Goal: Task Accomplishment & Management: Complete application form

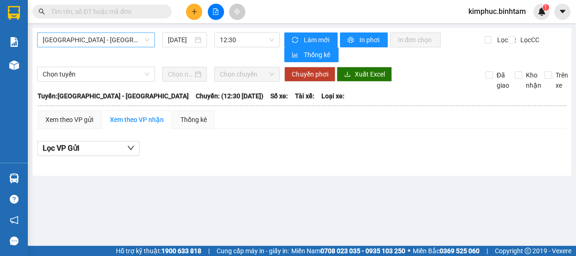
click at [56, 44] on span "[GEOGRAPHIC_DATA] - [GEOGRAPHIC_DATA]" at bounding box center [96, 40] width 107 height 14
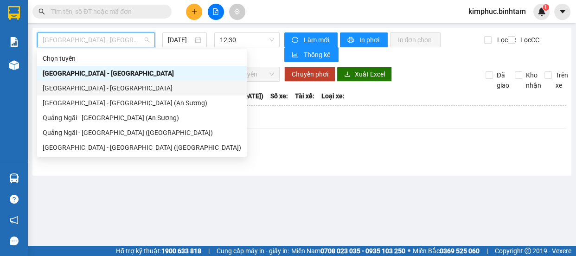
click at [74, 87] on div "[GEOGRAPHIC_DATA] - [GEOGRAPHIC_DATA]" at bounding box center [142, 88] width 198 height 10
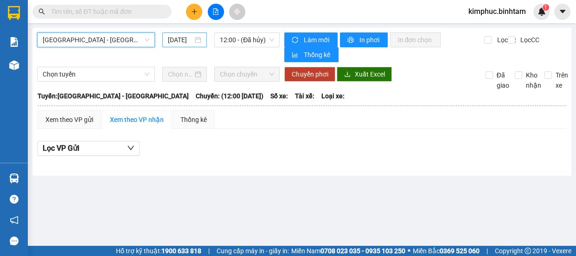
click at [181, 41] on input "[DATE]" at bounding box center [180, 40] width 25 height 10
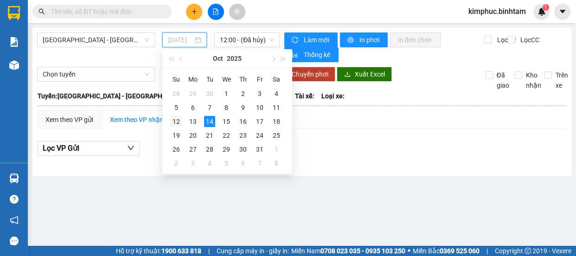
click at [179, 121] on div "12" at bounding box center [176, 121] width 11 height 11
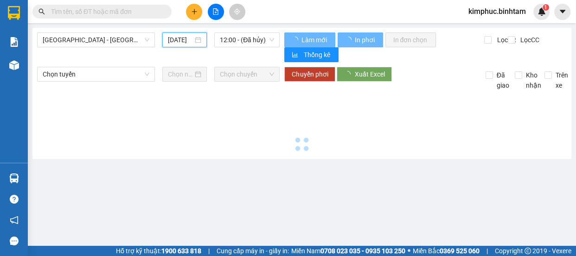
type input "[DATE]"
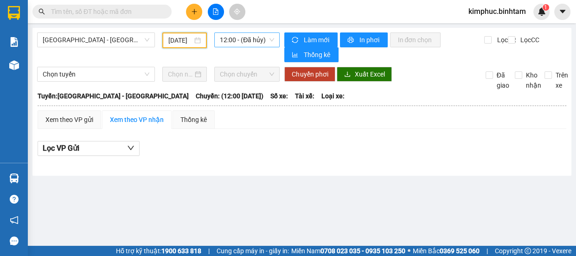
click at [231, 42] on span "12:00 - (Đã hủy)" at bounding box center [247, 40] width 54 height 14
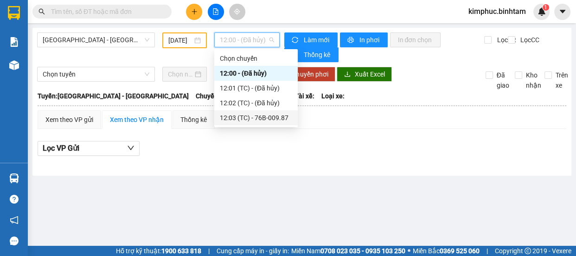
click at [254, 121] on div "12:03 (TC) - 76B-009.87" at bounding box center [256, 118] width 72 height 10
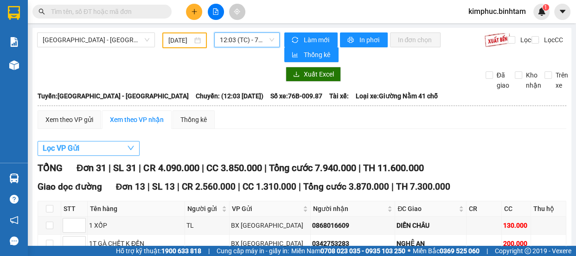
click at [71, 148] on span "Lọc VP Gửi" at bounding box center [61, 148] width 37 height 12
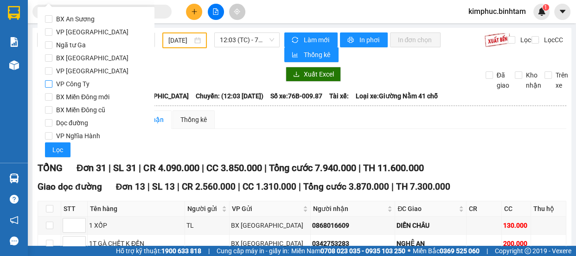
click at [51, 83] on input "VP Công Ty" at bounding box center [48, 83] width 7 height 7
checkbox input "true"
click at [62, 151] on span "Lọc" at bounding box center [57, 150] width 11 height 10
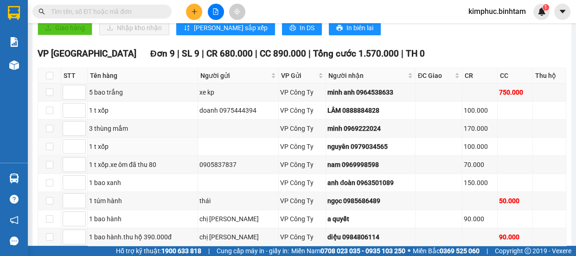
scroll to position [341, 0]
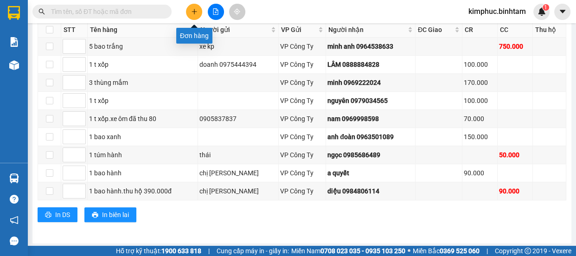
click at [191, 13] on icon "plus" at bounding box center [194, 11] width 6 height 6
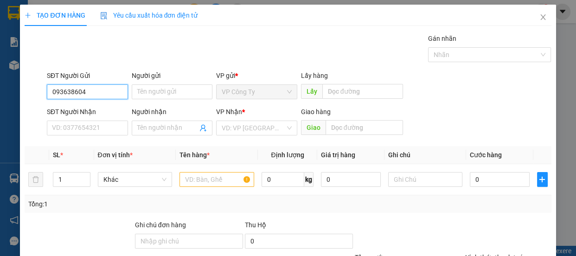
type input "0936386046"
click at [94, 92] on input "0936386046" at bounding box center [87, 91] width 81 height 15
click at [95, 111] on div "0936386046 - liên" at bounding box center [86, 110] width 69 height 10
type input "liên"
type input "chú lai"
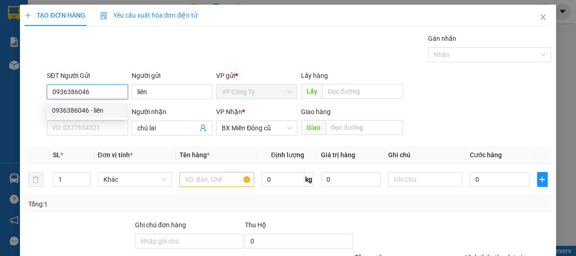
type input "70.000"
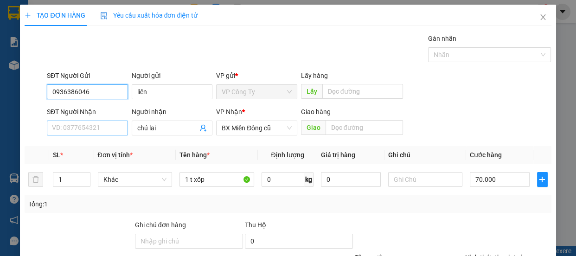
type input "0936386046"
click at [100, 130] on input "SĐT Người Nhận" at bounding box center [87, 127] width 81 height 15
click at [99, 129] on input "0938884482" at bounding box center [87, 127] width 81 height 15
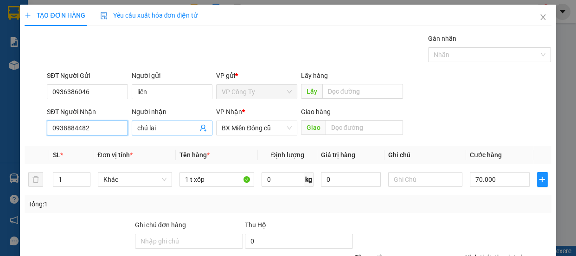
type input "0938884482"
click at [166, 128] on input "chú lai" at bounding box center [167, 128] width 61 height 10
type input "c"
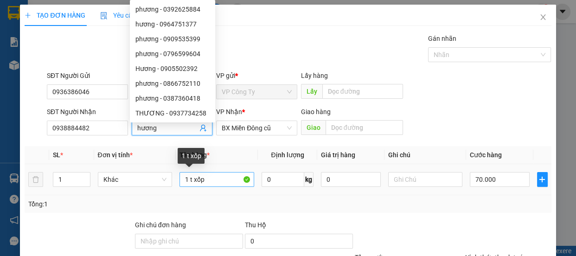
type input "hương"
click at [217, 179] on input "1 t xốp" at bounding box center [216, 179] width 75 height 15
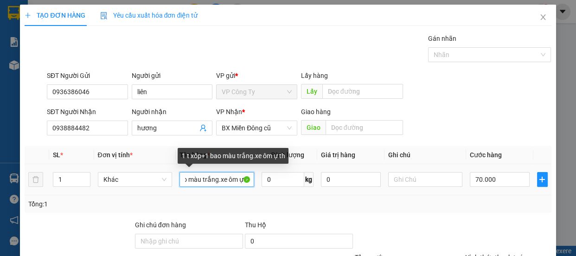
scroll to position [0, 45]
click at [229, 180] on input "1 t xốp+1 bao màu trắng.xe ôm ự thu" at bounding box center [216, 179] width 75 height 15
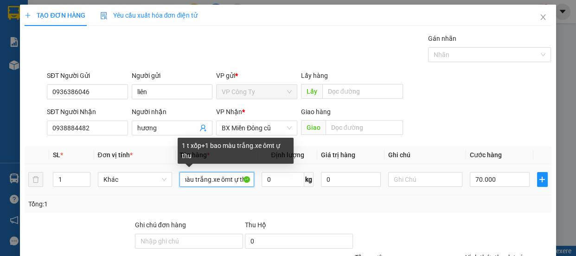
click at [233, 179] on input "1 t xốp+1 bao màu trắng.xe ômt ự thu" at bounding box center [216, 179] width 75 height 15
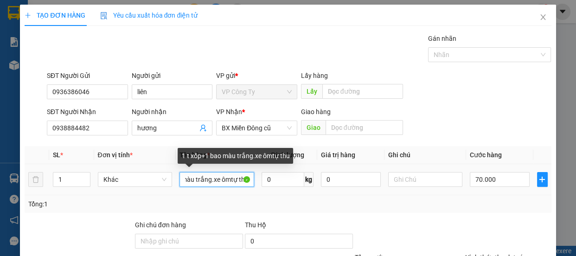
click at [227, 180] on input "1 t xốp+1 bao màu trắng.xe ômtự thu" at bounding box center [216, 179] width 75 height 15
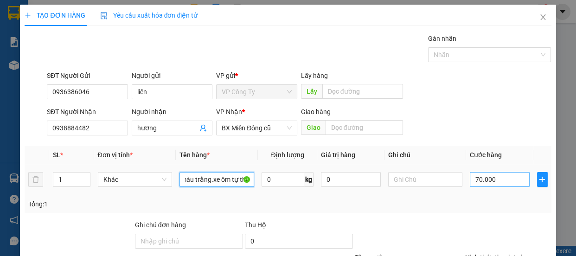
type input "1 t xốp+1 bao màu trắng.xe ôm tự thu"
click at [474, 181] on input "70.000" at bounding box center [499, 179] width 60 height 15
click at [474, 182] on input "70.000" at bounding box center [499, 179] width 60 height 15
type input "0"
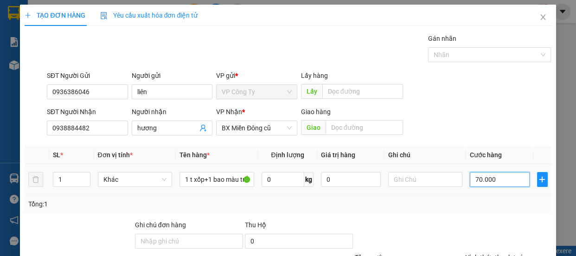
type input "0"
type input "0.000"
type input "10.000"
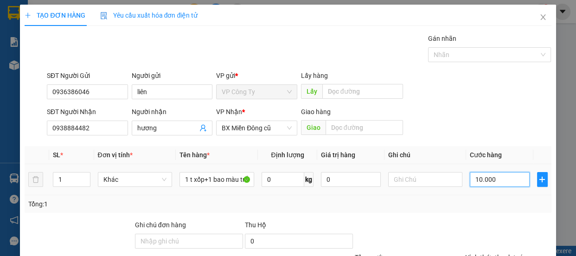
type input "100.000"
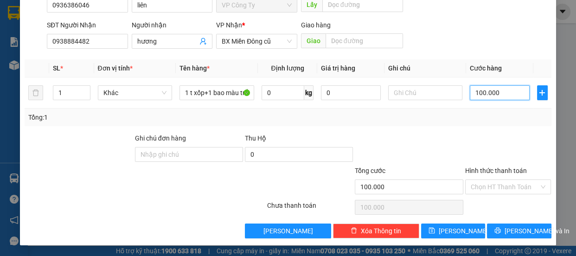
type input "100.000"
click at [494, 176] on div "Hình thức thanh toán" at bounding box center [508, 172] width 86 height 14
click at [494, 172] on label "Hình thức thanh toán" at bounding box center [496, 170] width 62 height 7
click at [494, 180] on input "Hình thức thanh toán" at bounding box center [504, 187] width 69 height 14
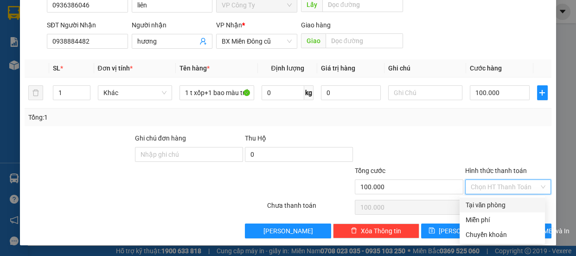
click at [476, 206] on div "Tại văn phòng" at bounding box center [502, 205] width 74 height 10
type input "0"
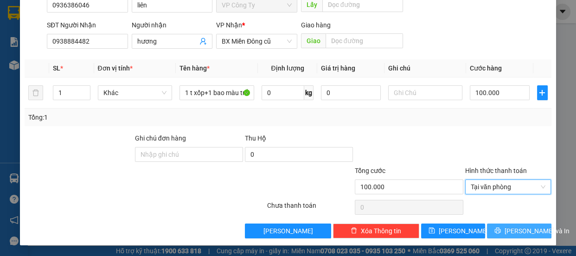
click at [491, 234] on button "[PERSON_NAME] và In" at bounding box center [519, 230] width 64 height 15
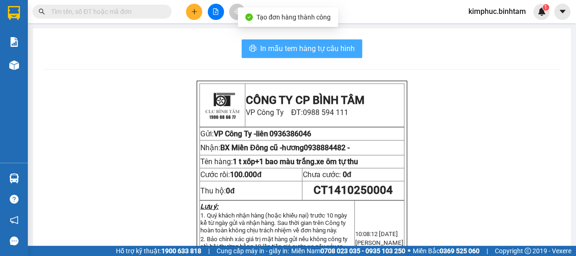
click at [320, 51] on span "In mẫu tem hàng tự cấu hình" at bounding box center [307, 49] width 95 height 12
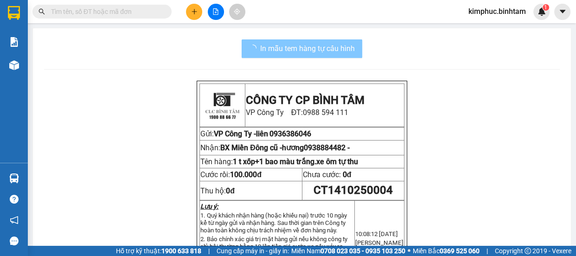
click at [338, 49] on span "In mẫu tem hàng tự cấu hình" at bounding box center [307, 49] width 95 height 12
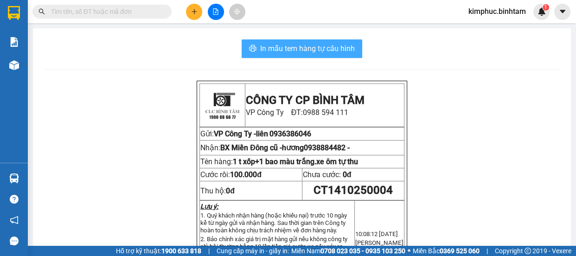
click at [276, 51] on span "In mẫu tem hàng tự cấu hình" at bounding box center [307, 49] width 95 height 12
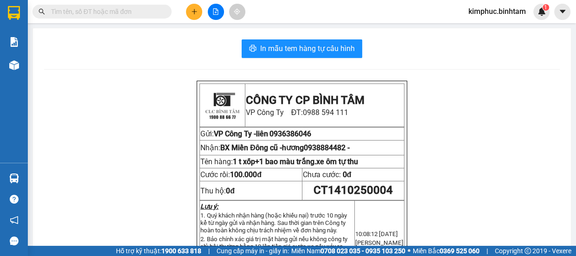
drag, startPoint x: 192, startPoint y: 13, endPoint x: 192, endPoint y: 4, distance: 9.7
click at [192, 4] on button at bounding box center [194, 12] width 16 height 16
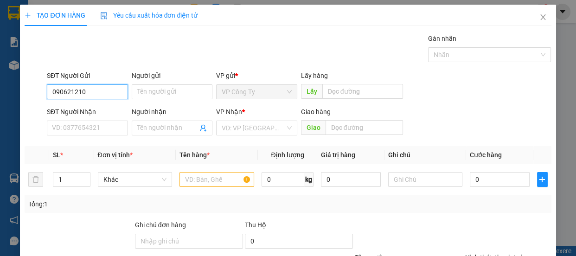
type input "0906212108"
click at [99, 91] on input "0906212108" at bounding box center [87, 91] width 81 height 15
click at [100, 110] on div "0906212108 - nghĩa" at bounding box center [86, 110] width 69 height 10
type input "nghĩa"
type input "0766518102"
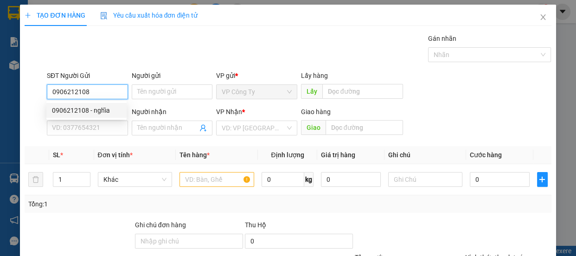
type input "khôi"
type input "100.000"
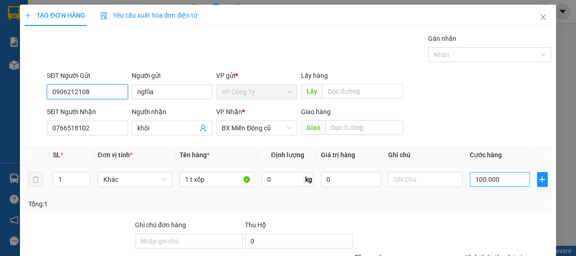
type input "0906212108"
click at [478, 176] on input "100.000" at bounding box center [499, 179] width 60 height 15
click at [477, 176] on input "100.000" at bounding box center [499, 179] width 60 height 15
type input "10.000"
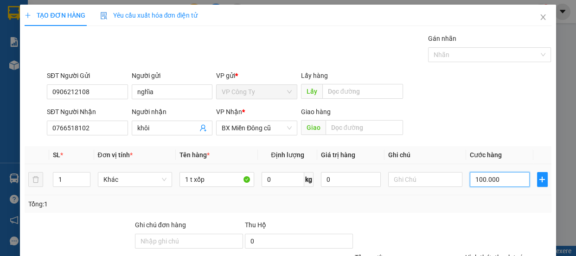
type input "10.000"
type input "0"
type input "70.000"
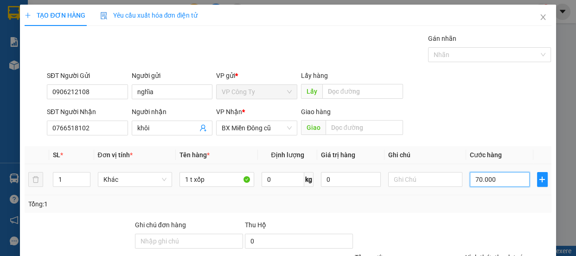
type input "70.000"
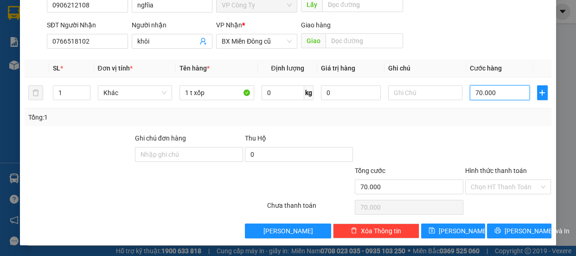
type input "70.000"
click at [500, 167] on label "Hình thức thanh toán" at bounding box center [496, 170] width 62 height 7
click at [500, 180] on input "Hình thức thanh toán" at bounding box center [504, 187] width 69 height 14
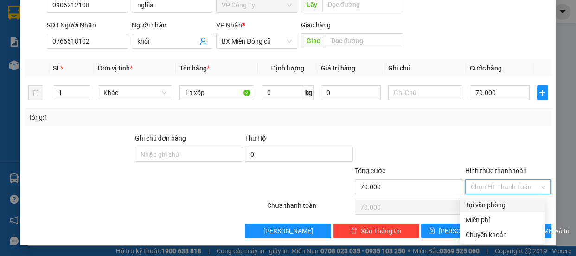
click at [488, 200] on div "Tại văn phòng" at bounding box center [502, 205] width 74 height 10
type input "0"
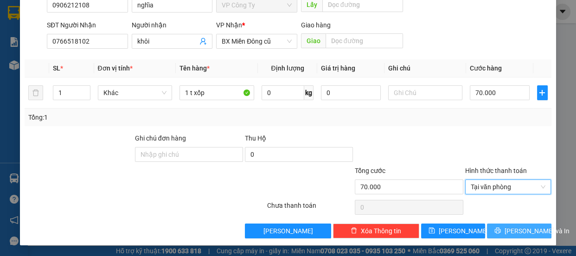
click at [500, 233] on icon "printer" at bounding box center [497, 230] width 6 height 6
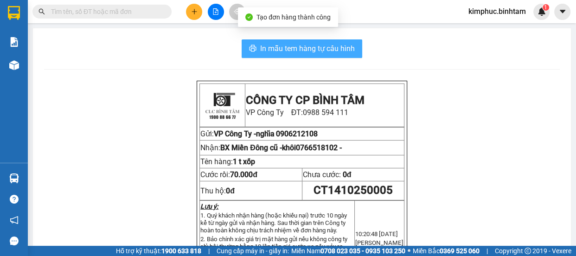
click at [303, 44] on span "In mẫu tem hàng tự cấu hình" at bounding box center [307, 49] width 95 height 12
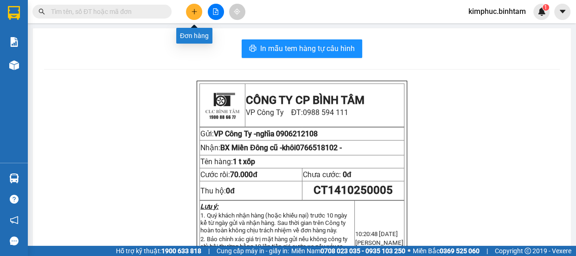
click at [196, 19] on button at bounding box center [194, 12] width 16 height 16
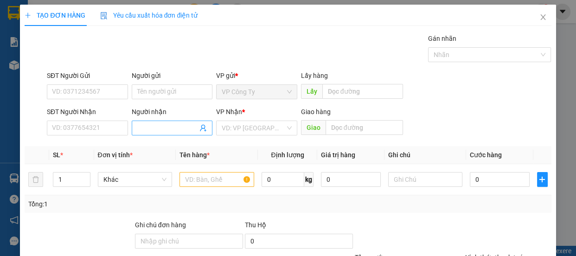
click at [154, 126] on input "Người nhận" at bounding box center [167, 128] width 61 height 10
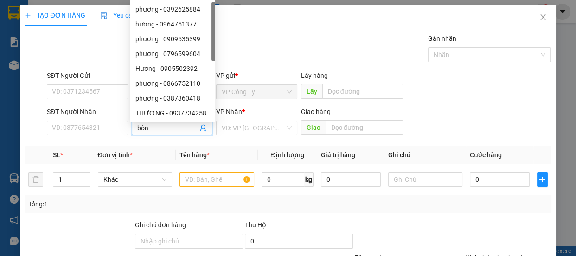
type input "bông"
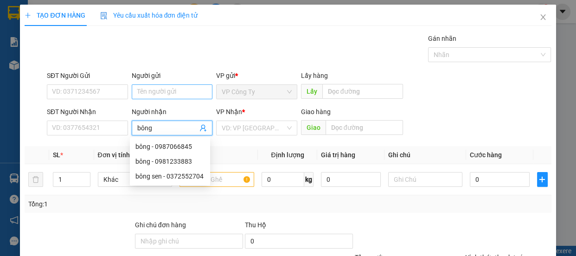
scroll to position [87, 0]
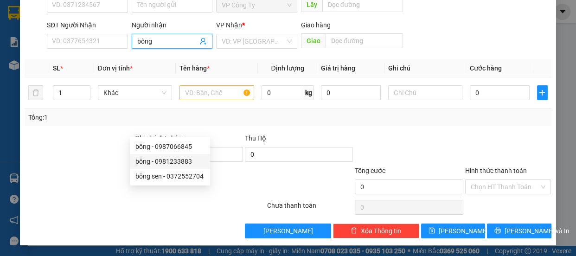
click at [190, 159] on div "bông - 0981233883" at bounding box center [169, 161] width 69 height 10
type input "0981233883"
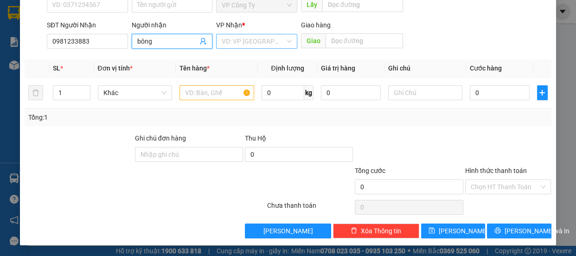
type input "bông"
click at [249, 40] on input "search" at bounding box center [253, 41] width 63 height 14
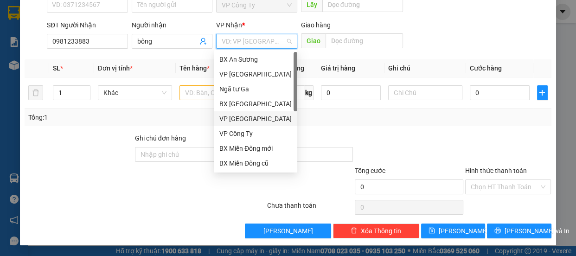
click at [244, 117] on div "VP [GEOGRAPHIC_DATA]" at bounding box center [255, 119] width 72 height 10
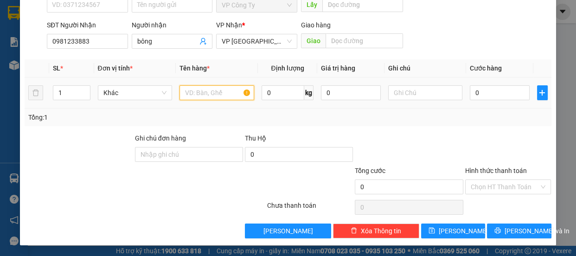
click at [216, 95] on input "text" at bounding box center [216, 92] width 75 height 15
type input "1 t xốp"
type input "8"
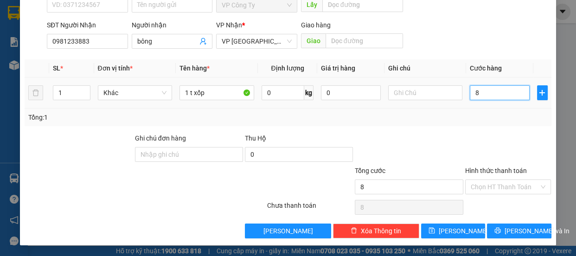
type input "80"
type input "800"
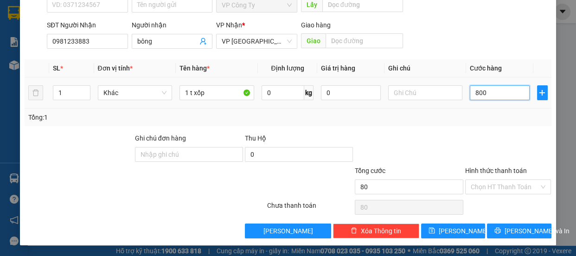
type input "800"
type input "8.000"
type input "80.000"
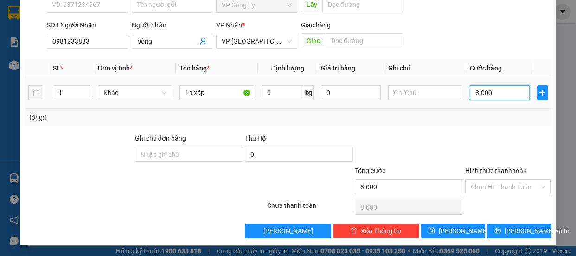
type input "80.000"
click at [488, 167] on label "Hình thức thanh toán" at bounding box center [496, 170] width 62 height 7
click at [488, 180] on input "Hình thức thanh toán" at bounding box center [504, 187] width 69 height 14
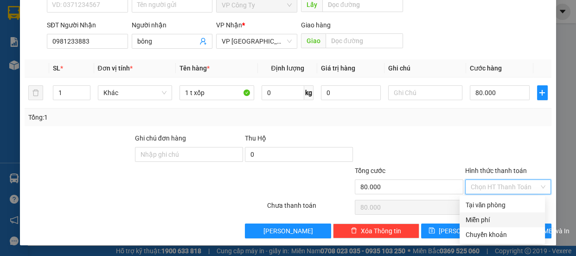
click at [484, 213] on div "Miễn phí" at bounding box center [501, 219] width 85 height 15
type input "0"
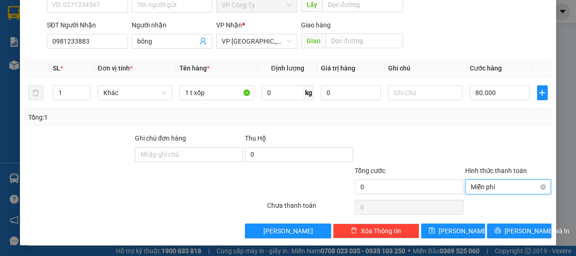
click at [479, 189] on span "Miễn phí" at bounding box center [507, 187] width 75 height 14
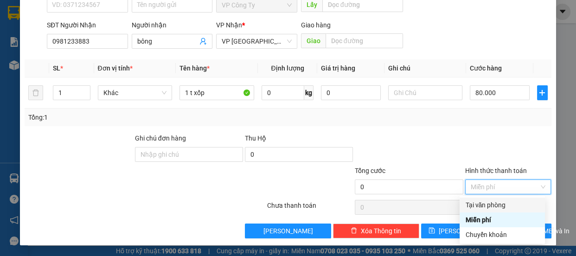
click at [476, 205] on div "Tại văn phòng" at bounding box center [502, 205] width 74 height 10
type input "80.000"
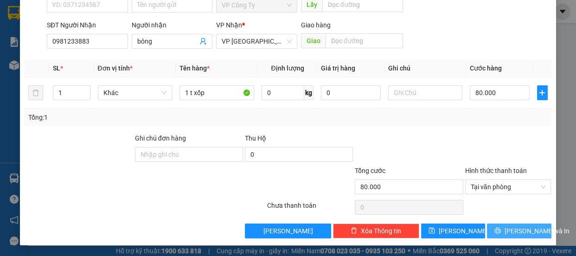
click at [506, 234] on span "[PERSON_NAME] và In" at bounding box center [536, 231] width 65 height 10
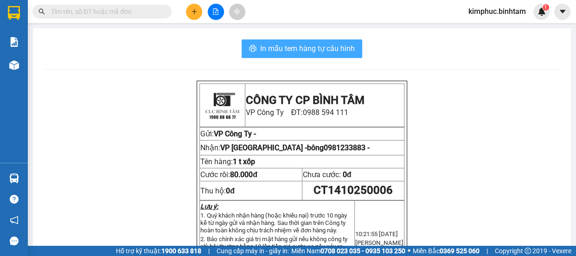
click at [320, 54] on span "In mẫu tem hàng tự cấu hình" at bounding box center [307, 49] width 95 height 12
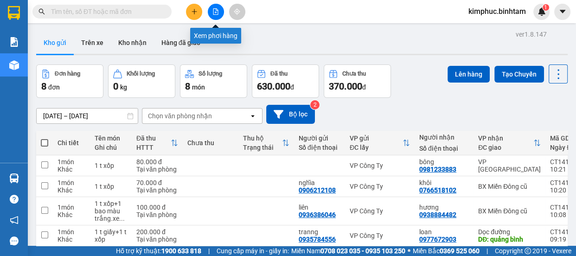
click at [220, 13] on button at bounding box center [216, 12] width 16 height 16
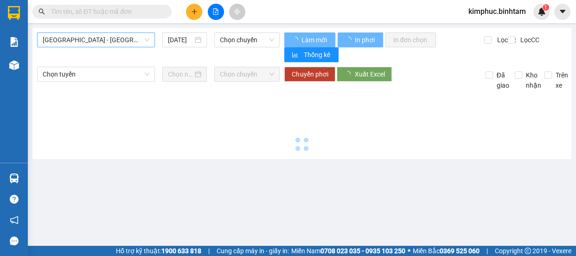
click at [78, 38] on span "[GEOGRAPHIC_DATA] - [GEOGRAPHIC_DATA]" at bounding box center [96, 40] width 107 height 14
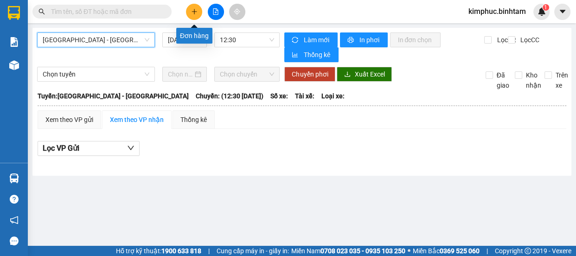
click at [195, 12] on icon "plus" at bounding box center [194, 11] width 6 height 6
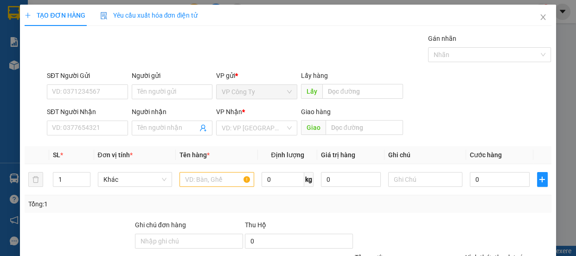
click at [151, 104] on form "SĐT Người Gửi VD: 0371234567 Người gửi Tên người gửi VP gửi * VP Công Ty Lấy hà…" at bounding box center [288, 104] width 526 height 69
click at [152, 93] on input "Người gửi" at bounding box center [172, 91] width 81 height 15
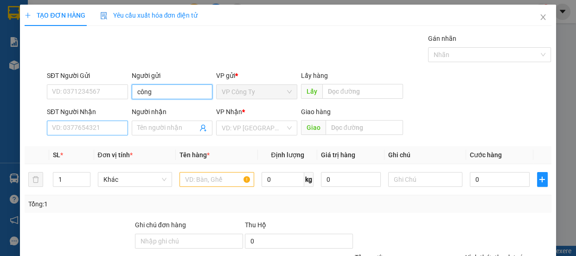
type input "công"
click at [96, 128] on input "SĐT Người Nhận" at bounding box center [87, 127] width 81 height 15
click at [101, 130] on input "0947551091" at bounding box center [87, 127] width 81 height 15
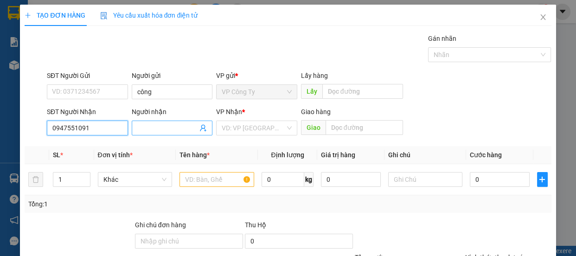
type input "0947551091"
click at [147, 131] on input "Người nhận" at bounding box center [167, 128] width 61 height 10
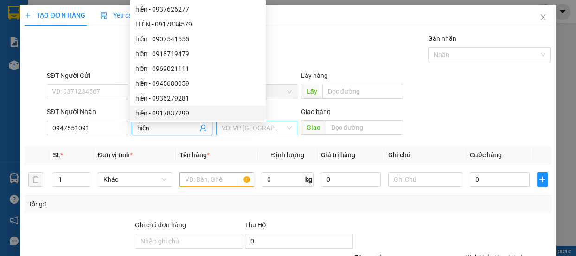
type input "hiền"
click at [241, 133] on input "search" at bounding box center [253, 128] width 63 height 14
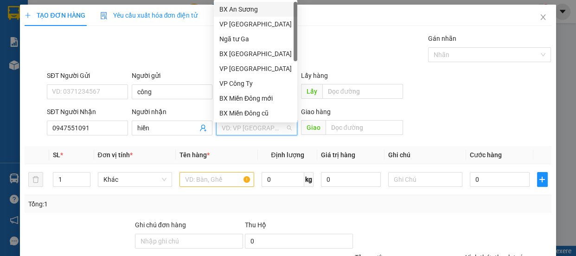
scroll to position [29, 0]
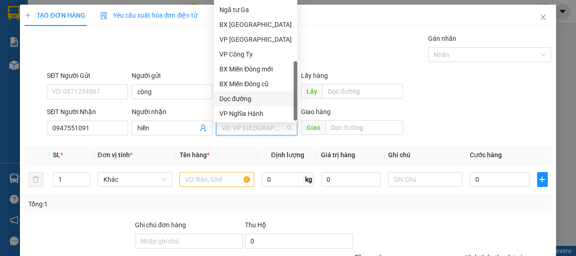
click at [245, 100] on div "Dọc đường" at bounding box center [255, 99] width 72 height 10
click at [245, 100] on div "VP gửi * VP Công Ty" at bounding box center [256, 86] width 81 height 32
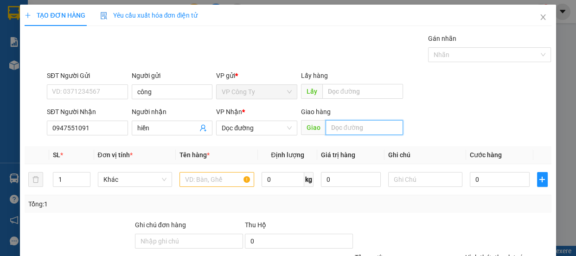
click at [361, 128] on input "text" at bounding box center [363, 127] width 77 height 15
type input "hà tĩnh"
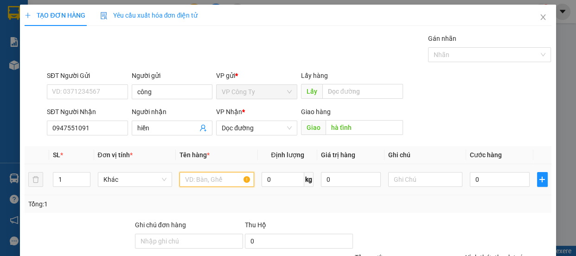
click at [242, 178] on input "text" at bounding box center [216, 179] width 75 height 15
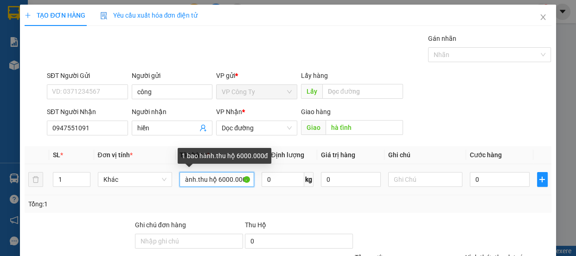
click at [222, 177] on input "1 bao hành.thu hộ 6000.000đ" at bounding box center [216, 179] width 75 height 15
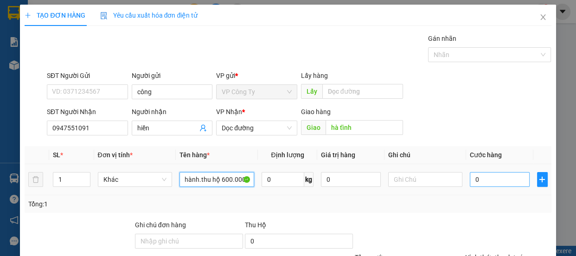
type input "1 bao hành.thu hộ 600.000đ"
click at [469, 180] on input "0" at bounding box center [499, 179] width 60 height 15
type input "9"
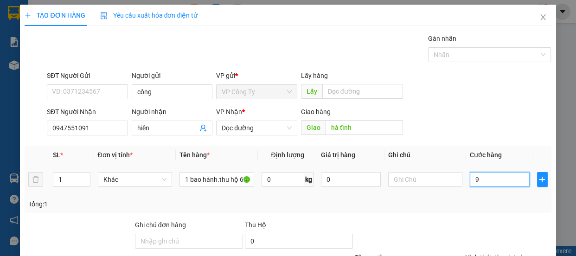
type input "9"
type input "90"
type input "900"
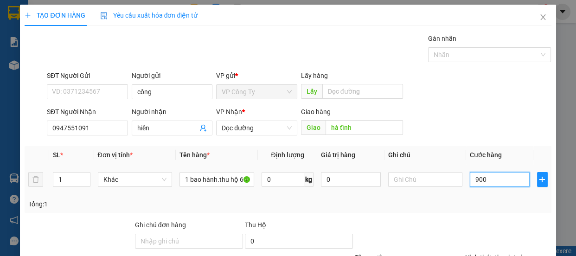
type input "900"
type input "9.000"
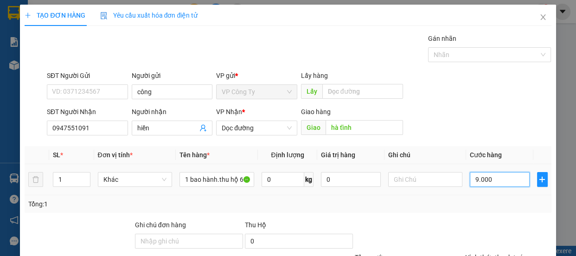
type input "90.000"
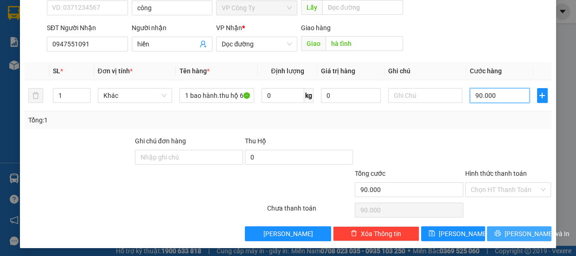
scroll to position [87, 0]
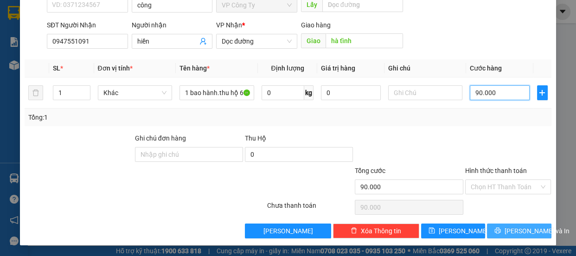
type input "90.000"
click at [495, 236] on button "[PERSON_NAME] và In" at bounding box center [519, 230] width 64 height 15
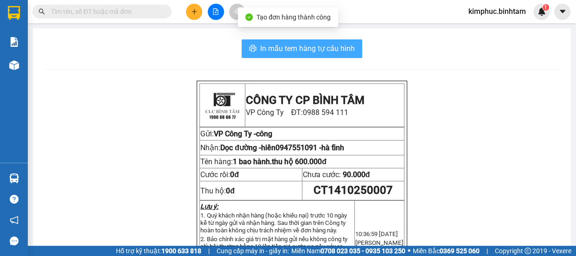
click at [301, 50] on span "In mẫu tem hàng tự cấu hình" at bounding box center [307, 49] width 95 height 12
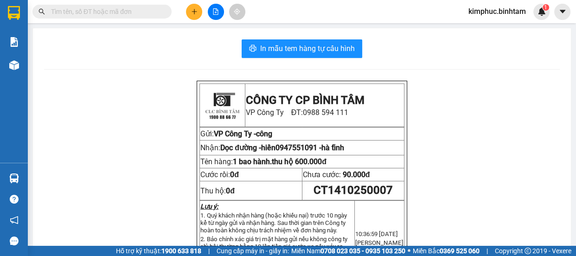
click at [78, 40] on div "In mẫu tem hàng tự cấu hình" at bounding box center [301, 48] width 515 height 19
click at [186, 17] on div at bounding box center [216, 12] width 70 height 16
click at [196, 13] on icon "plus" at bounding box center [194, 11] width 6 height 6
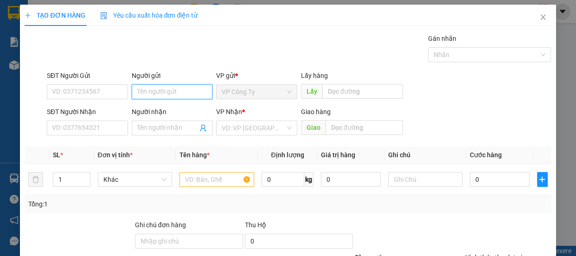
click at [188, 92] on input "Người gửi" at bounding box center [172, 91] width 81 height 15
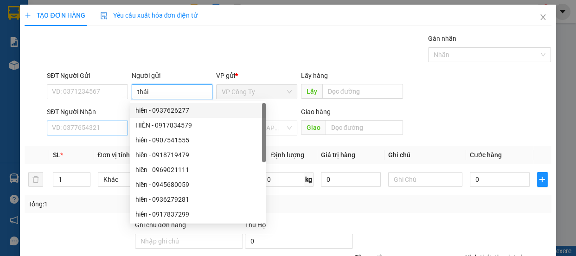
type input "thái"
click at [99, 125] on input "SĐT Người Nhận" at bounding box center [87, 127] width 81 height 15
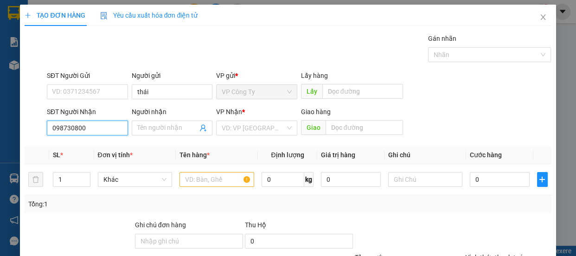
type input "0987308004"
click at [102, 128] on input "0987308004" at bounding box center [87, 127] width 81 height 15
click at [102, 127] on input "0987308004" at bounding box center [87, 127] width 81 height 15
click at [103, 144] on div "0987308004 - tùng" at bounding box center [86, 146] width 69 height 10
type input "tùng"
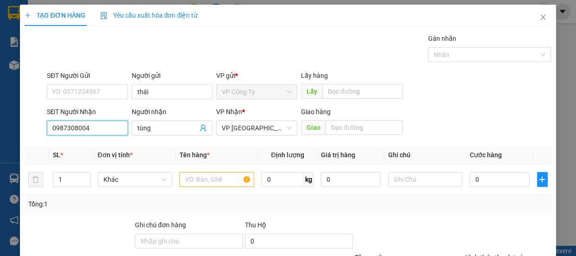
type input "50.000"
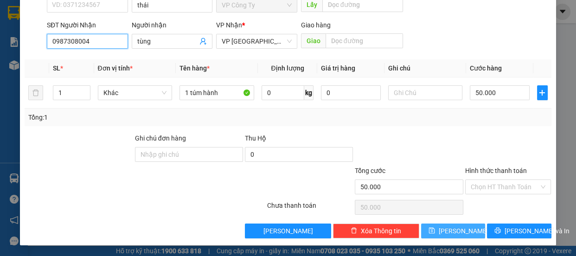
type input "0987308004"
click at [446, 231] on button "[PERSON_NAME]" at bounding box center [453, 230] width 64 height 15
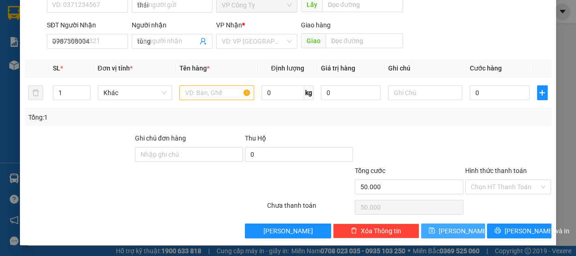
type input "0"
click at [452, 231] on span "[PERSON_NAME]" at bounding box center [463, 231] width 50 height 10
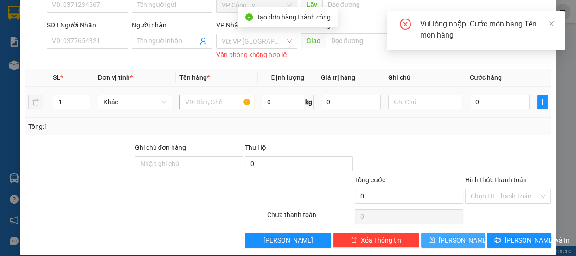
scroll to position [0, 0]
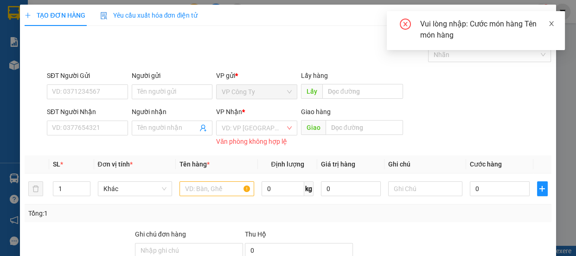
click at [549, 24] on icon "close" at bounding box center [551, 23] width 6 height 6
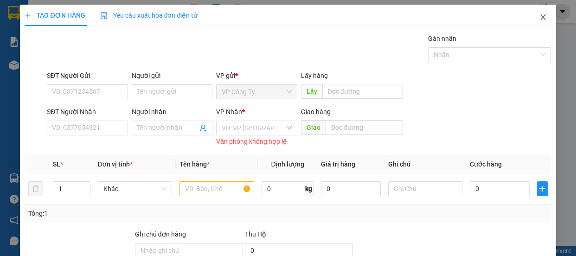
click at [539, 19] on icon "close" at bounding box center [542, 16] width 7 height 7
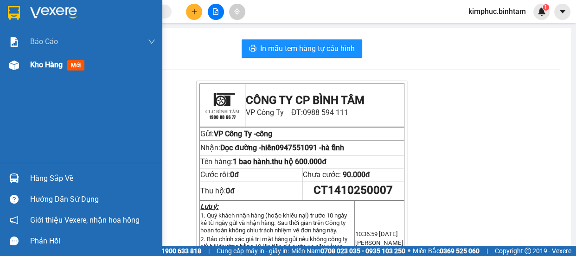
click at [54, 63] on span "Kho hàng" at bounding box center [46, 64] width 32 height 9
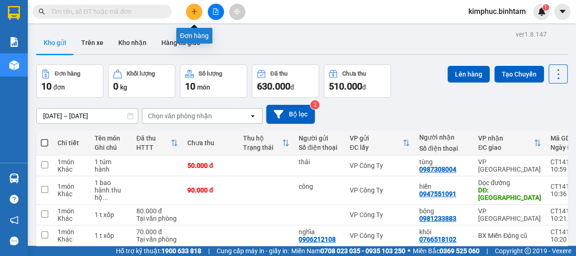
click at [195, 9] on icon "plus" at bounding box center [194, 11] width 6 height 6
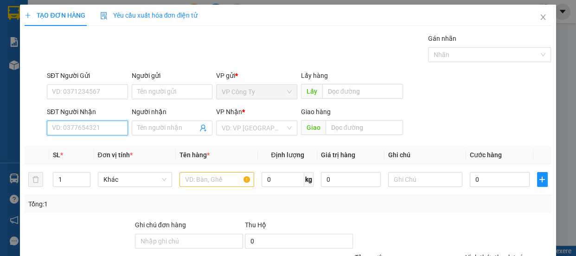
click at [103, 125] on input "SĐT Người Nhận" at bounding box center [87, 127] width 81 height 15
type input "0702714018"
click at [106, 124] on input "0702714018" at bounding box center [87, 127] width 81 height 15
click at [100, 150] on div "0702714018" at bounding box center [86, 146] width 69 height 10
type input "quản trị"
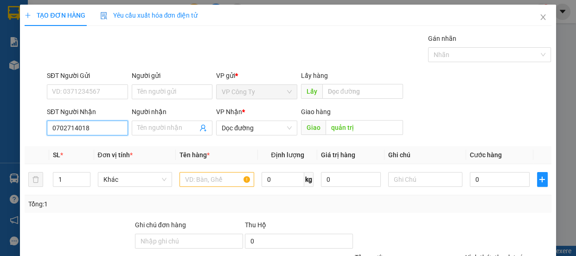
type input "50.000"
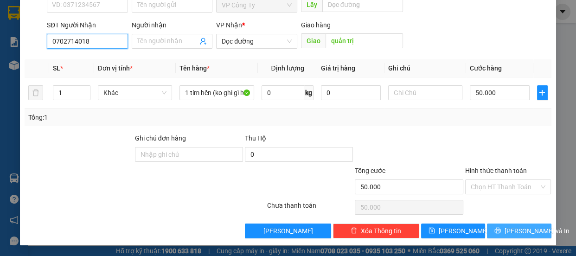
type input "0702714018"
click at [506, 230] on span "[PERSON_NAME] và In" at bounding box center [536, 231] width 65 height 10
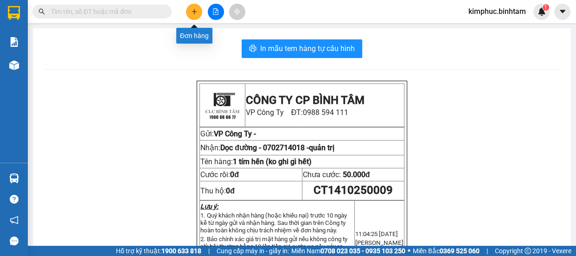
click at [196, 9] on icon "plus" at bounding box center [194, 11] width 6 height 6
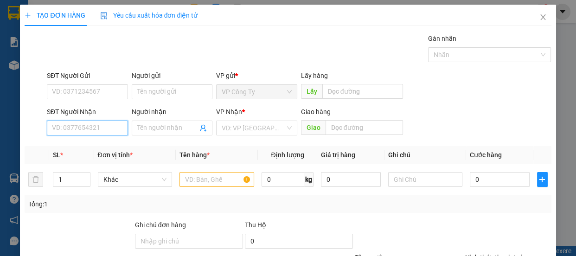
click at [92, 129] on input "SĐT Người Nhận" at bounding box center [87, 127] width 81 height 15
type input "0963461135"
click at [116, 125] on input "0963461135" at bounding box center [87, 127] width 81 height 15
click at [114, 147] on div "0963461135" at bounding box center [86, 146] width 69 height 10
type input "quản trị"
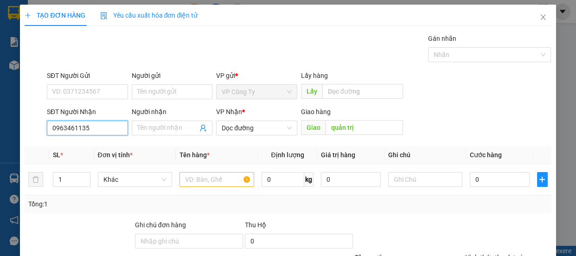
type input "70.000"
type input "0963461135"
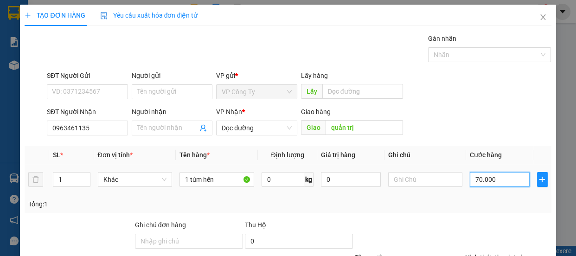
click at [473, 180] on input "70.000" at bounding box center [499, 179] width 60 height 15
click at [472, 178] on input "70.000" at bounding box center [499, 179] width 60 height 15
type input "0.000"
type input "0"
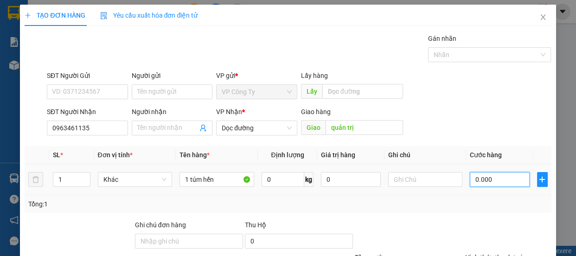
type input "50.000"
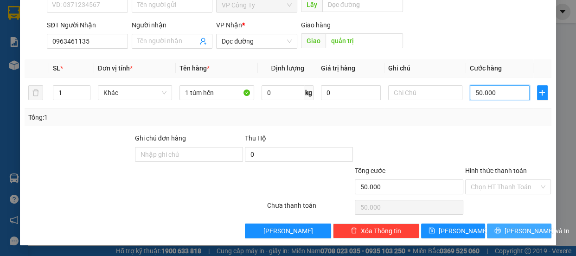
type input "50.000"
click at [494, 233] on button "[PERSON_NAME] và In" at bounding box center [519, 230] width 64 height 15
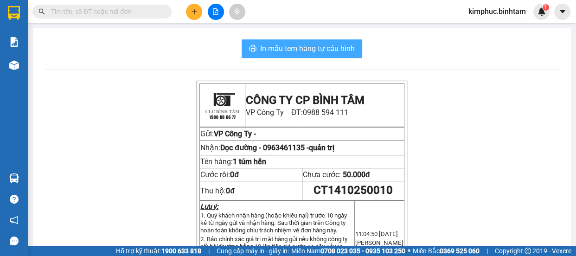
click at [348, 46] on span "In mẫu tem hàng tự cấu hình" at bounding box center [307, 49] width 95 height 12
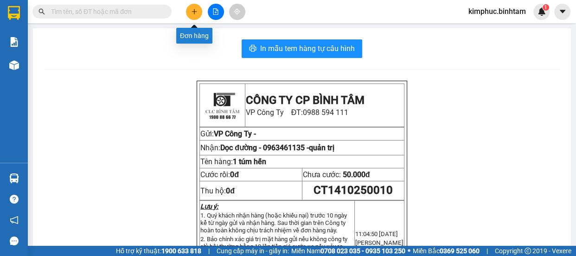
click at [192, 11] on icon "plus" at bounding box center [193, 11] width 5 height 0
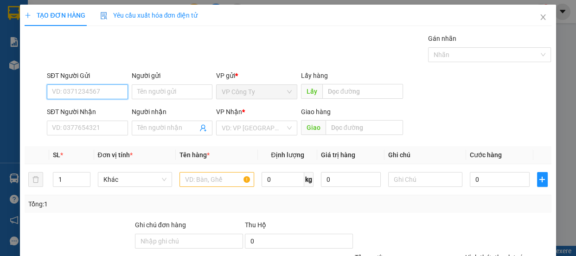
click at [107, 91] on input "SĐT Người Gửi" at bounding box center [87, 91] width 81 height 15
click at [79, 90] on input "0896568343" at bounding box center [87, 91] width 81 height 15
type input "0896568243"
click at [99, 92] on input "0896568243" at bounding box center [87, 91] width 81 height 15
click at [98, 106] on div "0896568243" at bounding box center [86, 110] width 69 height 10
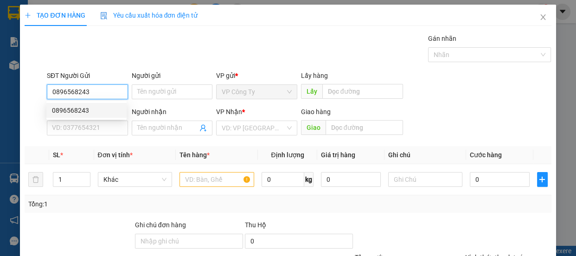
type input "0948822828"
type input "tuấn anh"
type input "150.000"
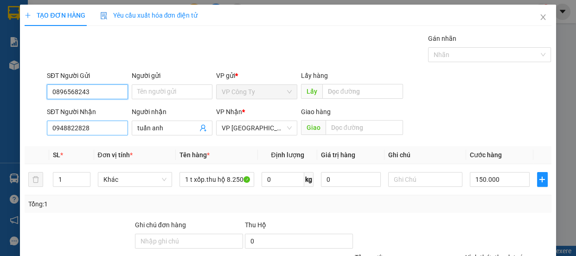
type input "0896568243"
click at [102, 129] on input "0948822828" at bounding box center [87, 127] width 81 height 15
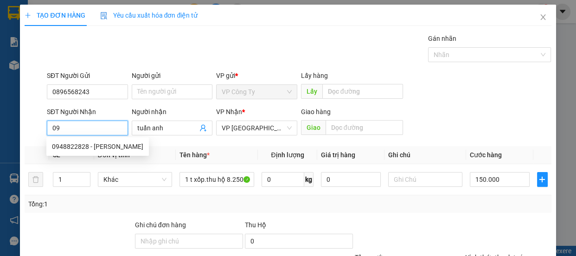
type input "0"
click at [102, 128] on input "0912548617" at bounding box center [87, 127] width 81 height 15
click at [104, 130] on input "0912548617" at bounding box center [87, 127] width 81 height 15
click at [106, 131] on input "0912548617" at bounding box center [87, 127] width 81 height 15
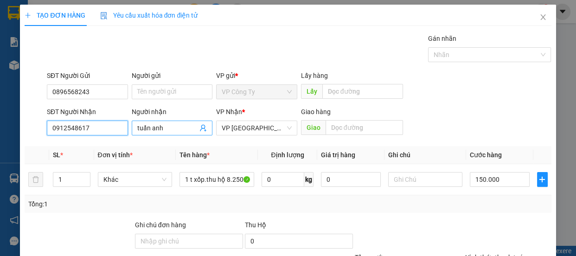
type input "0912548617"
click at [176, 126] on input "tuấn anh" at bounding box center [167, 128] width 61 height 10
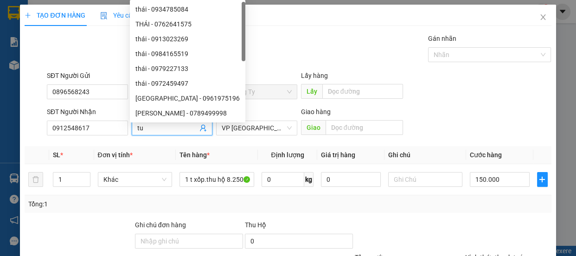
type input "t"
click at [268, 130] on span "VP [GEOGRAPHIC_DATA]" at bounding box center [257, 128] width 70 height 14
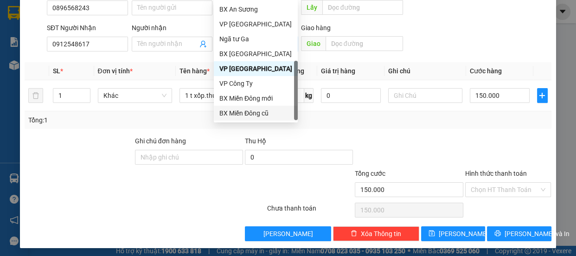
scroll to position [29, 0]
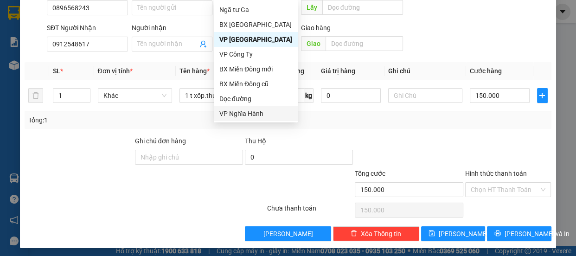
click at [263, 106] on div "VP Nghĩa Hành" at bounding box center [256, 113] width 84 height 15
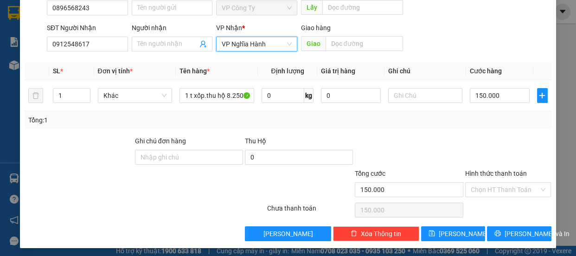
click at [259, 43] on span "VP Nghĩa Hành" at bounding box center [257, 44] width 70 height 14
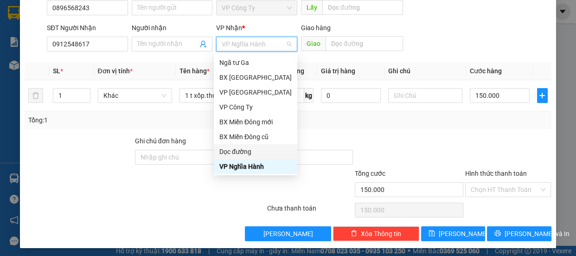
click at [237, 151] on div "Dọc đường" at bounding box center [255, 151] width 72 height 10
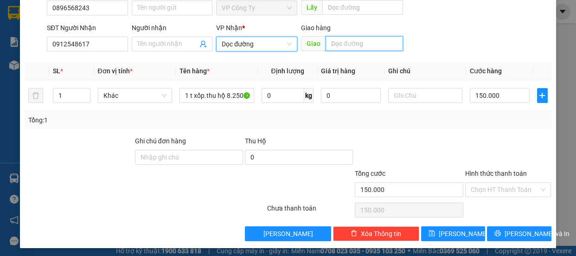
click at [336, 44] on input "text" at bounding box center [363, 43] width 77 height 15
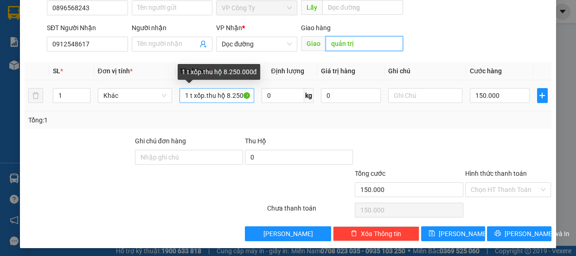
type input "quản trị"
click at [241, 97] on input "1 t xốp.thu hộ 8.250.000đ" at bounding box center [216, 95] width 75 height 15
click at [234, 96] on input "1 t xốp.thu h.000đ" at bounding box center [216, 95] width 75 height 15
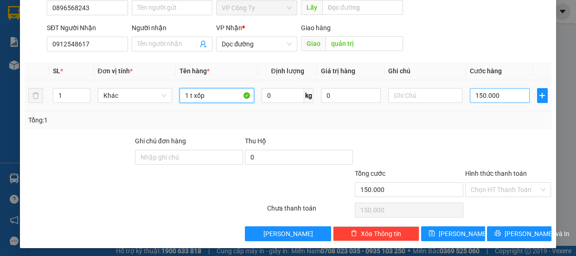
type input "1 t xốp"
click at [476, 96] on input "150.000" at bounding box center [499, 95] width 60 height 15
type input "10.000"
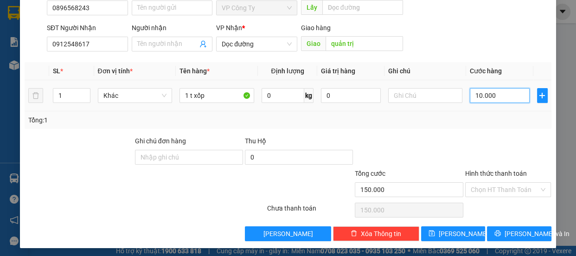
type input "10.000"
type input "0"
type input "80.000"
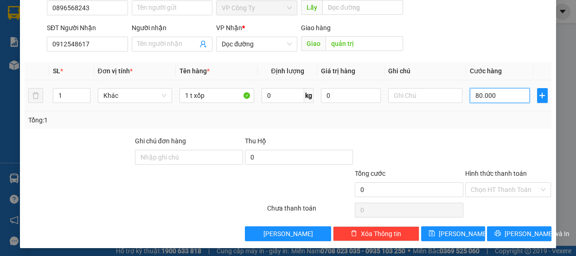
type input "80.000"
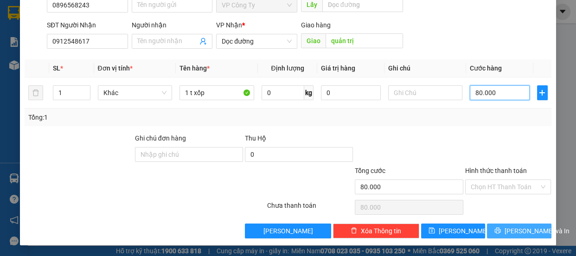
type input "80.000"
click at [496, 223] on button "[PERSON_NAME] và In" at bounding box center [519, 230] width 64 height 15
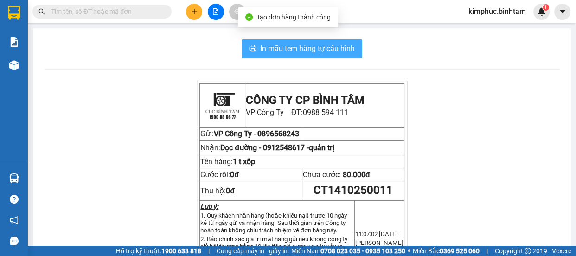
click at [329, 50] on span "In mẫu tem hàng tự cấu hình" at bounding box center [307, 49] width 95 height 12
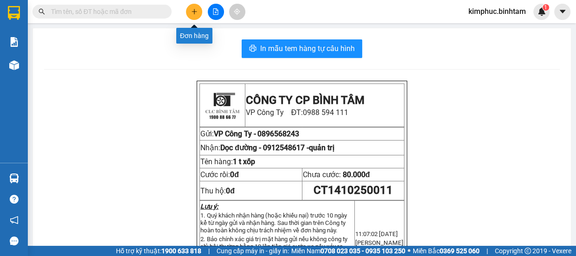
click at [192, 12] on icon "plus" at bounding box center [193, 11] width 5 height 0
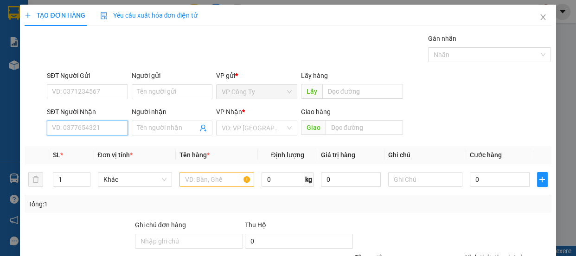
click at [89, 129] on input "SĐT Người Nhận" at bounding box center [87, 127] width 81 height 15
type input "0942222581"
click at [97, 131] on input "0942222581" at bounding box center [87, 127] width 81 height 15
click at [101, 145] on div "0942222581 - viên" at bounding box center [86, 146] width 69 height 10
type input "viên"
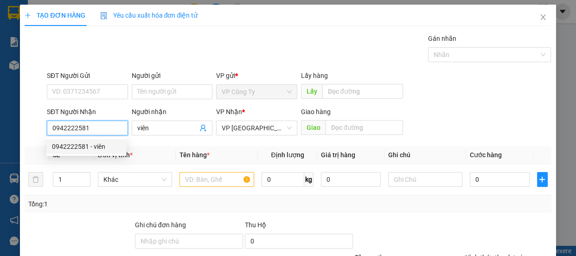
type input "210.000"
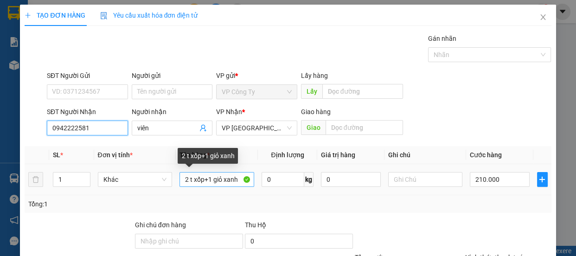
type input "0942222581"
click at [244, 179] on input "2 t xốp+1 giỏ xanh" at bounding box center [216, 179] width 75 height 15
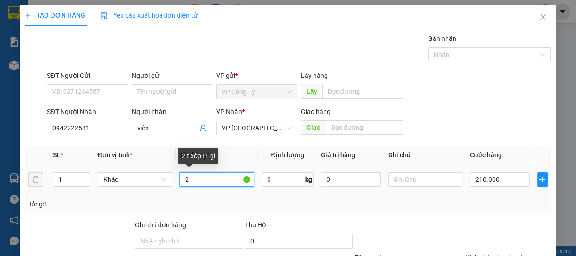
type input "2"
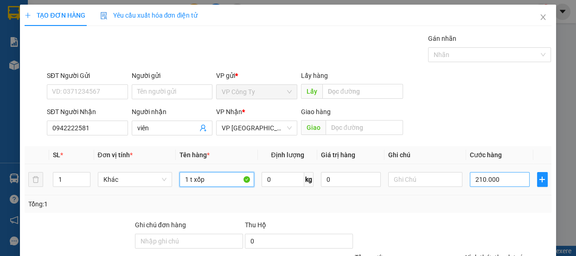
type input "1 t xốp"
click at [476, 177] on input "210.000" at bounding box center [499, 179] width 60 height 15
click at [476, 178] on input "210.000" at bounding box center [499, 179] width 60 height 15
type input "20.000"
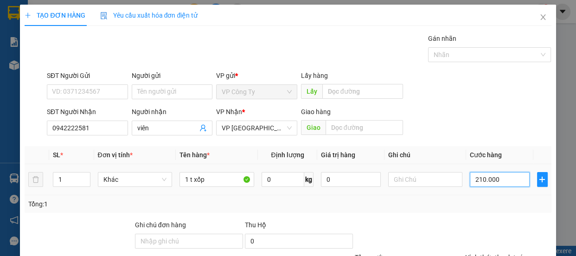
type input "20.000"
type input "0"
type input "70.000"
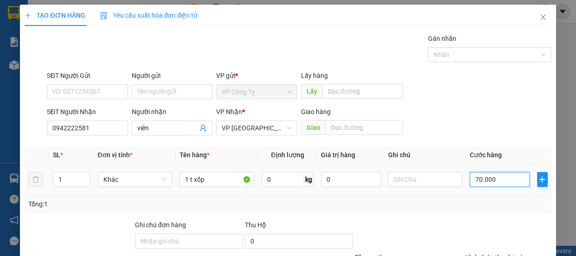
type input "70.000"
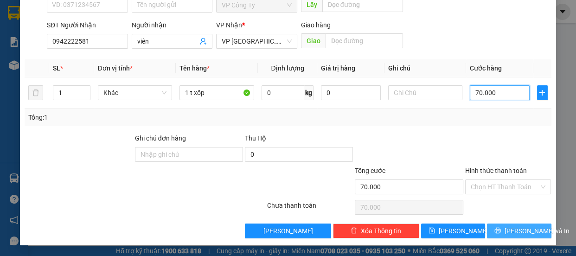
type input "70.000"
click at [508, 229] on span "[PERSON_NAME] và In" at bounding box center [536, 231] width 65 height 10
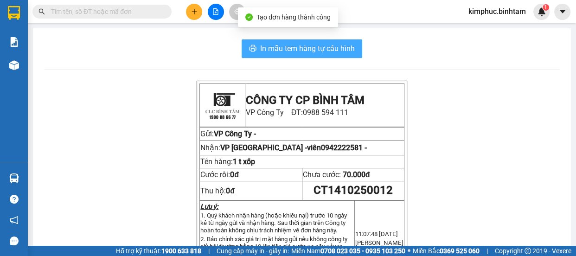
click at [338, 49] on span "In mẫu tem hàng tự cấu hình" at bounding box center [307, 49] width 95 height 12
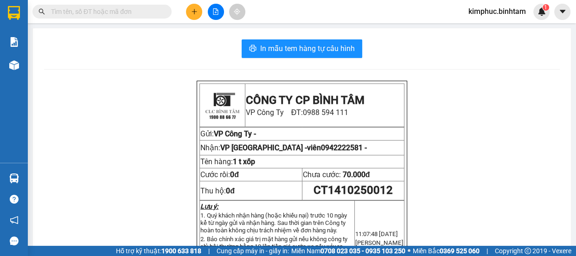
click at [70, 16] on input "text" at bounding box center [105, 11] width 109 height 10
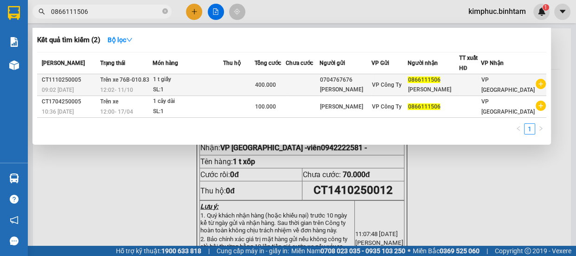
type input "0866111506"
click at [173, 82] on div "1 t giấy" at bounding box center [187, 80] width 70 height 10
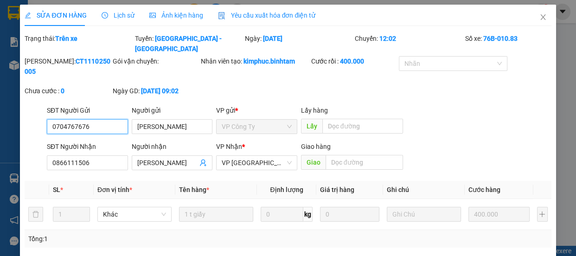
type input "0704767676"
type input "nam khanh"
type input "0866111506"
type input "minh thảo"
type input "400.000"
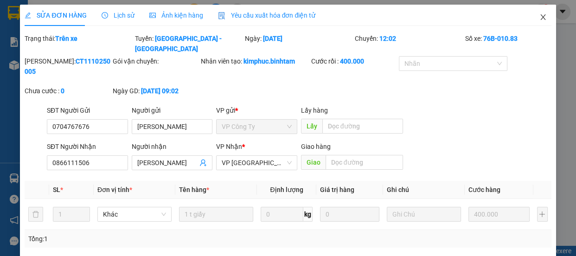
click at [539, 14] on icon "close" at bounding box center [542, 16] width 7 height 7
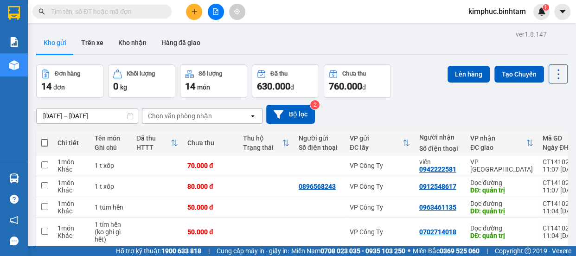
click at [191, 10] on icon "plus" at bounding box center [194, 11] width 6 height 6
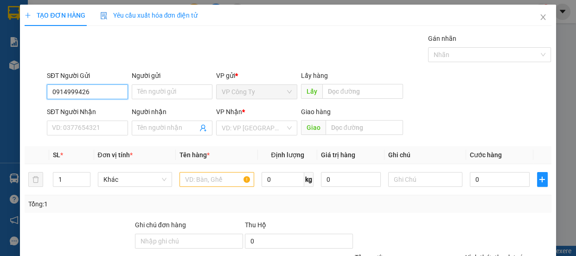
click at [97, 93] on input "0914999426" at bounding box center [87, 91] width 81 height 15
type input "0914999426"
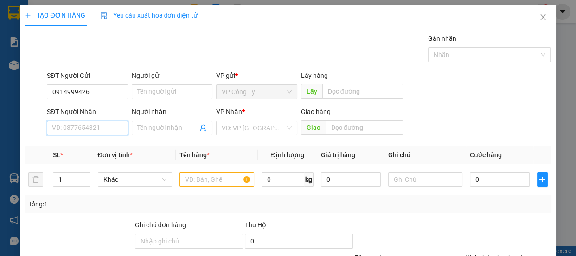
click at [93, 122] on input "SĐT Người Nhận" at bounding box center [87, 127] width 81 height 15
click at [107, 124] on input "0975421656" at bounding box center [87, 127] width 81 height 15
type input "0975421656"
click at [148, 130] on input "Người nhận" at bounding box center [167, 128] width 61 height 10
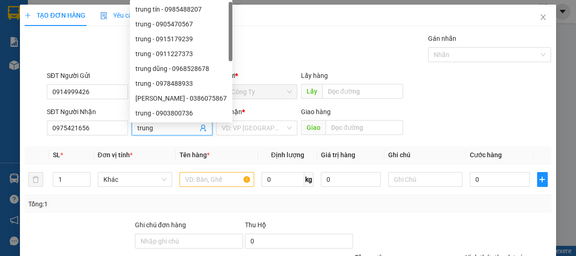
type input "trung"
click at [260, 142] on div "Transit Pickup Surcharge Ids Transit Deliver Surcharge Ids Transit Deliver Surc…" at bounding box center [288, 178] width 526 height 291
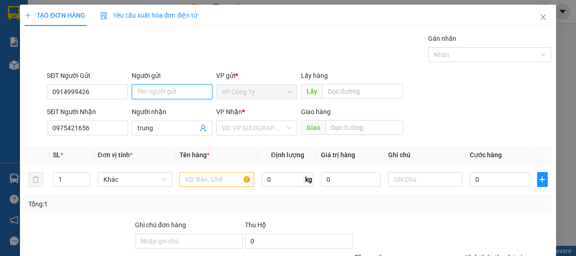
click at [187, 91] on input "Người gửi" at bounding box center [172, 91] width 81 height 15
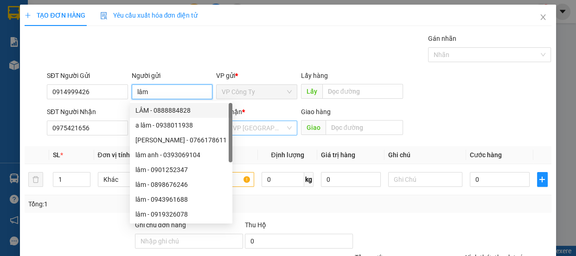
type input "lâm"
click at [259, 131] on input "search" at bounding box center [253, 128] width 63 height 14
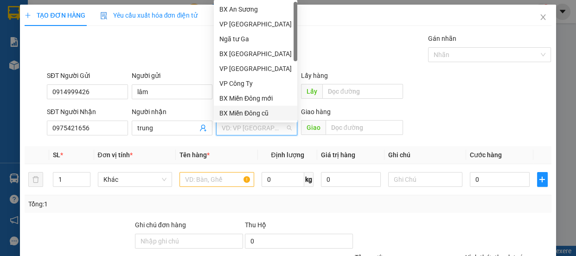
click at [260, 114] on div "BX Miền Đông cũ" at bounding box center [255, 113] width 72 height 10
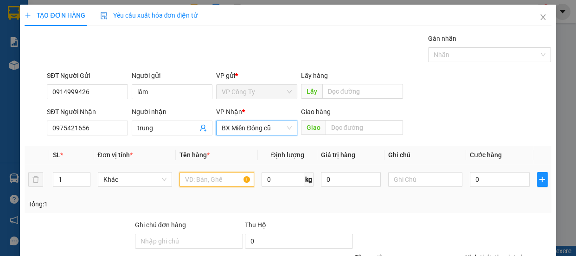
click at [218, 181] on input "text" at bounding box center [216, 179] width 75 height 15
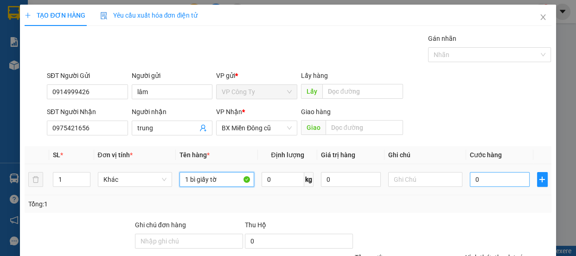
type input "1 bì giấy tờ"
click at [470, 183] on input "0" at bounding box center [499, 179] width 60 height 15
type input "40"
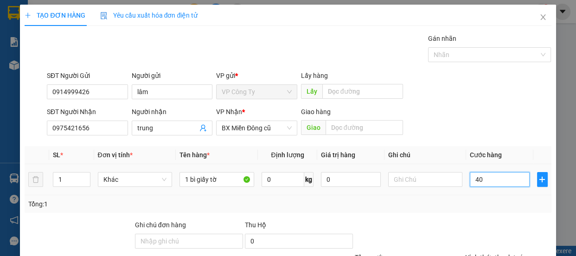
type input "400"
type input "4.000"
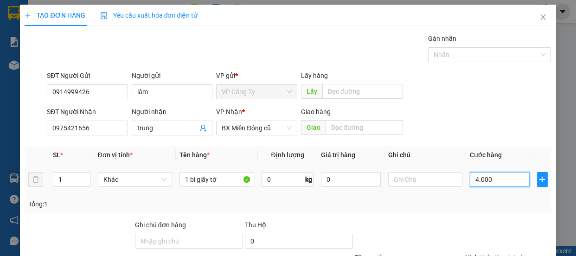
type input "4.000"
type input "40.000"
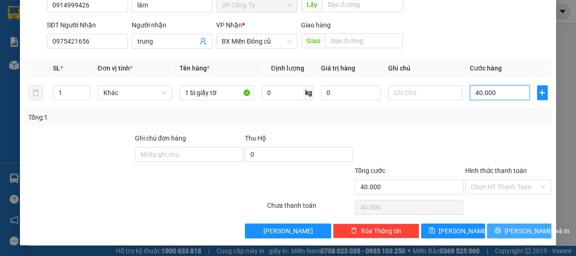
type input "40.000"
click at [504, 232] on button "[PERSON_NAME] và In" at bounding box center [519, 230] width 64 height 15
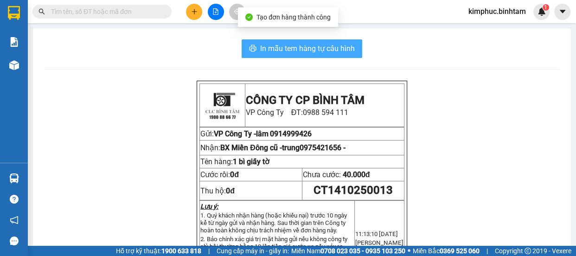
click at [333, 46] on span "In mẫu tem hàng tự cấu hình" at bounding box center [307, 49] width 95 height 12
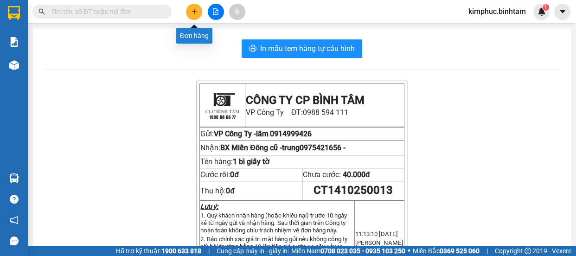
click at [196, 10] on icon "plus" at bounding box center [194, 11] width 6 height 6
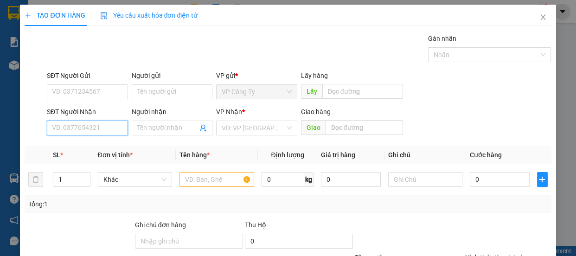
click at [93, 127] on input "SĐT Người Nhận" at bounding box center [87, 127] width 81 height 15
type input "0908157675"
click at [100, 127] on input "0908157675" at bounding box center [87, 127] width 81 height 15
click at [107, 144] on div "0908157675 - hà" at bounding box center [86, 146] width 69 height 10
type input "hà"
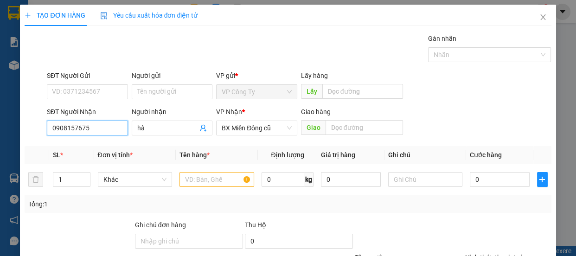
type input "280.000"
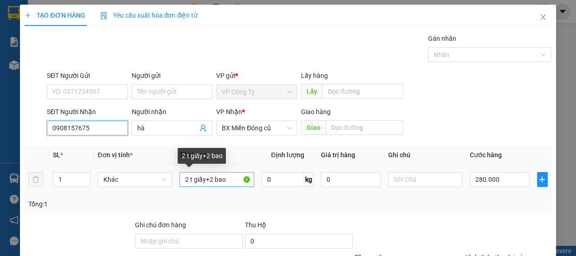
type input "0908157675"
click at [190, 178] on input "2 t giấy+2 bao" at bounding box center [216, 179] width 75 height 15
click at [187, 180] on input "2 t giấy+2 bao" at bounding box center [216, 179] width 75 height 15
click at [237, 178] on input "1 t giấy+2 bao" at bounding box center [216, 179] width 75 height 15
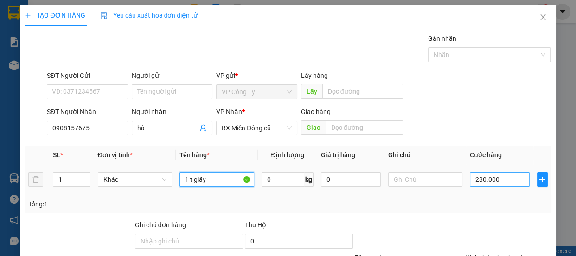
type input "1 t giấy"
click at [475, 185] on input "280.000" at bounding box center [499, 179] width 60 height 15
click at [477, 184] on input "280.000" at bounding box center [499, 179] width 60 height 15
type input "20.000"
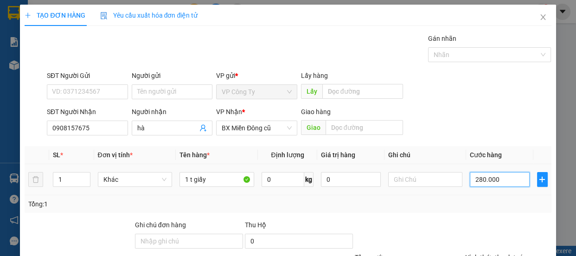
type input "20.000"
type input "0"
type input "0.000"
type input "10.000"
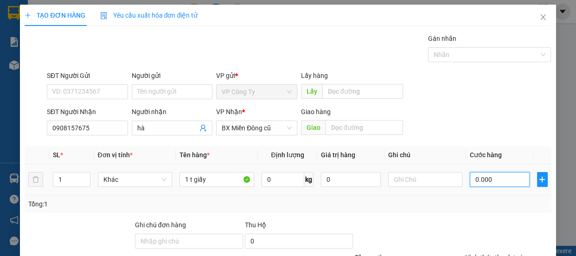
type input "10.000"
type input "130.000"
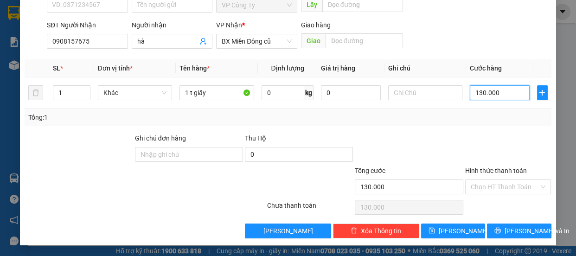
type input "130.000"
click at [489, 169] on label "Hình thức thanh toán" at bounding box center [496, 170] width 62 height 7
click at [489, 180] on input "Hình thức thanh toán" at bounding box center [504, 187] width 69 height 14
click at [489, 169] on label "Hình thức thanh toán" at bounding box center [496, 170] width 62 height 7
click at [489, 180] on input "Hình thức thanh toán" at bounding box center [504, 187] width 69 height 14
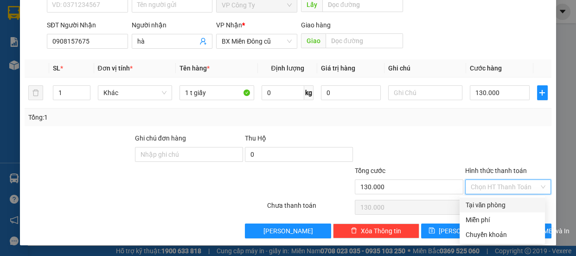
click at [482, 203] on div "Tại văn phòng" at bounding box center [502, 205] width 74 height 10
type input "0"
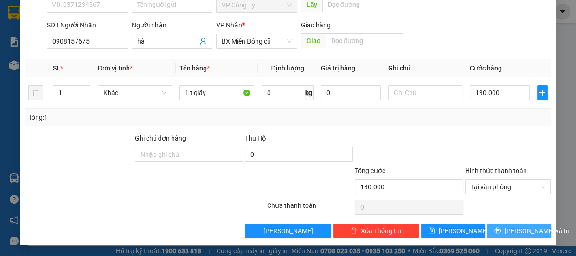
click at [498, 230] on icon "printer" at bounding box center [497, 231] width 6 height 6
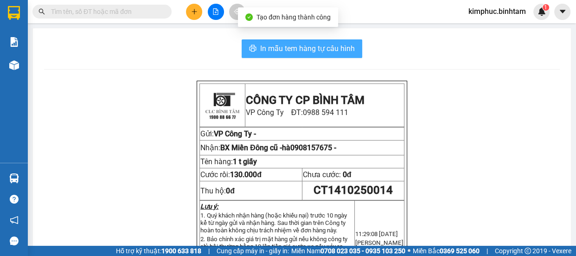
click at [332, 48] on span "In mẫu tem hàng tự cấu hình" at bounding box center [307, 49] width 95 height 12
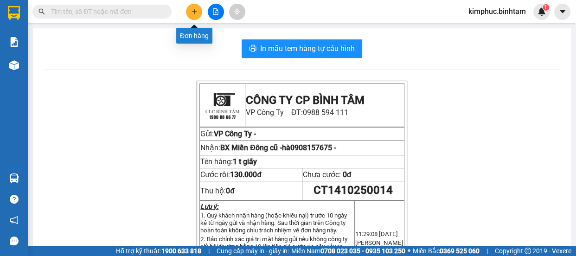
click at [195, 7] on button at bounding box center [194, 12] width 16 height 16
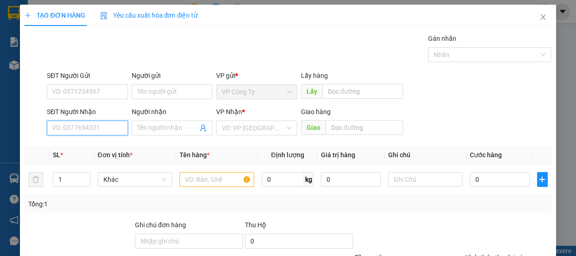
click at [103, 126] on input "SĐT Người Nhận" at bounding box center [87, 127] width 81 height 15
type input "0989007026"
click at [110, 125] on input "0989007026" at bounding box center [87, 127] width 81 height 15
click at [110, 146] on div "0989007026 - nhung" at bounding box center [86, 146] width 69 height 10
type input "nhung"
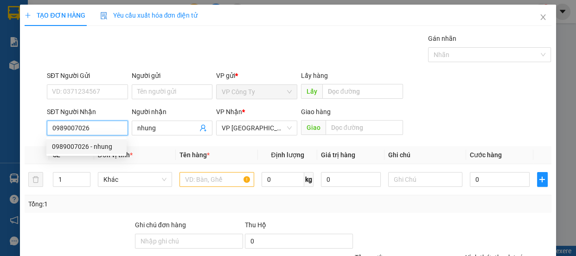
type input "260.000"
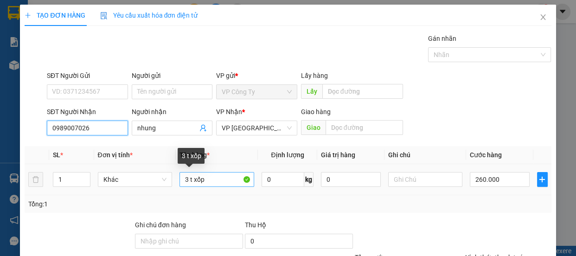
type input "0989007026"
click at [188, 181] on input "3 t xốp" at bounding box center [216, 179] width 75 height 15
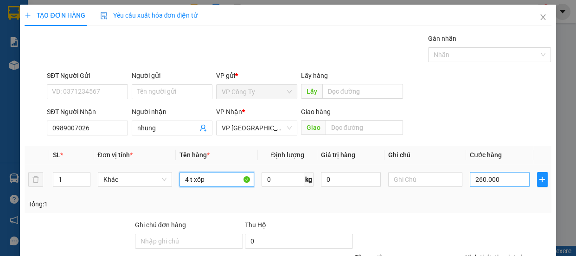
type input "4 t xốp"
click at [479, 178] on input "260.000" at bounding box center [499, 179] width 60 height 15
click at [477, 179] on input "260.000" at bounding box center [499, 179] width 60 height 15
type input "20.000"
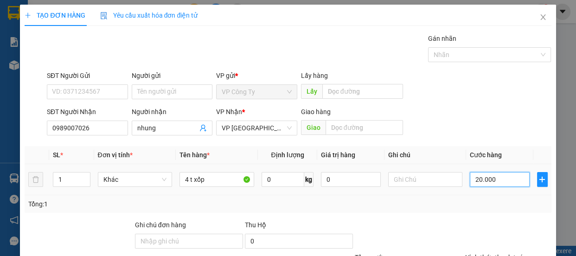
type input "20.000"
type input "0"
type input "0.000"
type input "30.000"
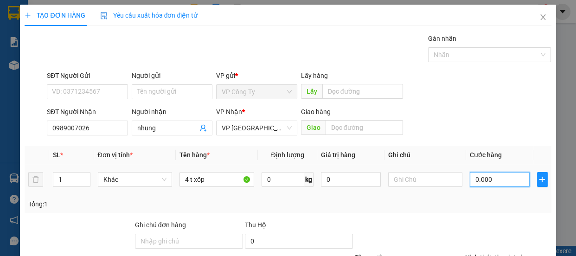
type input "30.000"
type input "340.000"
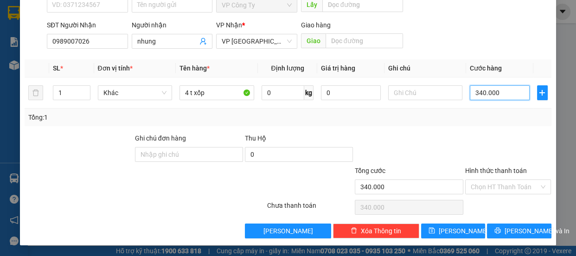
type input "340.000"
click at [489, 172] on label "Hình thức thanh toán" at bounding box center [496, 170] width 62 height 7
click at [489, 180] on input "Hình thức thanh toán" at bounding box center [504, 187] width 69 height 14
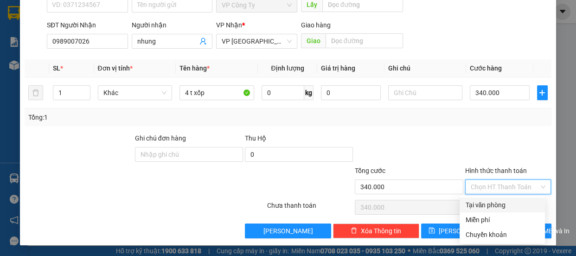
click at [487, 208] on div "Tại văn phòng" at bounding box center [502, 205] width 74 height 10
type input "0"
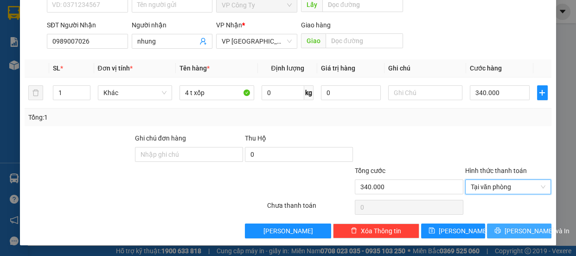
click at [498, 234] on span "printer" at bounding box center [497, 230] width 6 height 7
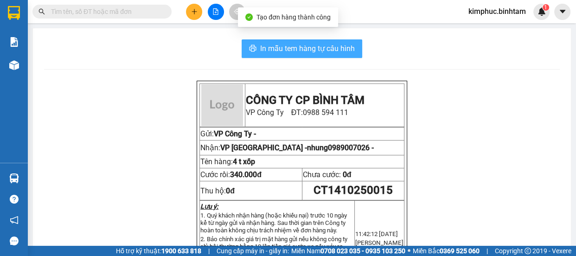
click at [320, 49] on span "In mẫu tem hàng tự cấu hình" at bounding box center [307, 49] width 95 height 12
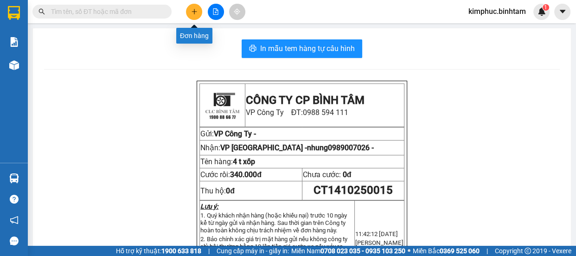
click at [193, 13] on icon "plus" at bounding box center [194, 11] width 6 height 6
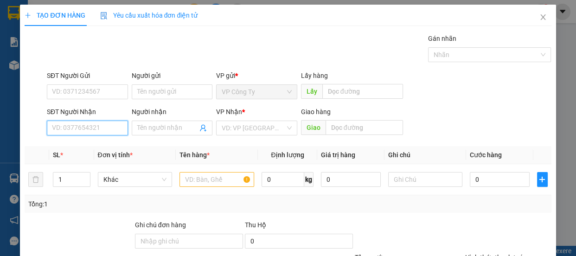
click at [90, 129] on input "SĐT Người Nhận" at bounding box center [87, 127] width 81 height 15
click at [100, 128] on input "0937199679" at bounding box center [87, 127] width 81 height 15
type input "0937199679"
click at [150, 128] on input "Người nhận" at bounding box center [167, 128] width 61 height 10
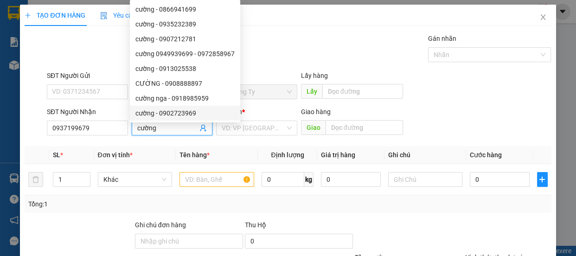
type input "cường"
click at [304, 41] on div "Gán nhãn Nhãn" at bounding box center [299, 49] width 508 height 32
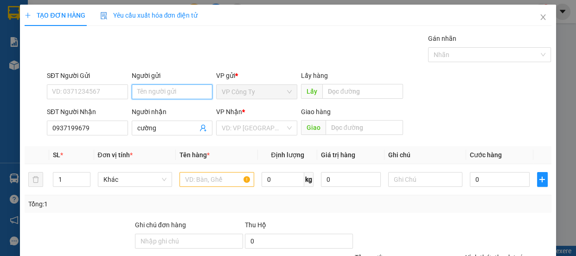
click at [186, 91] on input "Người gửi" at bounding box center [172, 91] width 81 height 15
type input "chú chúc xe"
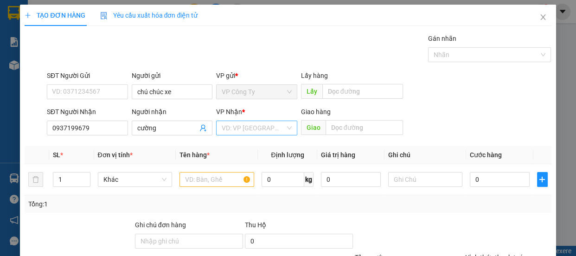
click at [257, 127] on input "search" at bounding box center [253, 128] width 63 height 14
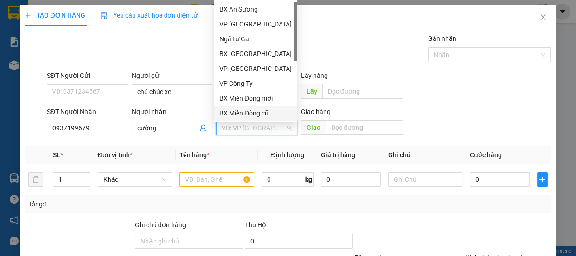
click at [264, 116] on div "BX Miền Đông cũ" at bounding box center [255, 113] width 72 height 10
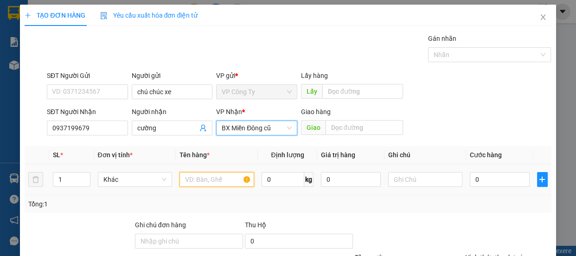
click at [227, 184] on input "text" at bounding box center [216, 179] width 75 height 15
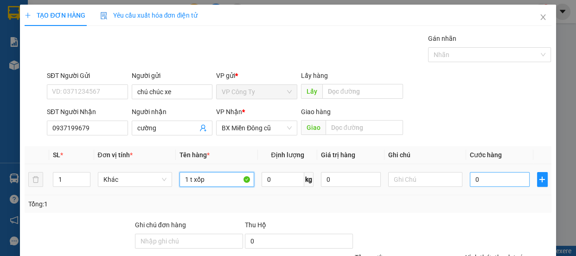
type input "1 t xốp"
click at [469, 178] on input "0" at bounding box center [499, 179] width 60 height 15
click at [470, 178] on input "0" at bounding box center [499, 179] width 60 height 15
type input "7"
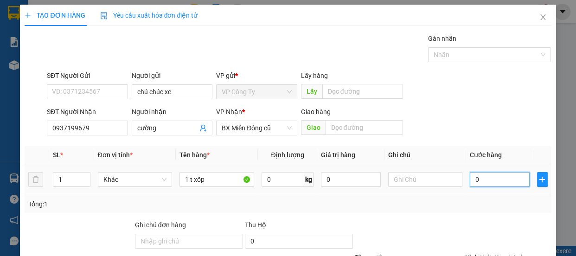
type input "7"
type input "70"
type input "700"
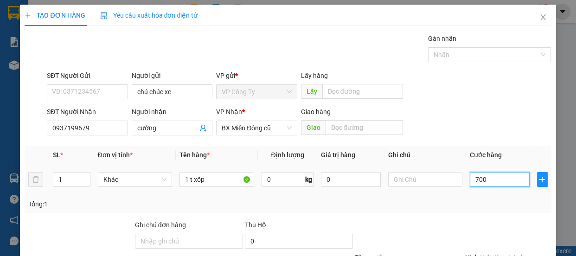
type input "700"
type input "7.000"
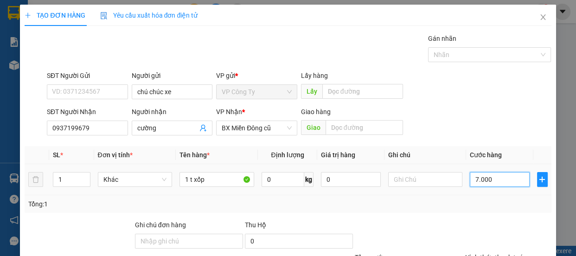
type input "70.000"
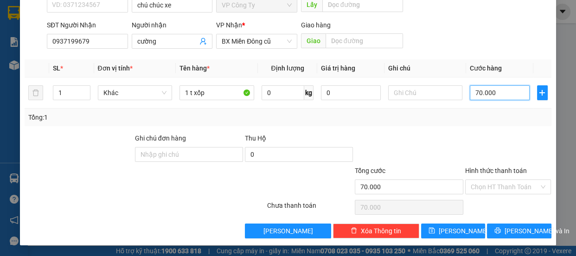
type input "70.000"
click at [487, 170] on label "Hình thức thanh toán" at bounding box center [496, 170] width 62 height 7
click at [487, 180] on input "Hình thức thanh toán" at bounding box center [504, 187] width 69 height 14
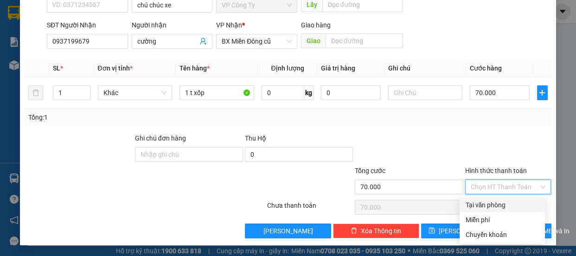
click at [484, 207] on div "Tại văn phòng" at bounding box center [502, 205] width 74 height 10
type input "0"
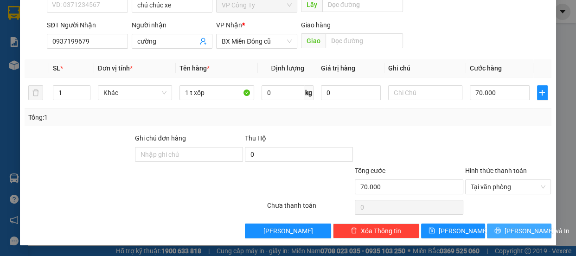
click at [500, 230] on icon "printer" at bounding box center [497, 231] width 6 height 6
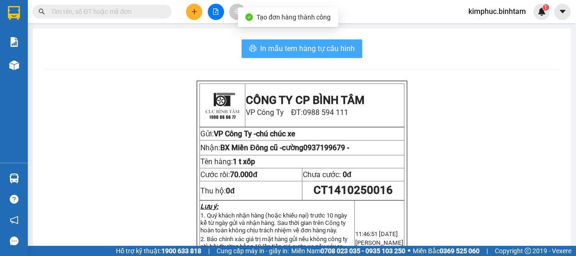
click at [304, 46] on span "In mẫu tem hàng tự cấu hình" at bounding box center [307, 49] width 95 height 12
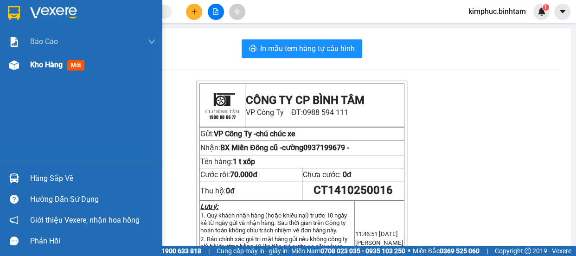
click at [32, 73] on div "Kho hàng mới" at bounding box center [92, 64] width 125 height 23
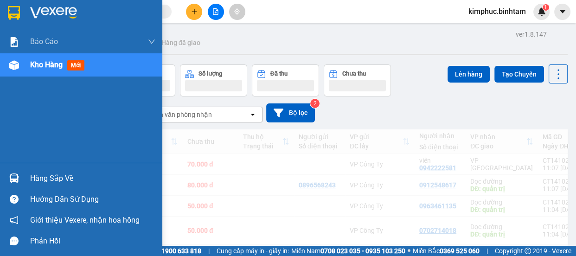
click at [40, 66] on span "Kho hàng" at bounding box center [46, 64] width 32 height 9
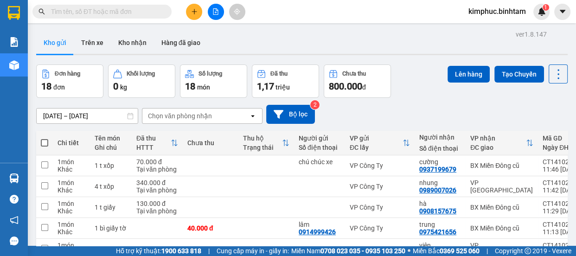
click at [149, 7] on input "text" at bounding box center [105, 11] width 109 height 10
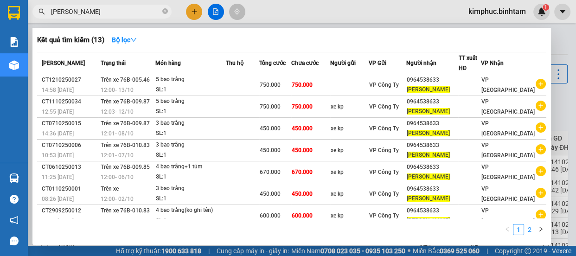
type input "minh anh"
click at [528, 228] on link "2" at bounding box center [529, 229] width 10 height 10
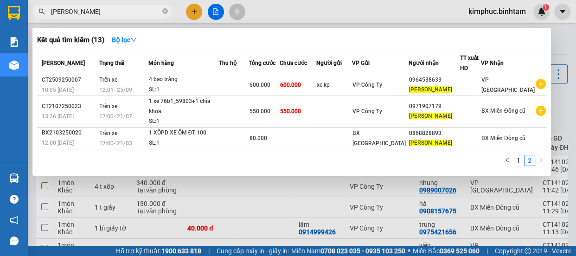
click at [306, 201] on div at bounding box center [288, 128] width 576 height 256
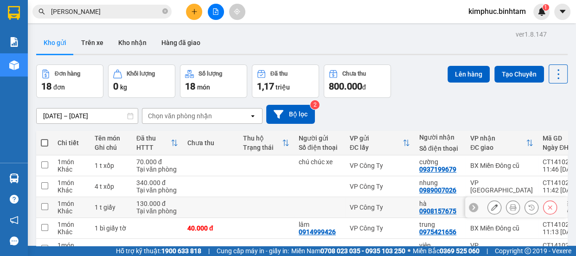
scroll to position [173, 0]
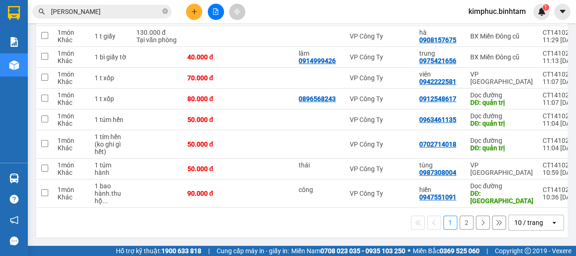
click at [459, 224] on button "2" at bounding box center [466, 222] width 14 height 14
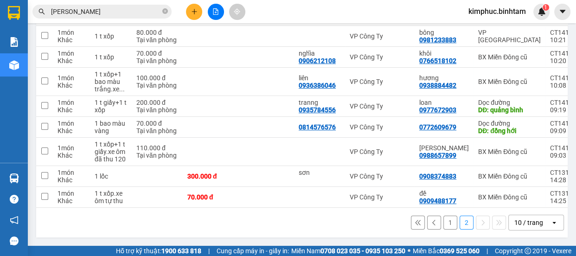
scroll to position [132, 0]
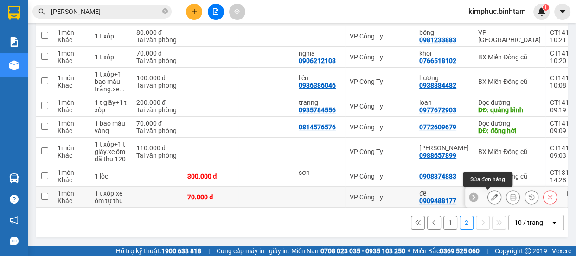
click at [491, 195] on icon at bounding box center [494, 197] width 6 height 6
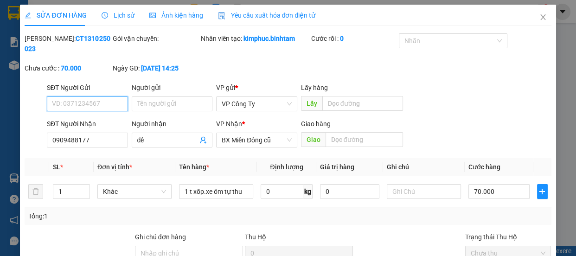
type input "0909488177"
type input "đề"
type input "70.000"
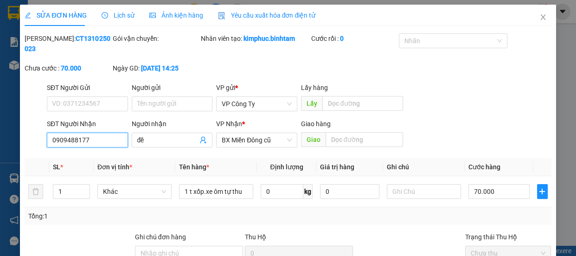
click at [94, 140] on input "0909488177" at bounding box center [87, 140] width 81 height 15
type input "0"
click at [109, 140] on input "0964538633" at bounding box center [87, 140] width 81 height 15
type input "0964538633"
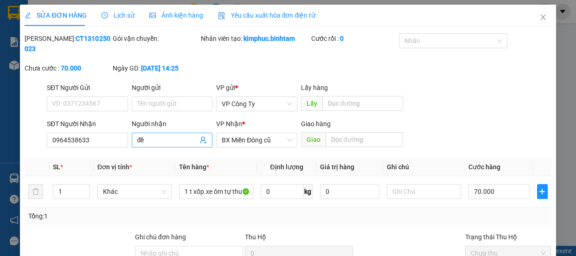
click at [154, 139] on input "đề" at bounding box center [167, 140] width 61 height 10
type input "đ"
click at [158, 101] on input "Người gửi" at bounding box center [172, 103] width 81 height 15
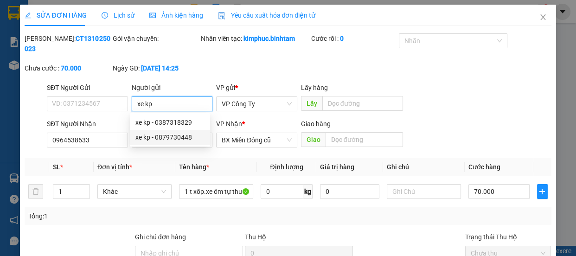
type input "xe kp"
click at [129, 219] on div "Tổng: 1" at bounding box center [125, 216] width 195 height 10
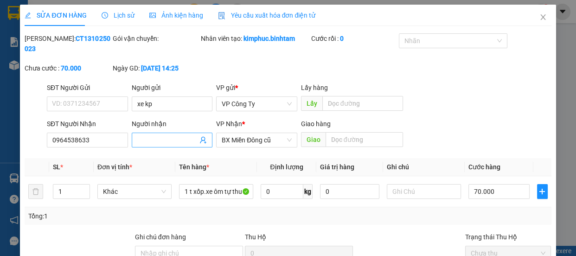
click at [166, 141] on input "Người nhận" at bounding box center [167, 140] width 61 height 10
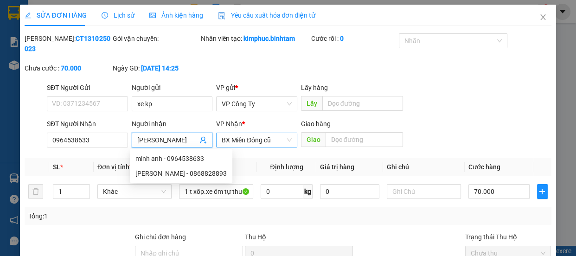
click at [246, 141] on span "BX Miền Đông cũ" at bounding box center [257, 140] width 70 height 14
type input "minh anh"
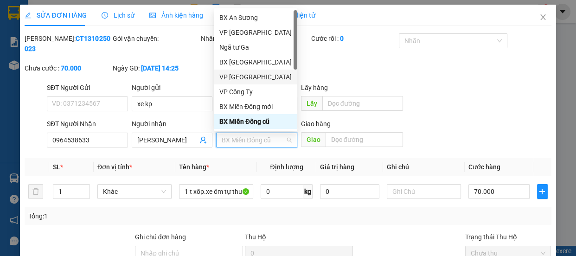
click at [241, 74] on div "VP [GEOGRAPHIC_DATA]" at bounding box center [255, 77] width 72 height 10
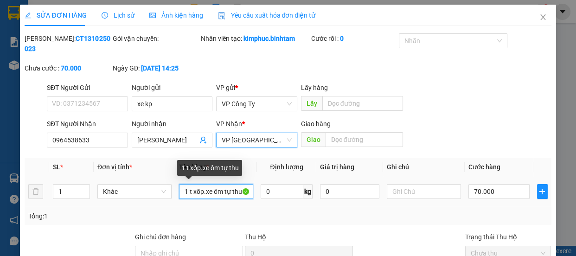
click at [242, 191] on input "1 t xốp.xe ôm tự thu" at bounding box center [216, 191] width 74 height 15
type input "1"
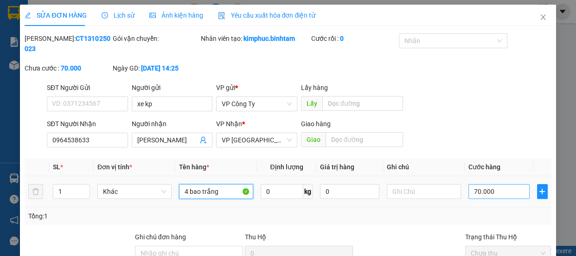
type input "4 bao trắng"
click at [472, 190] on input "70.000" at bounding box center [498, 191] width 61 height 15
click at [471, 190] on input "70.000" at bounding box center [498, 191] width 61 height 15
type input "0"
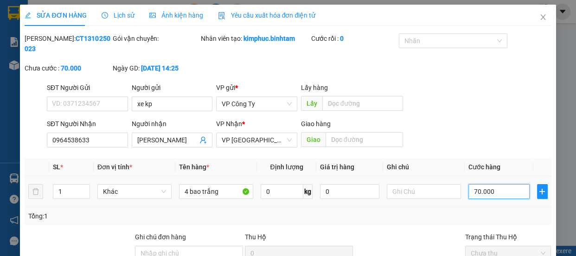
type input "0.000"
type input "60.000"
type input "600.000"
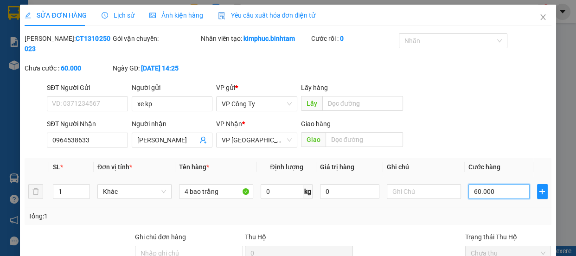
type input "600.000"
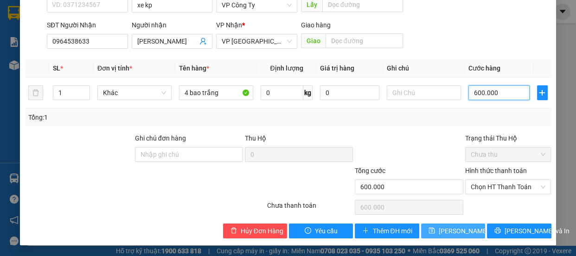
type input "600.000"
click at [459, 231] on span "Lưu thay đổi" at bounding box center [475, 231] width 74 height 10
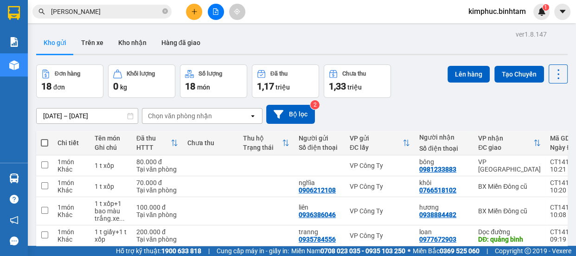
scroll to position [132, 0]
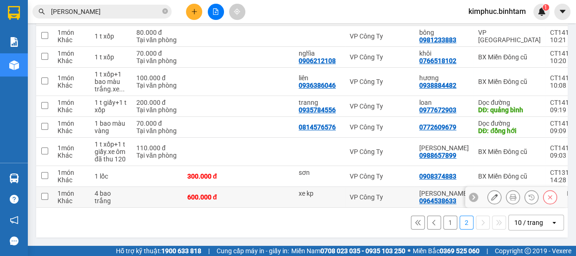
click at [48, 192] on td at bounding box center [44, 197] width 17 height 21
checkbox input "true"
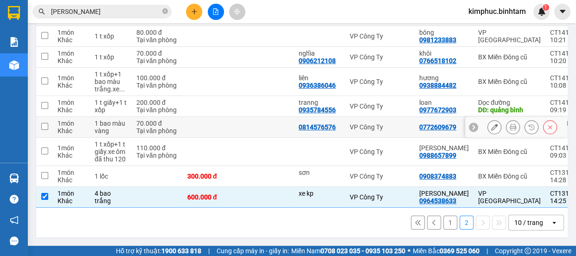
click at [50, 121] on td at bounding box center [44, 127] width 17 height 21
checkbox input "true"
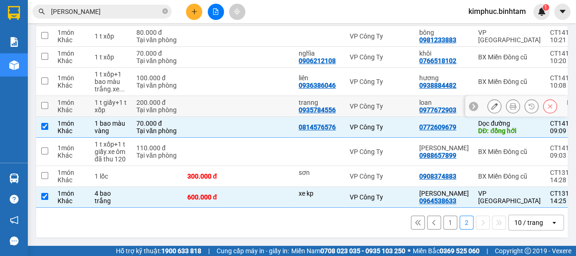
click at [47, 98] on td at bounding box center [44, 106] width 17 height 21
click at [42, 102] on input "checkbox" at bounding box center [44, 105] width 7 height 7
checkbox input "true"
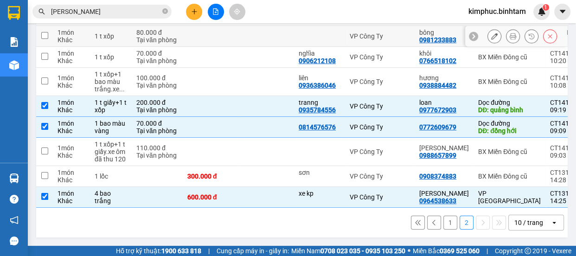
click at [50, 29] on td at bounding box center [44, 36] width 17 height 21
checkbox input "true"
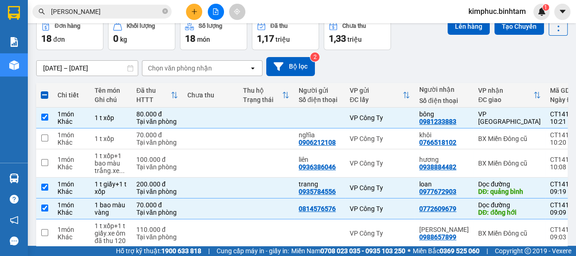
scroll to position [0, 0]
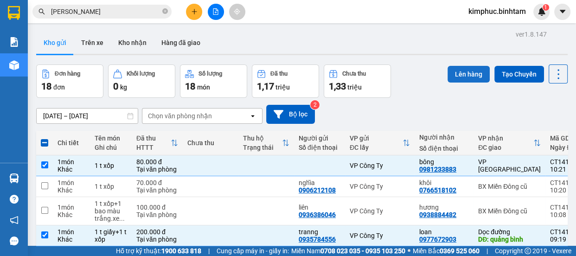
click at [472, 75] on button "Lên hàng" at bounding box center [468, 74] width 42 height 17
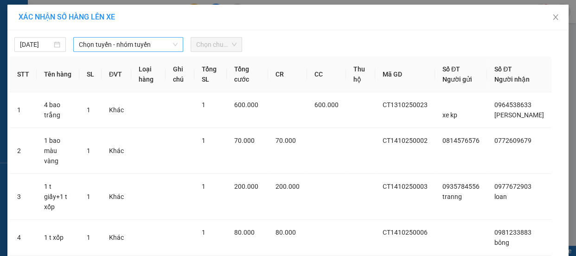
click at [138, 39] on span "Chọn tuyến - nhóm tuyến" at bounding box center [128, 45] width 99 height 14
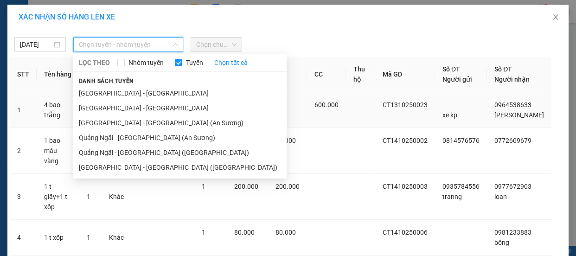
click at [133, 106] on li "[GEOGRAPHIC_DATA] - [GEOGRAPHIC_DATA]" at bounding box center [179, 108] width 213 height 15
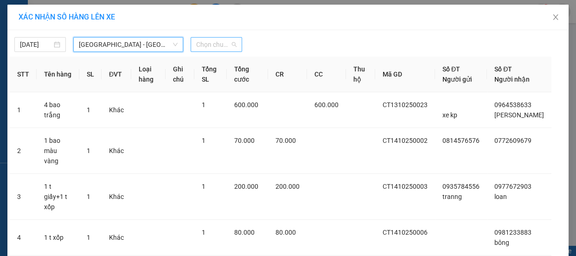
click at [211, 42] on span "Chọn chuyến" at bounding box center [216, 45] width 40 height 14
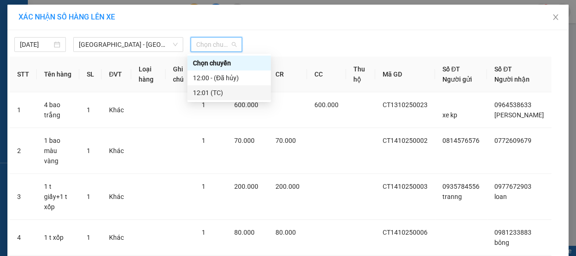
click at [219, 95] on div "12:01 (TC)" at bounding box center [229, 93] width 72 height 10
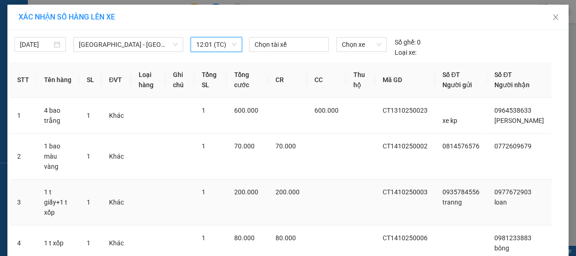
scroll to position [62, 0]
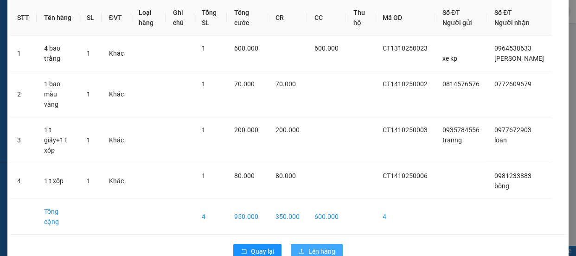
click at [308, 246] on span "Lên hàng" at bounding box center [321, 251] width 27 height 10
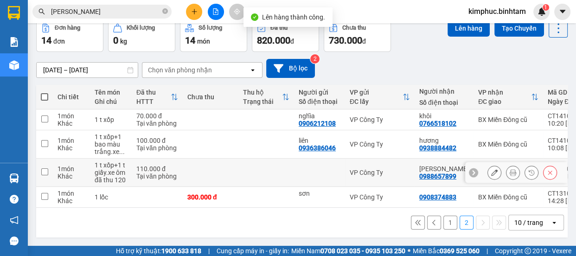
scroll to position [49, 0]
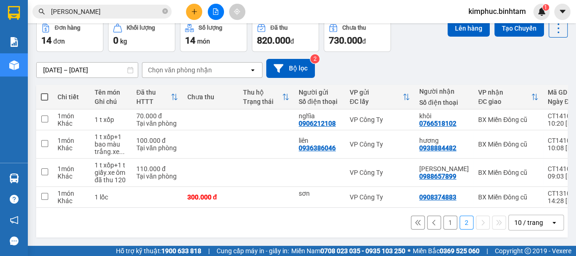
click at [447, 222] on button "1" at bounding box center [450, 222] width 14 height 14
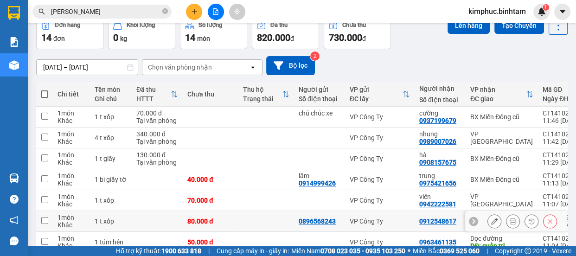
scroll to position [173, 0]
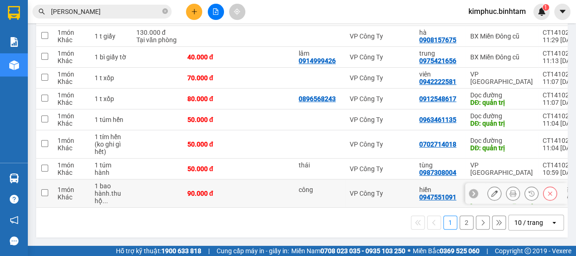
click at [45, 193] on td at bounding box center [44, 193] width 17 height 28
checkbox input "true"
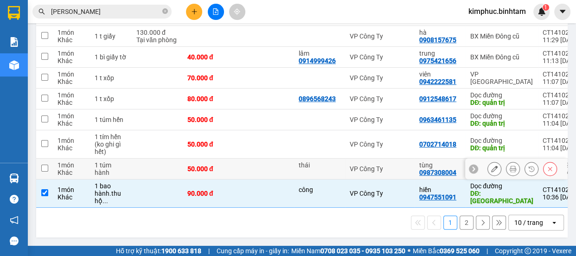
click at [44, 165] on input "checkbox" at bounding box center [44, 168] width 7 height 7
checkbox input "true"
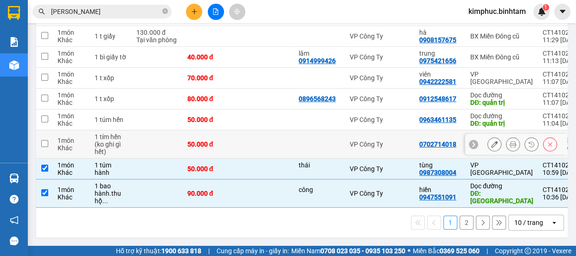
click at [45, 140] on input "checkbox" at bounding box center [44, 143] width 7 height 7
checkbox input "true"
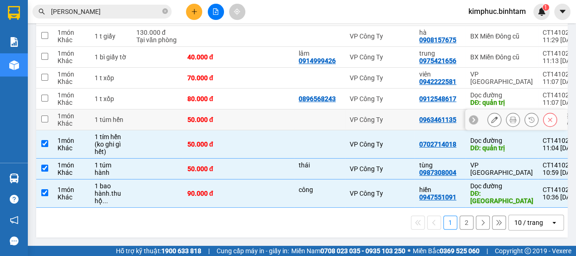
click at [46, 117] on input "checkbox" at bounding box center [44, 118] width 7 height 7
checkbox input "true"
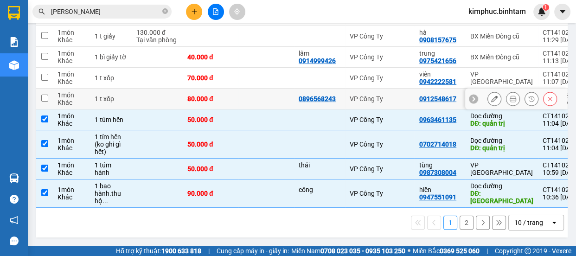
click at [44, 95] on input "checkbox" at bounding box center [44, 98] width 7 height 7
checkbox input "true"
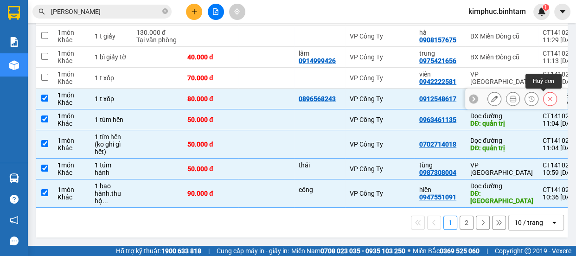
scroll to position [89, 0]
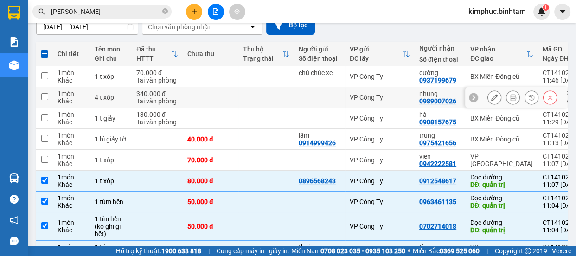
click at [51, 95] on td at bounding box center [44, 97] width 17 height 21
checkbox input "true"
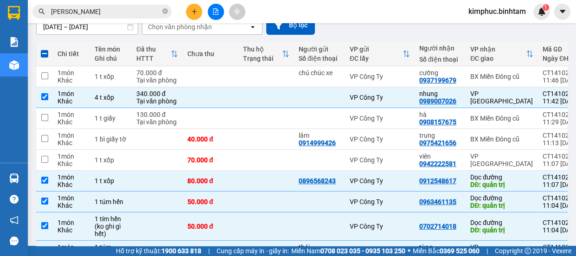
scroll to position [0, 0]
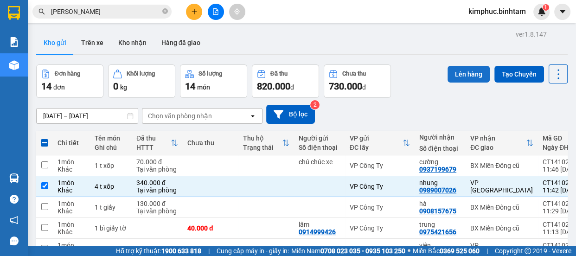
click at [453, 75] on button "Lên hàng" at bounding box center [468, 74] width 42 height 17
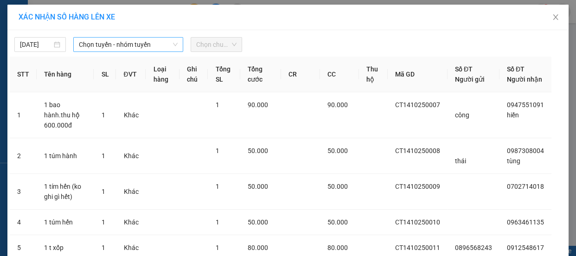
click at [137, 40] on span "Chọn tuyến - nhóm tuyến" at bounding box center [128, 45] width 99 height 14
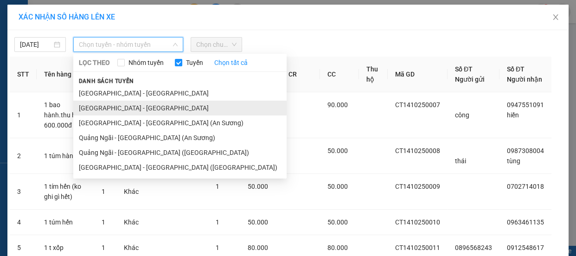
click at [106, 111] on li "[GEOGRAPHIC_DATA] - [GEOGRAPHIC_DATA]" at bounding box center [179, 108] width 213 height 15
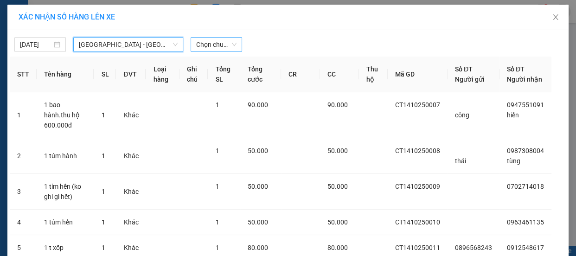
click at [206, 40] on span "Chọn chuyến" at bounding box center [216, 45] width 40 height 14
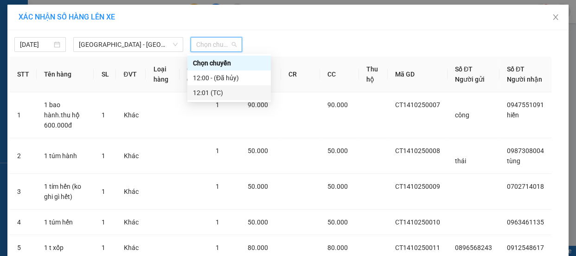
click at [214, 93] on div "12:01 (TC)" at bounding box center [229, 93] width 72 height 10
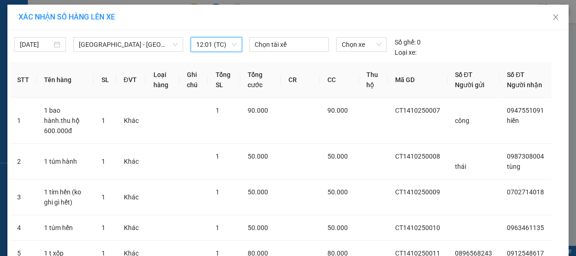
scroll to position [113, 0]
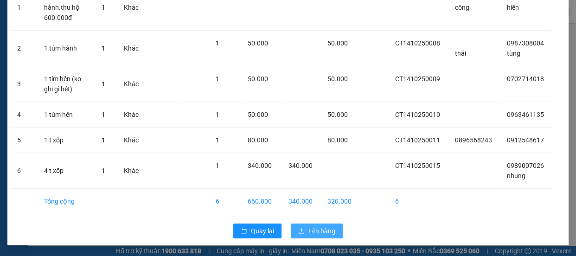
click at [321, 232] on span "Lên hàng" at bounding box center [321, 231] width 27 height 10
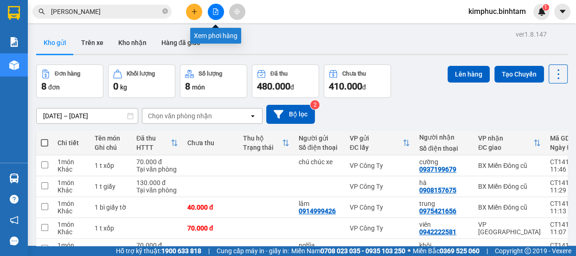
click at [211, 6] on button at bounding box center [216, 12] width 16 height 16
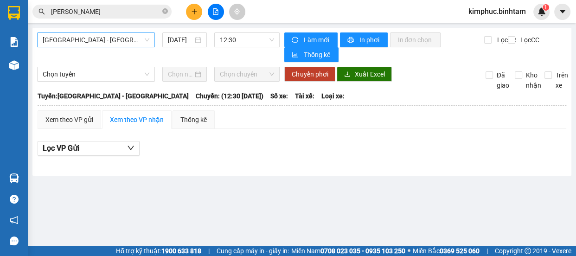
click at [118, 38] on span "[GEOGRAPHIC_DATA] - [GEOGRAPHIC_DATA]" at bounding box center [96, 40] width 107 height 14
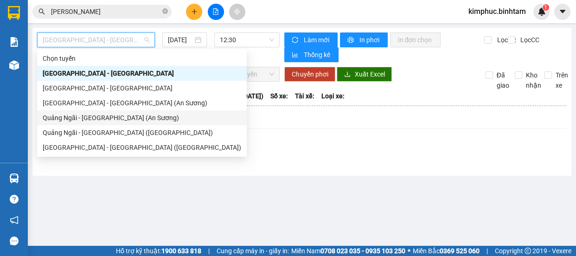
click at [104, 118] on div "Quảng Ngãi - [GEOGRAPHIC_DATA] (An Sương)" at bounding box center [142, 118] width 198 height 10
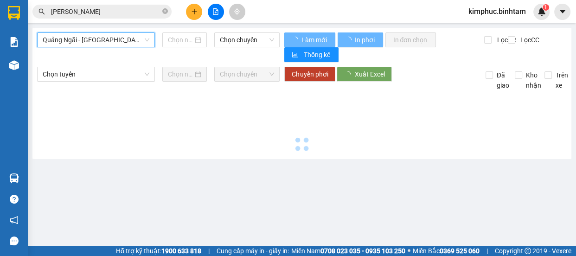
type input "[DATE]"
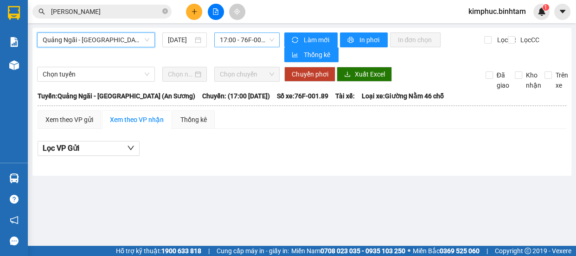
click at [240, 38] on span "17:00 - 76F-001.89" at bounding box center [247, 40] width 54 height 14
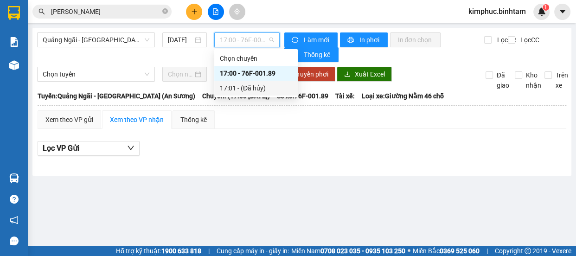
click at [244, 83] on div "17:01 - (Đã hủy)" at bounding box center [256, 88] width 72 height 10
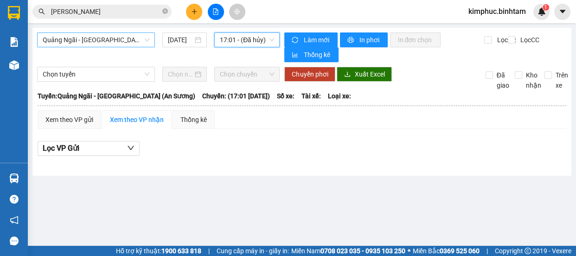
click at [83, 42] on span "Quảng Ngãi - [GEOGRAPHIC_DATA] (An Sương)" at bounding box center [96, 40] width 107 height 14
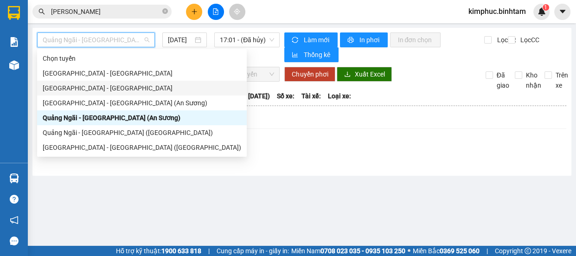
click at [74, 88] on div "[GEOGRAPHIC_DATA] - [GEOGRAPHIC_DATA]" at bounding box center [142, 88] width 198 height 10
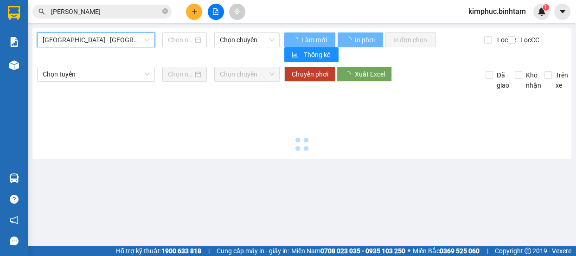
type input "[DATE]"
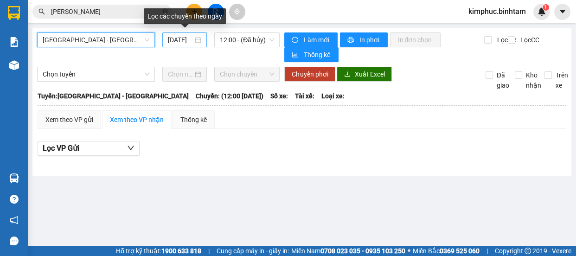
click at [187, 32] on div "[DATE]" at bounding box center [184, 39] width 44 height 15
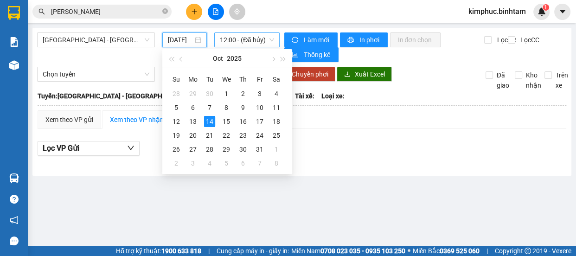
click at [244, 35] on span "12:00 - (Đã hủy)" at bounding box center [247, 40] width 54 height 14
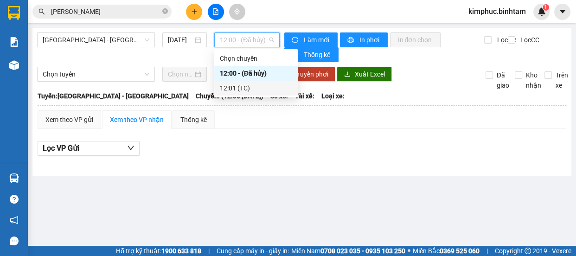
click at [247, 82] on div "12:01 (TC)" at bounding box center [255, 88] width 83 height 15
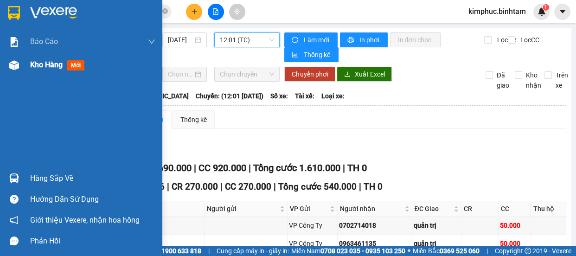
click at [50, 65] on span "Kho hàng" at bounding box center [46, 64] width 32 height 9
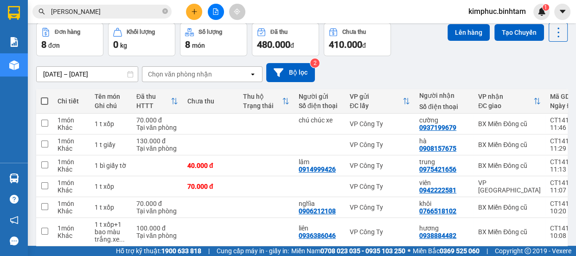
scroll to position [84, 0]
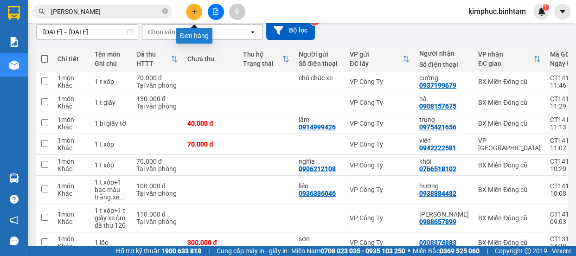
click at [194, 11] on icon "plus" at bounding box center [193, 11] width 5 height 0
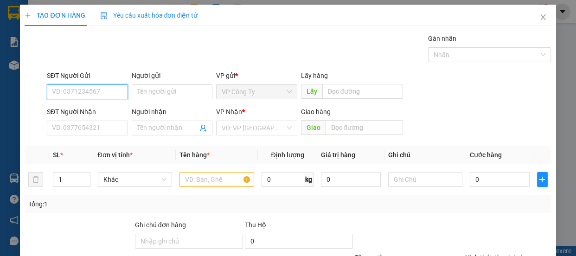
click at [74, 91] on input "SĐT Người Gửi" at bounding box center [87, 91] width 81 height 15
type input "0"
click at [59, 101] on div "SĐT Người Gửi VD: 0371234567" at bounding box center [87, 86] width 81 height 32
click at [82, 89] on input "SĐT Người Gửi" at bounding box center [87, 91] width 81 height 15
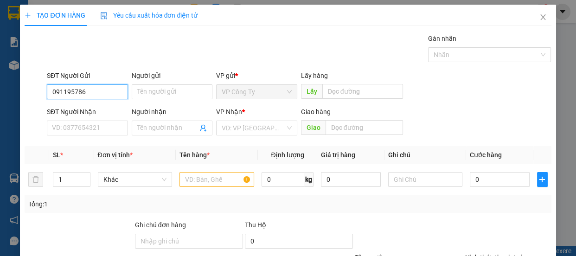
type input "0911957862"
click at [97, 89] on input "0911957862" at bounding box center [87, 91] width 81 height 15
click at [94, 107] on div "0911957862" at bounding box center [86, 110] width 69 height 10
type input "0355844047"
type input "trưởng 0911784145 luyến"
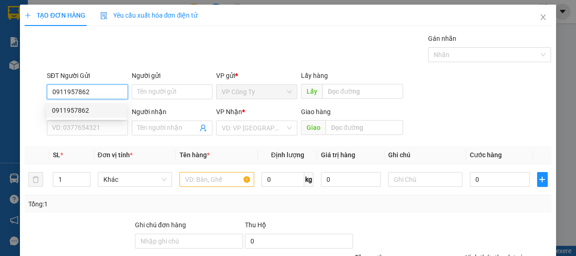
type input "đồng văn"
type input "450.000"
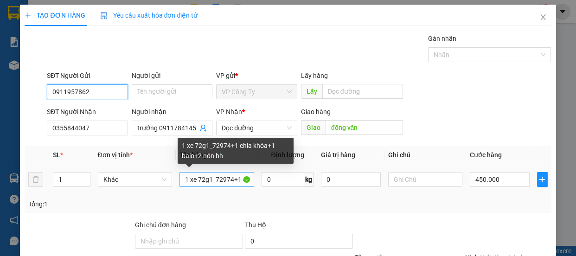
type input "0911957862"
click at [236, 179] on input "1 xe 72g1_72974+1 chìa khóa+1 balo+2 nón bh" at bounding box center [216, 179] width 75 height 15
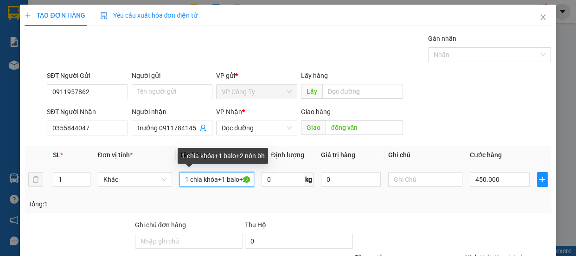
click at [243, 178] on input "1 chìa khóa+1 balo+2 nón bh" at bounding box center [216, 179] width 75 height 15
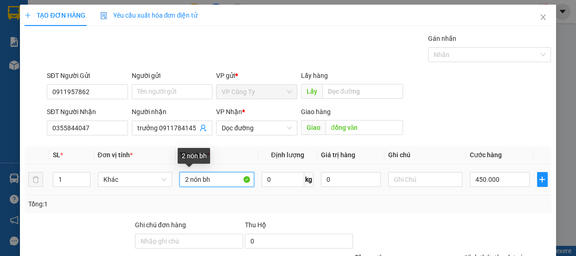
click at [234, 179] on input "2 nón bh" at bounding box center [216, 179] width 75 height 15
type input "2"
type input "1 t xốp"
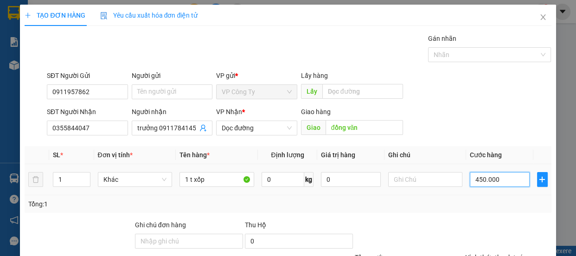
click at [475, 178] on input "450.000" at bounding box center [499, 179] width 60 height 15
type input "40.000"
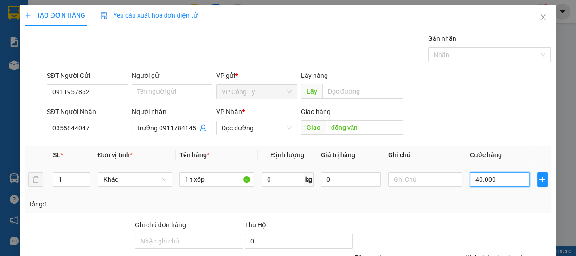
type input "0"
type input "0.000"
type input "10.000"
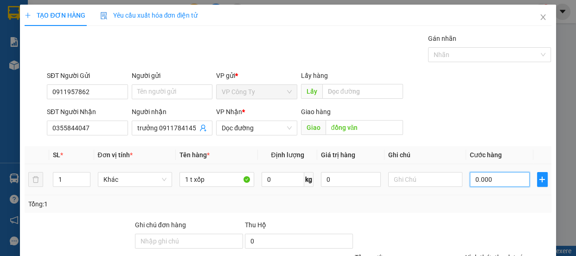
type input "10.000"
type input "100.000"
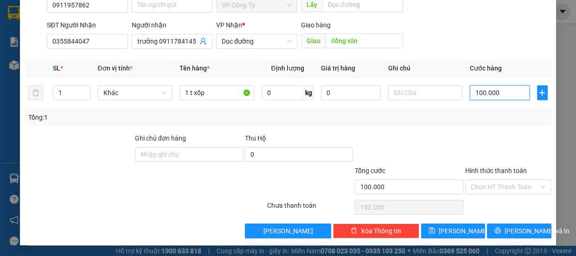
type input "100.000"
click at [478, 167] on label "Hình thức thanh toán" at bounding box center [496, 170] width 62 height 7
click at [478, 180] on input "Hình thức thanh toán" at bounding box center [504, 187] width 69 height 14
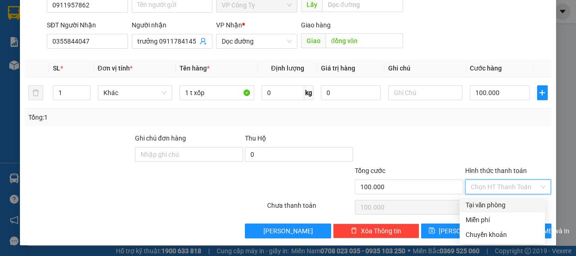
click at [481, 208] on div "Tại văn phòng" at bounding box center [502, 205] width 74 height 10
type input "0"
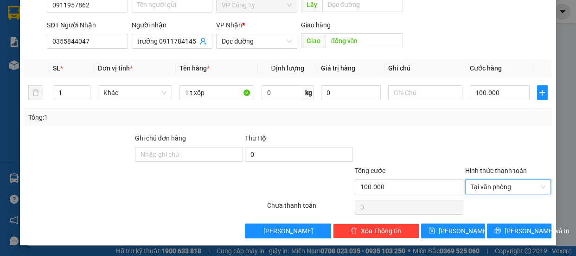
click at [492, 239] on div "TẠO ĐƠN HÀNG Yêu cầu xuất hóa đơn điện tử Transit Pickup Surcharge Ids Transit …" at bounding box center [287, 81] width 535 height 327
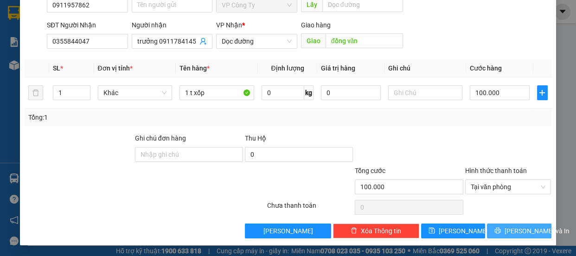
click at [504, 229] on button "[PERSON_NAME] và In" at bounding box center [519, 230] width 64 height 15
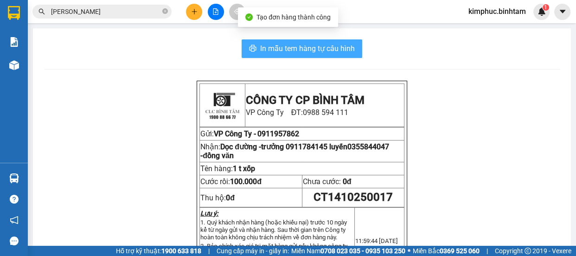
click at [355, 51] on button "In mẫu tem hàng tự cấu hình" at bounding box center [301, 48] width 120 height 19
click at [353, 51] on button "In mẫu tem hàng tự cấu hình" at bounding box center [301, 48] width 120 height 19
click at [352, 50] on button "In mẫu tem hàng tự cấu hình" at bounding box center [301, 48] width 120 height 19
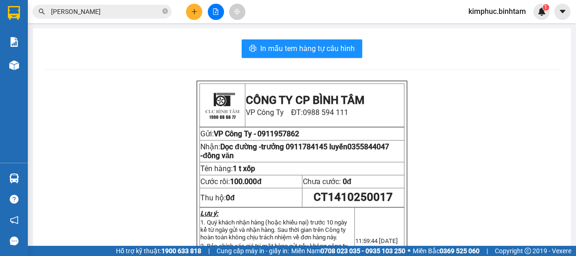
click at [196, 11] on icon "plus" at bounding box center [194, 11] width 6 height 6
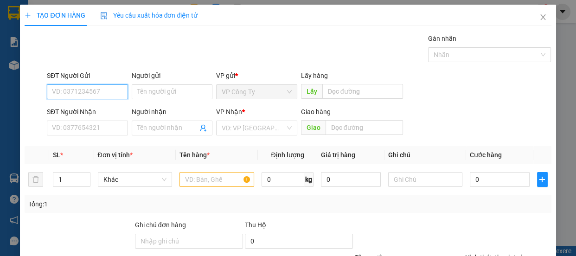
click at [104, 96] on input "SĐT Người Gửi" at bounding box center [87, 91] width 81 height 15
click at [105, 88] on input "0386678456" at bounding box center [87, 91] width 81 height 15
type input "0386678456"
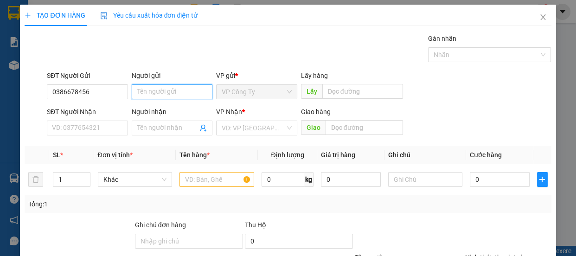
click at [167, 92] on input "Người gửi" at bounding box center [172, 91] width 81 height 15
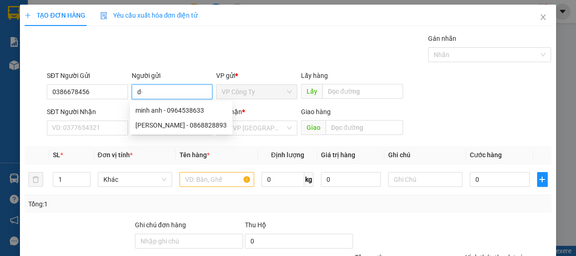
type input "d"
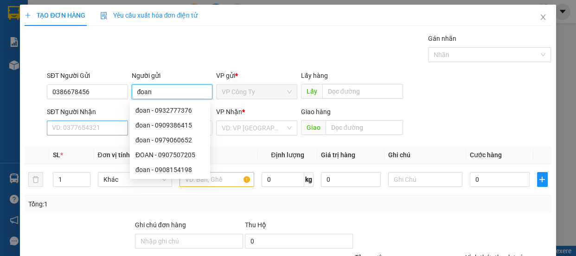
type input "đoan"
click at [100, 129] on input "SĐT Người Nhận" at bounding box center [87, 127] width 81 height 15
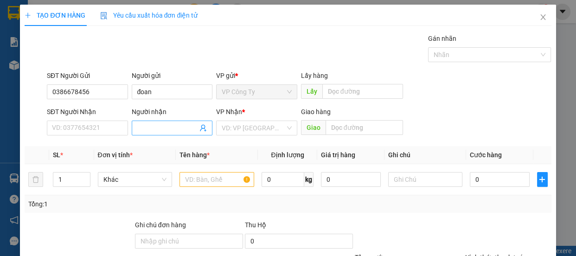
click at [142, 124] on input "Người nhận" at bounding box center [167, 128] width 61 height 10
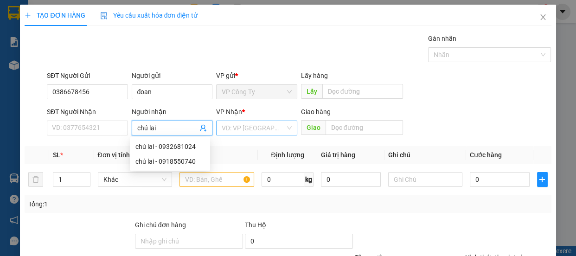
type input "chú lai"
click at [243, 126] on input "search" at bounding box center [253, 128] width 63 height 14
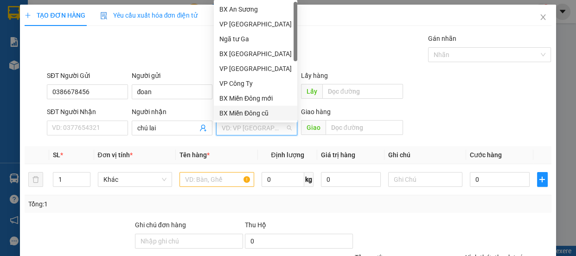
click at [253, 111] on div "BX Miền Đông cũ" at bounding box center [255, 113] width 72 height 10
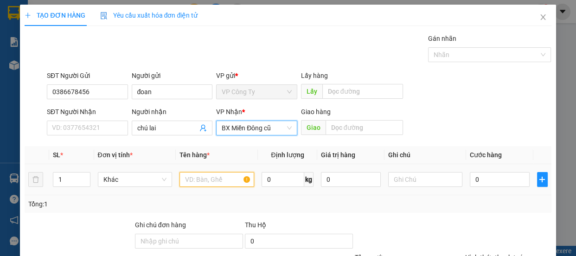
click at [204, 182] on input "text" at bounding box center [216, 179] width 75 height 15
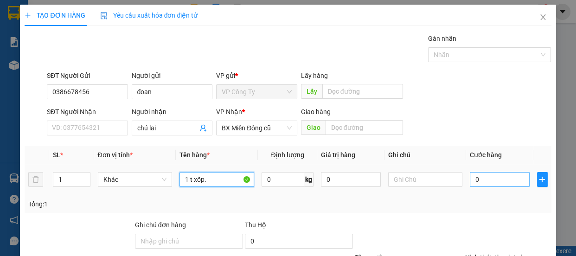
type input "1 t xốp."
click at [469, 177] on input "0" at bounding box center [499, 179] width 60 height 15
type input "7"
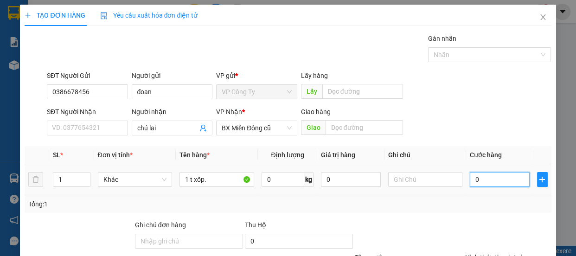
type input "7"
type input "70"
type input "700"
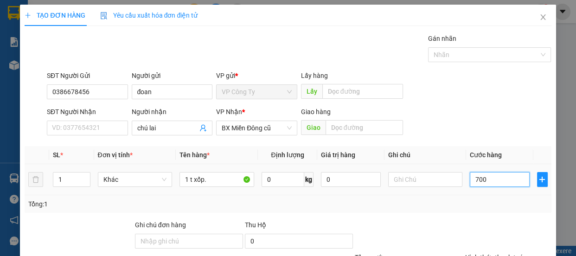
type input "700"
type input "7.000"
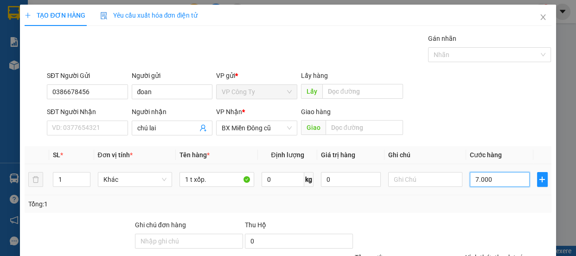
type input "70.000"
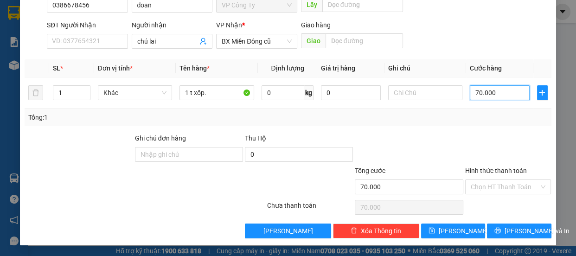
type input "70.000"
click at [484, 169] on label "Hình thức thanh toán" at bounding box center [496, 170] width 62 height 7
click at [484, 180] on input "Hình thức thanh toán" at bounding box center [504, 187] width 69 height 14
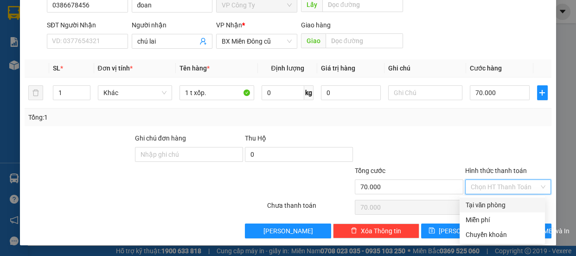
click at [482, 203] on div "Tại văn phòng" at bounding box center [502, 205] width 74 height 10
type input "0"
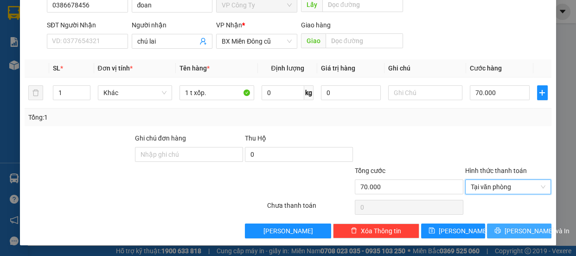
click at [491, 231] on button "[PERSON_NAME] và In" at bounding box center [519, 230] width 64 height 15
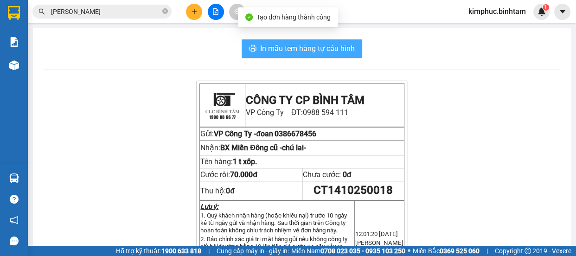
click at [328, 52] on span "In mẫu tem hàng tự cấu hình" at bounding box center [307, 49] width 95 height 12
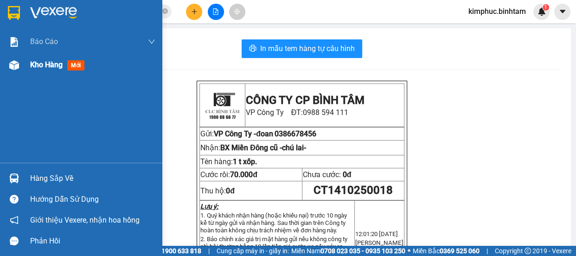
click at [37, 64] on span "Kho hàng" at bounding box center [46, 64] width 32 height 9
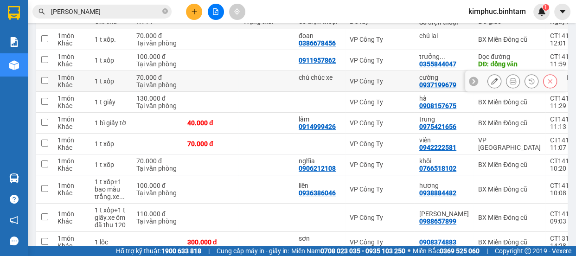
scroll to position [173, 0]
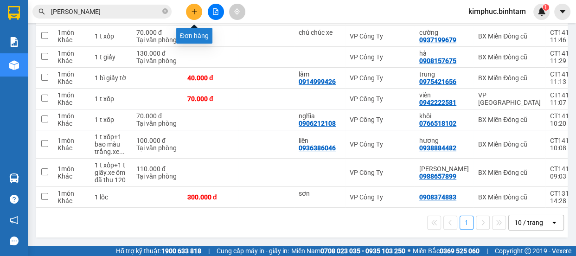
click at [197, 8] on icon "plus" at bounding box center [194, 11] width 6 height 6
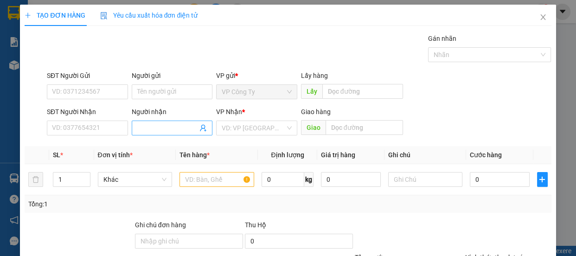
click at [149, 128] on input "Người nhận" at bounding box center [167, 128] width 61 height 10
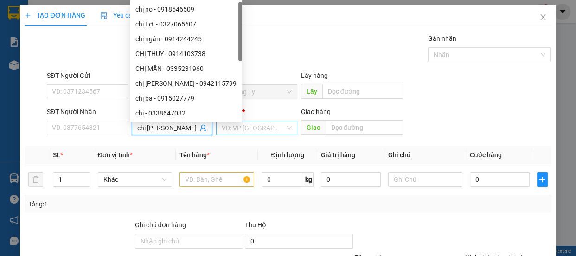
click at [249, 120] on div "VD: VP [GEOGRAPHIC_DATA]" at bounding box center [256, 127] width 81 height 15
type input "chị [PERSON_NAME]"
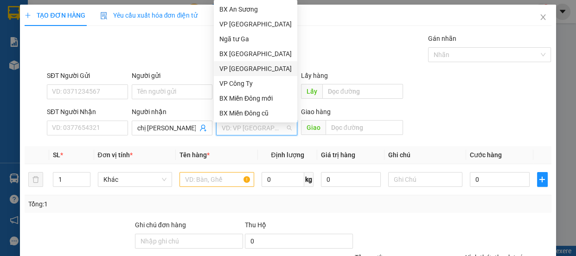
click at [241, 70] on div "VP [GEOGRAPHIC_DATA]" at bounding box center [255, 68] width 72 height 10
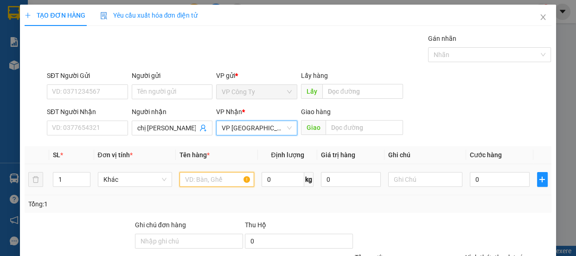
click at [208, 180] on input "text" at bounding box center [216, 179] width 75 height 15
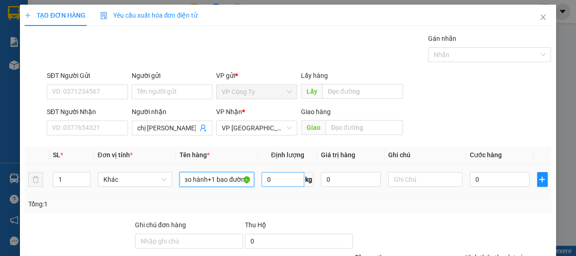
scroll to position [0, 11]
type input "2 bao hành+1 bao đường"
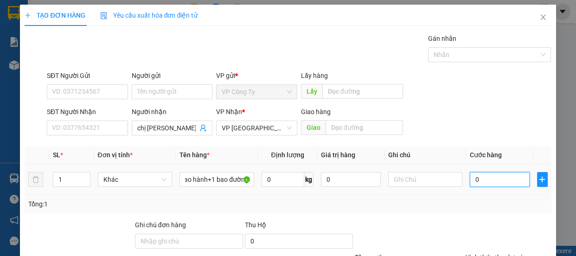
click at [471, 176] on input "0" at bounding box center [499, 179] width 60 height 15
type input "20"
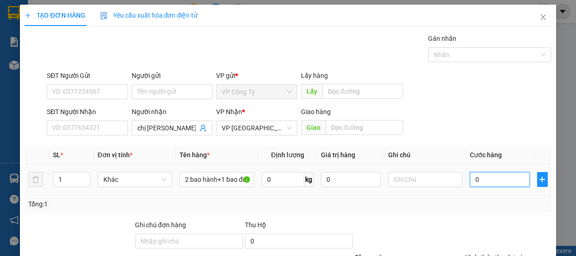
type input "20"
type input "260"
click at [512, 179] on input "260" at bounding box center [499, 179] width 60 height 15
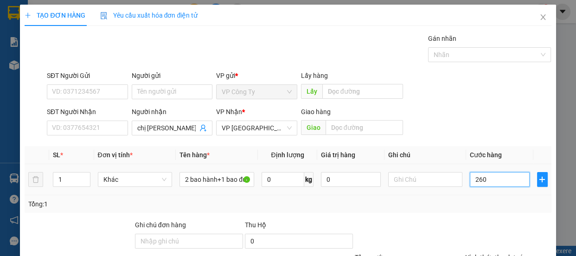
type input "2.600"
type input "26.000"
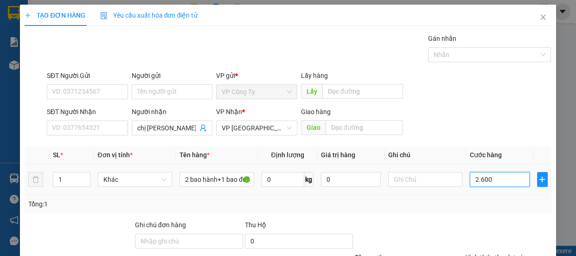
type input "26.000"
type input "260.000"
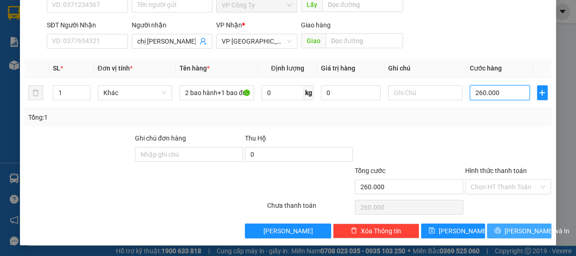
type input "260.000"
click at [487, 227] on button "[PERSON_NAME] và In" at bounding box center [519, 230] width 64 height 15
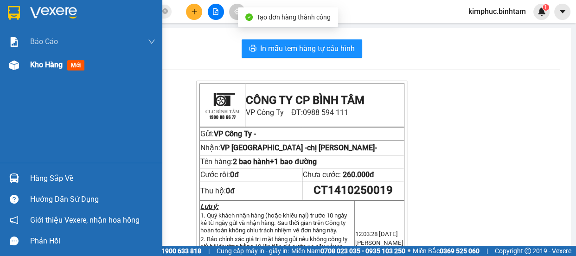
click at [42, 68] on span "Kho hàng" at bounding box center [46, 64] width 32 height 9
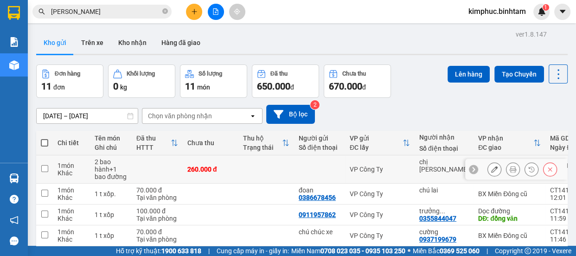
scroll to position [126, 0]
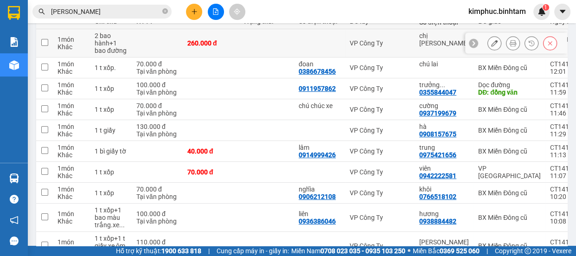
click at [46, 44] on input "checkbox" at bounding box center [44, 42] width 7 height 7
checkbox input "true"
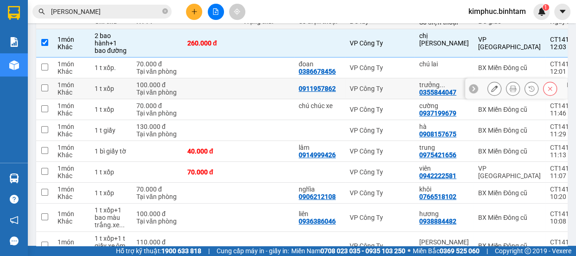
click at [51, 88] on td at bounding box center [44, 88] width 17 height 21
click at [51, 89] on td at bounding box center [44, 88] width 17 height 21
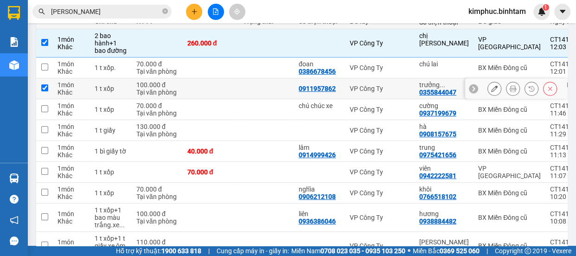
click at [51, 89] on td at bounding box center [44, 88] width 17 height 21
click at [50, 89] on td at bounding box center [44, 88] width 17 height 21
checkbox input "true"
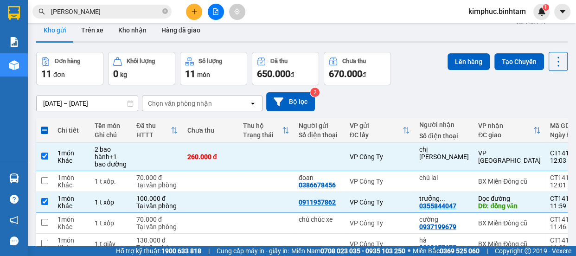
scroll to position [0, 0]
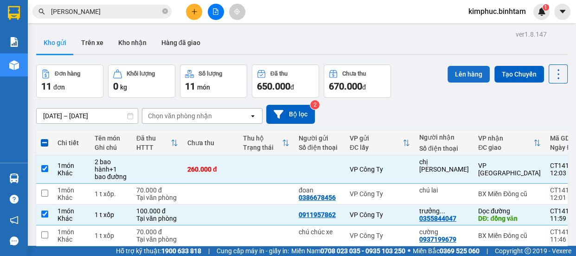
click at [462, 82] on button "Lên hàng" at bounding box center [468, 74] width 42 height 17
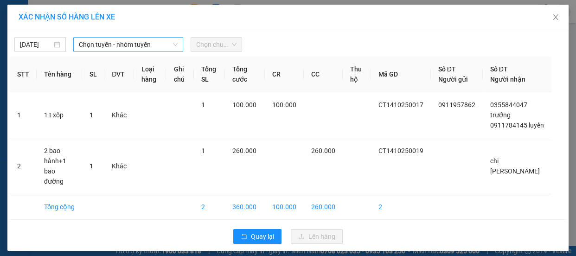
click at [140, 44] on span "Chọn tuyến - nhóm tuyến" at bounding box center [128, 45] width 99 height 14
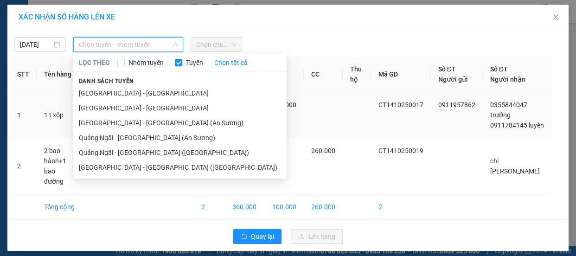
click at [96, 106] on li "[GEOGRAPHIC_DATA] - [GEOGRAPHIC_DATA]" at bounding box center [179, 108] width 213 height 15
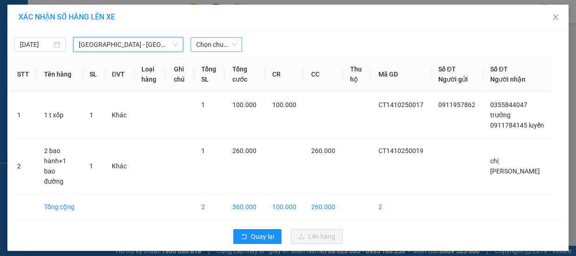
click at [199, 46] on span "Chọn chuyến" at bounding box center [216, 45] width 40 height 14
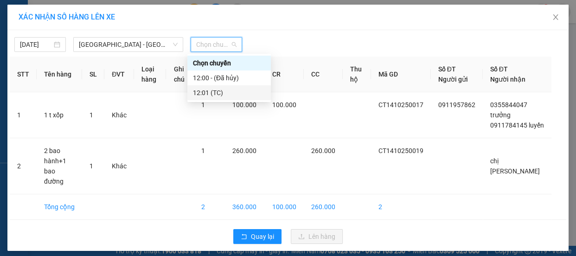
click at [209, 89] on div "12:01 (TC)" at bounding box center [229, 93] width 72 height 10
click at [209, 89] on th "Tổng SL" at bounding box center [209, 75] width 31 height 36
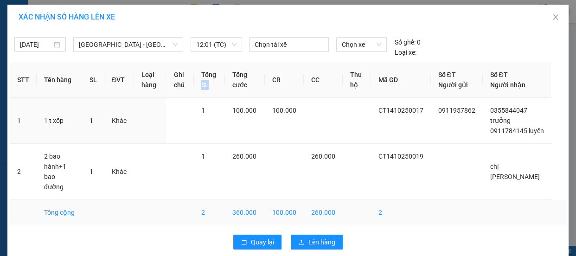
scroll to position [11, 0]
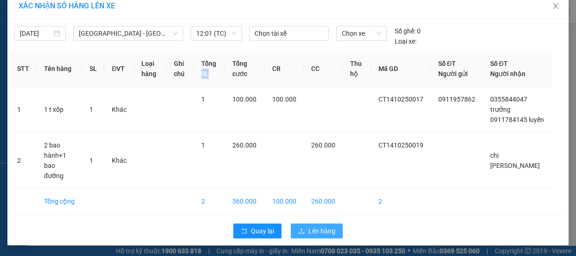
click at [299, 233] on icon "upload" at bounding box center [301, 231] width 6 height 6
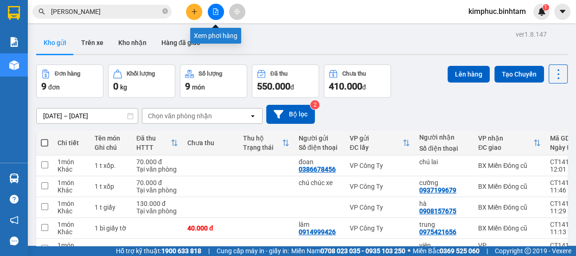
click at [217, 13] on icon "file-add" at bounding box center [215, 11] width 6 height 6
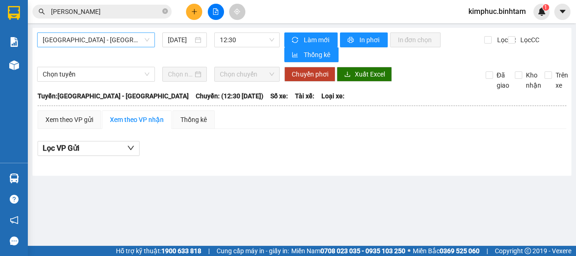
click at [102, 35] on span "[GEOGRAPHIC_DATA] - [GEOGRAPHIC_DATA]" at bounding box center [96, 40] width 107 height 14
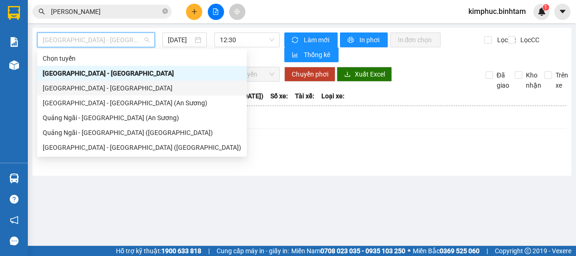
click at [101, 86] on div "[GEOGRAPHIC_DATA] - [GEOGRAPHIC_DATA]" at bounding box center [142, 88] width 198 height 10
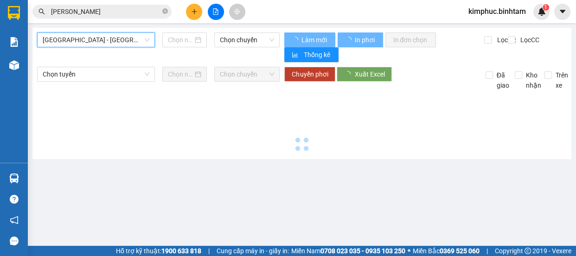
type input "[DATE]"
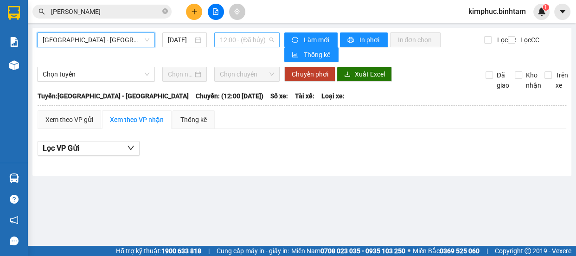
click at [247, 44] on span "12:00 - (Đã hủy)" at bounding box center [247, 40] width 54 height 14
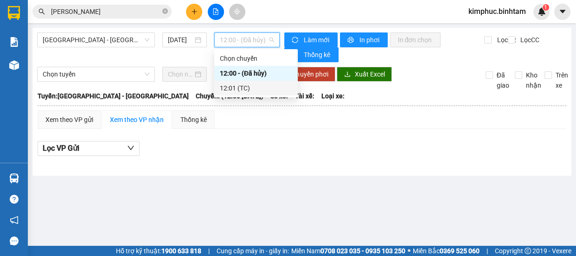
click at [253, 89] on div "12:01 (TC)" at bounding box center [256, 88] width 72 height 10
click at [253, 89] on div "Chọn tuyến Chọn chuyến Chuyển phơi Xuất Excel Đã giao Kho nhận Trên xe" at bounding box center [301, 79] width 529 height 24
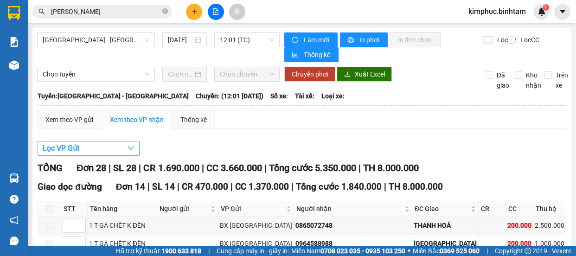
click at [51, 149] on span "Lọc VP Gửi" at bounding box center [61, 148] width 37 height 12
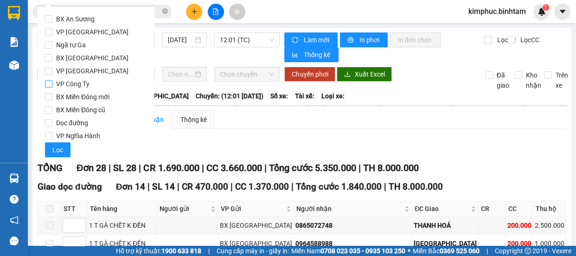
click at [45, 84] on input "VP Công Ty" at bounding box center [48, 83] width 7 height 7
checkbox input "true"
click at [53, 151] on span "Lọc" at bounding box center [57, 150] width 11 height 10
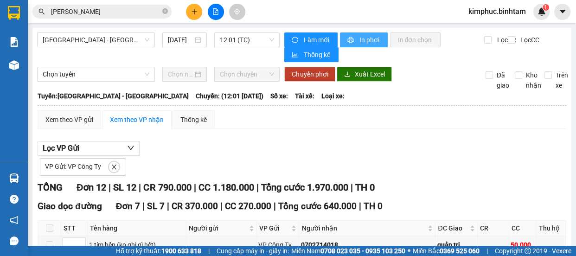
click at [365, 38] on span "In phơi" at bounding box center [369, 40] width 21 height 10
click at [196, 10] on icon "plus" at bounding box center [194, 11] width 6 height 6
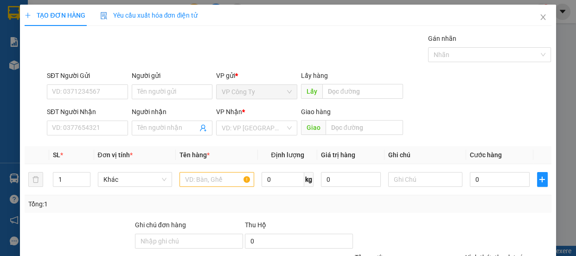
click at [142, 100] on div "Người gửi Tên người gửi" at bounding box center [172, 86] width 81 height 32
click at [149, 89] on input "Người gửi" at bounding box center [172, 91] width 81 height 15
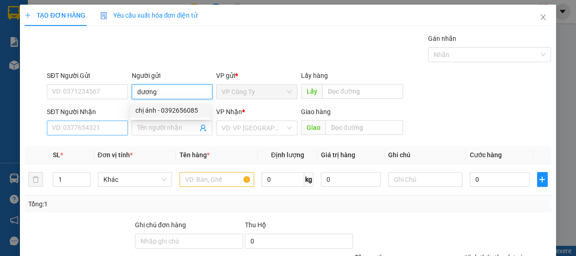
type input "dương"
click at [95, 128] on input "SĐT Người Nhận" at bounding box center [87, 127] width 81 height 15
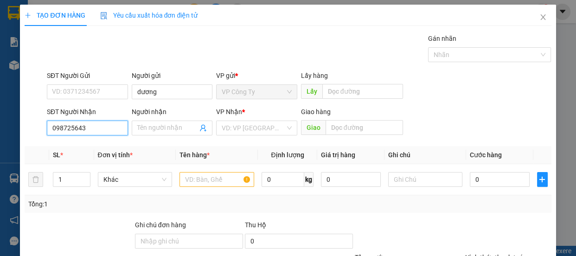
type input "0987256434"
click at [102, 132] on input "0987256434" at bounding box center [87, 127] width 81 height 15
click at [102, 146] on div "0987256434 - thúy" at bounding box center [97, 146] width 91 height 10
type input "thúy"
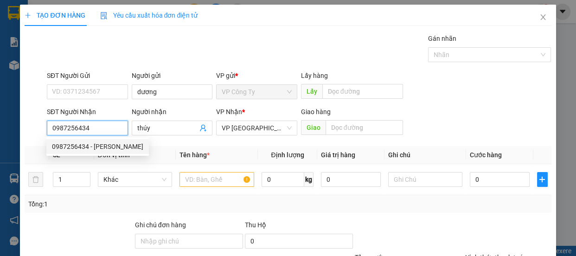
type input "90.000"
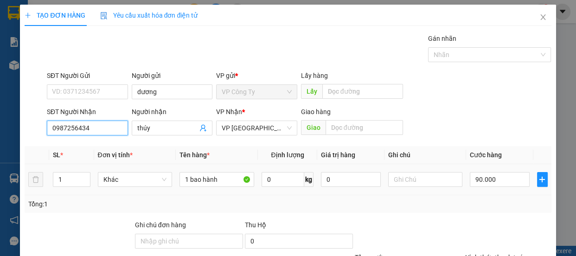
scroll to position [87, 0]
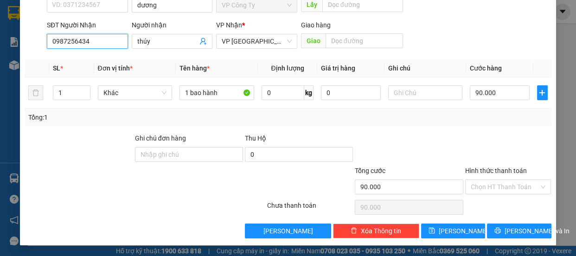
type input "0987256434"
click at [484, 167] on label "Hình thức thanh toán" at bounding box center [496, 170] width 62 height 7
click at [484, 180] on input "Hình thức thanh toán" at bounding box center [504, 187] width 69 height 14
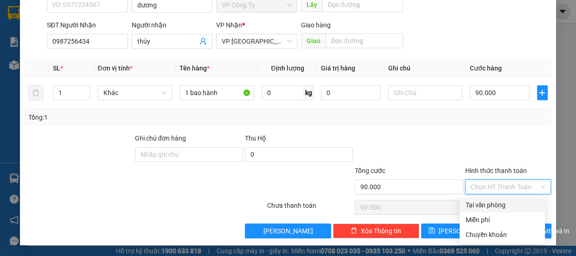
click at [484, 200] on div "Tại văn phòng" at bounding box center [502, 205] width 74 height 10
type input "0"
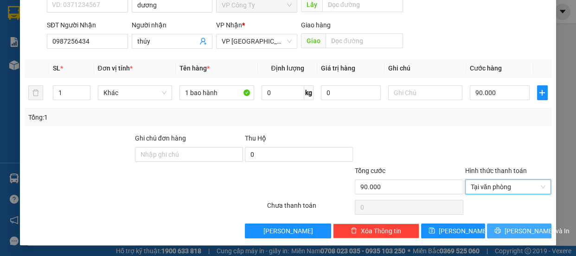
click at [498, 236] on button "[PERSON_NAME] và In" at bounding box center [519, 230] width 64 height 15
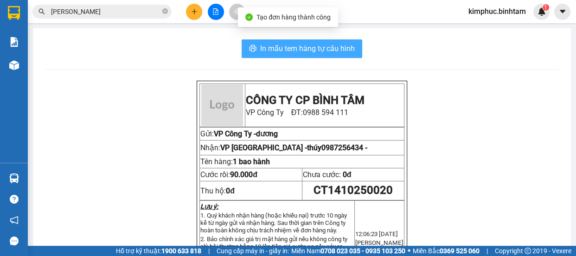
click at [270, 54] on span "In mẫu tem hàng tự cấu hình" at bounding box center [307, 49] width 95 height 12
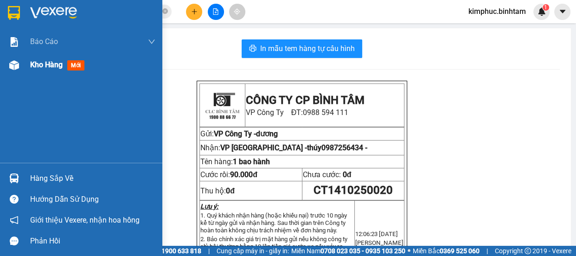
click at [34, 64] on span "Kho hàng" at bounding box center [46, 64] width 32 height 9
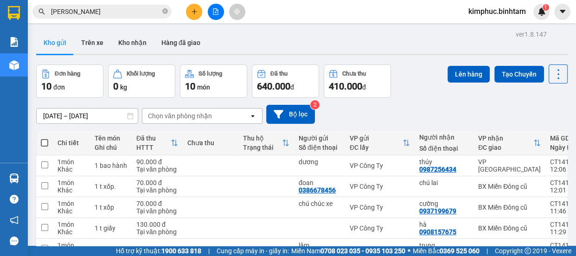
scroll to position [84, 0]
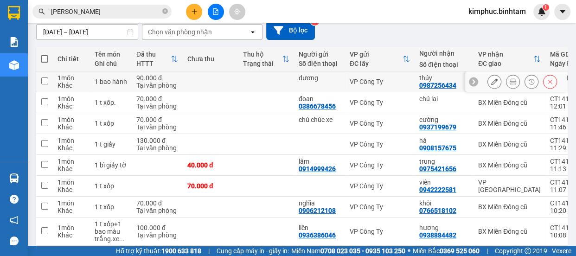
click at [46, 81] on input "checkbox" at bounding box center [44, 80] width 7 height 7
checkbox input "true"
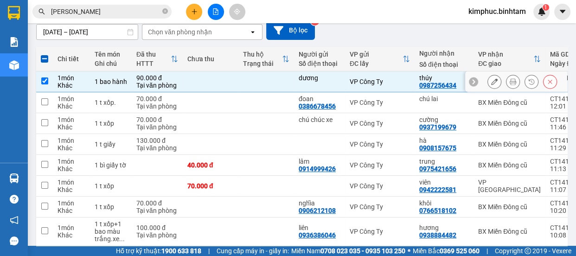
scroll to position [0, 0]
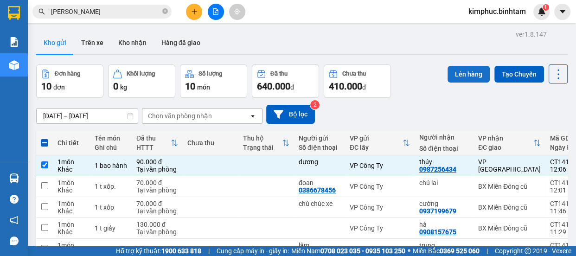
click at [463, 66] on button "Lên hàng" at bounding box center [468, 74] width 42 height 17
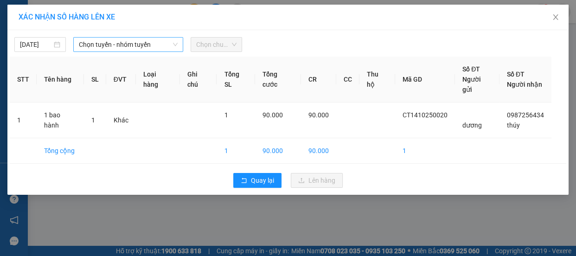
click at [81, 42] on span "Chọn tuyến - nhóm tuyến" at bounding box center [128, 45] width 99 height 14
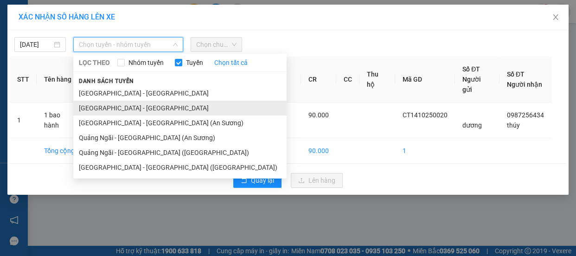
click at [109, 105] on li "[GEOGRAPHIC_DATA] - [GEOGRAPHIC_DATA]" at bounding box center [179, 108] width 213 height 15
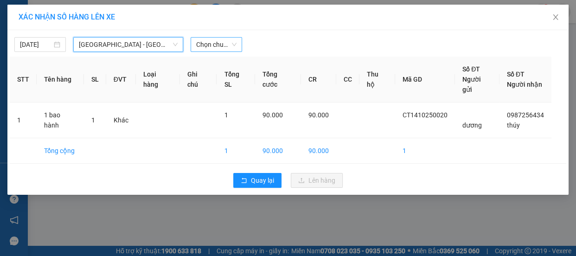
click at [222, 40] on span "Chọn chuyến" at bounding box center [216, 45] width 40 height 14
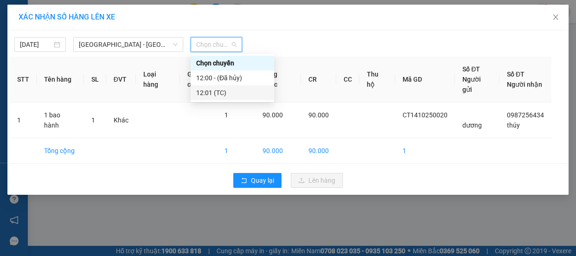
click at [231, 92] on div "12:01 (TC)" at bounding box center [232, 93] width 72 height 10
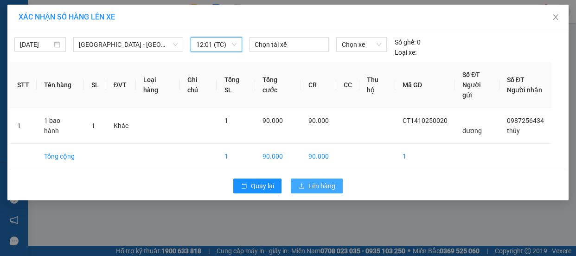
click at [311, 181] on span "Lên hàng" at bounding box center [321, 186] width 27 height 10
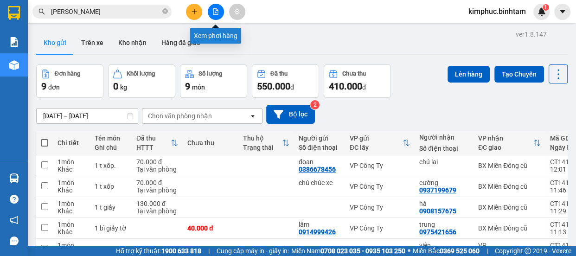
click at [215, 13] on icon "file-add" at bounding box center [215, 11] width 5 height 6
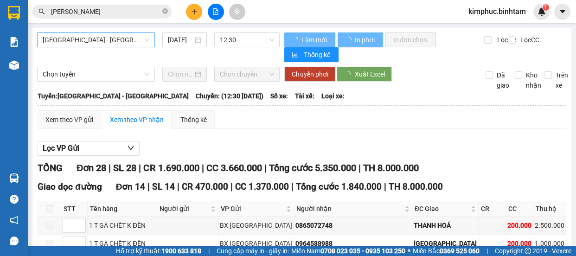
click at [130, 33] on span "[GEOGRAPHIC_DATA] - [GEOGRAPHIC_DATA]" at bounding box center [96, 40] width 107 height 14
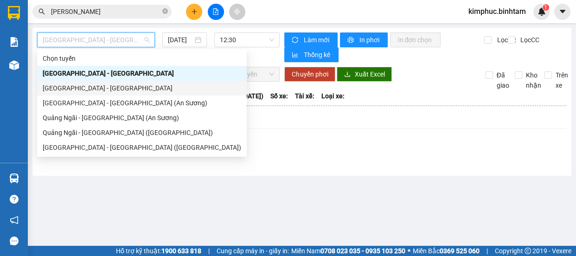
click at [116, 91] on div "[GEOGRAPHIC_DATA] - [GEOGRAPHIC_DATA]" at bounding box center [142, 88] width 198 height 10
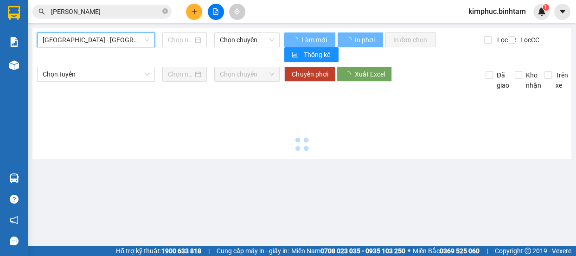
type input "[DATE]"
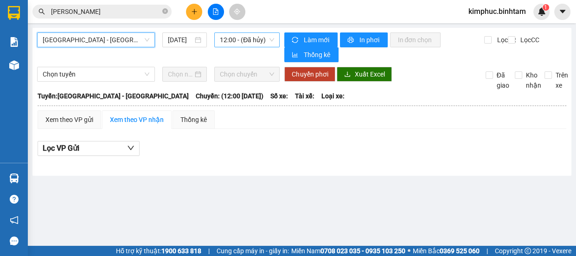
click at [251, 37] on span "12:00 - (Đã hủy)" at bounding box center [247, 40] width 54 height 14
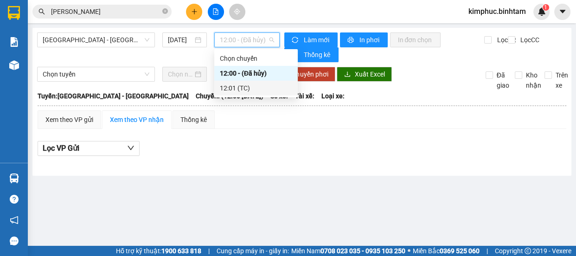
click at [255, 86] on div "12:01 (TC)" at bounding box center [256, 88] width 72 height 10
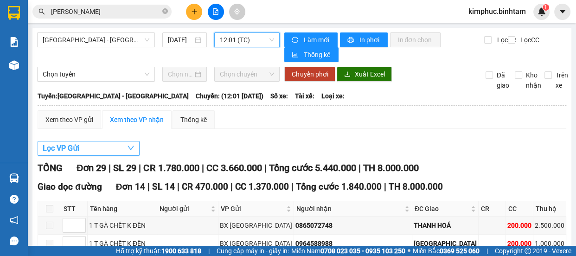
click at [93, 148] on button "Lọc VP Gửi" at bounding box center [89, 148] width 102 height 15
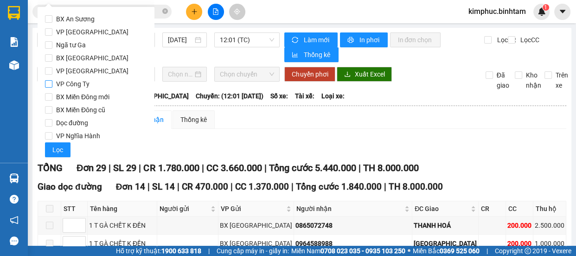
click at [52, 82] on span "VP Công Ty" at bounding box center [72, 83] width 41 height 13
click at [52, 82] on input "VP Công Ty" at bounding box center [48, 83] width 7 height 7
checkbox input "true"
click at [64, 148] on button "Lọc" at bounding box center [57, 149] width 25 height 15
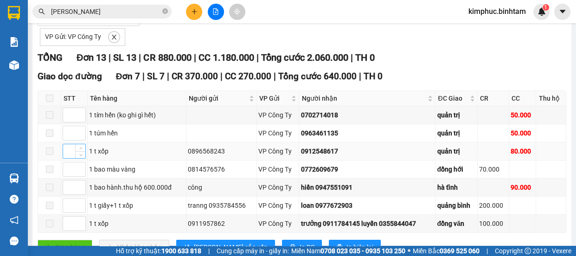
scroll to position [4, 0]
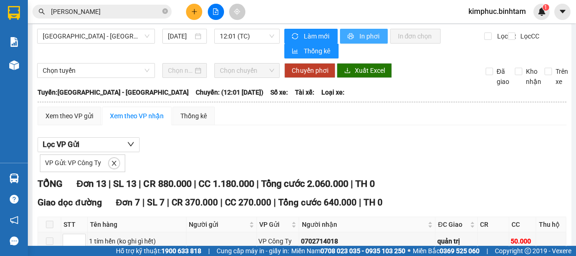
click at [360, 32] on span "In phơi" at bounding box center [369, 36] width 21 height 10
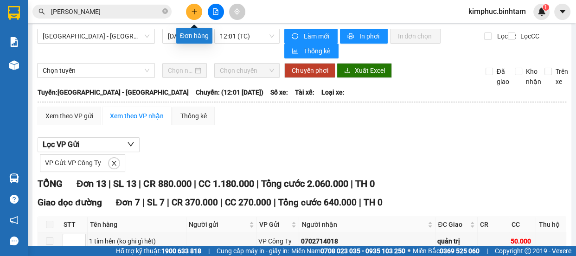
click at [190, 19] on button at bounding box center [194, 12] width 16 height 16
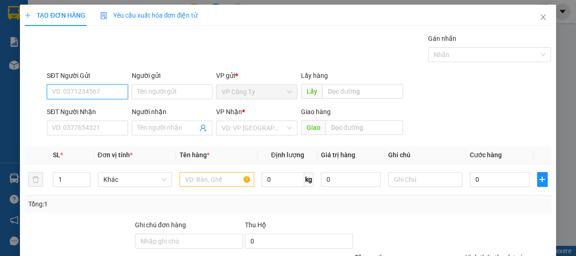
click at [88, 88] on input "SĐT Người Gửi" at bounding box center [87, 91] width 81 height 15
type input "0979459679"
click at [99, 114] on div "0979459679 - nga" at bounding box center [86, 110] width 69 height 10
type input "nga"
type input "0853711225"
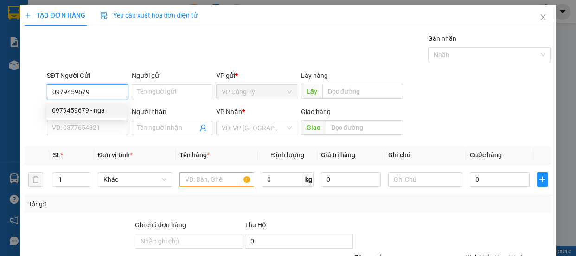
type input "luyến"
type input "đồng hới"
type input "300.000"
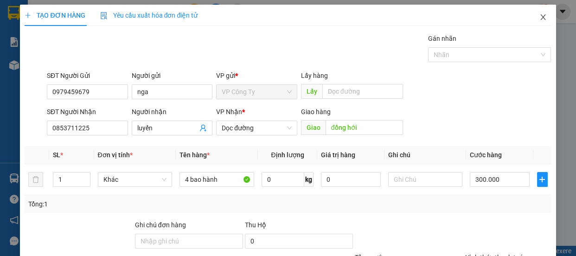
click at [540, 19] on icon "close" at bounding box center [542, 17] width 5 height 6
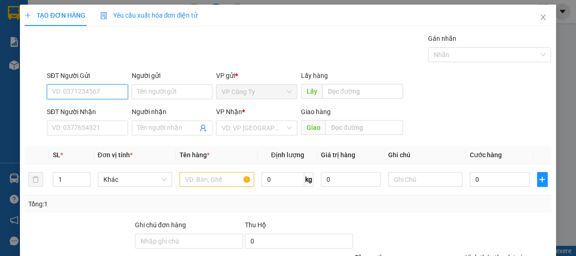
click at [72, 96] on input "SĐT Người Gửi" at bounding box center [87, 91] width 81 height 15
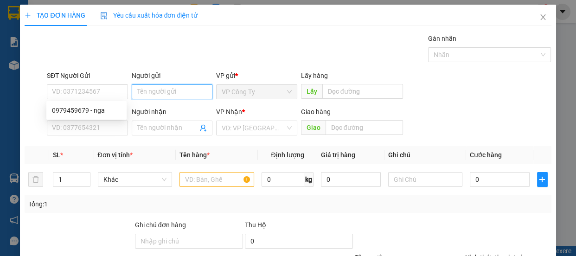
click at [135, 89] on input "Người gửi" at bounding box center [172, 91] width 81 height 15
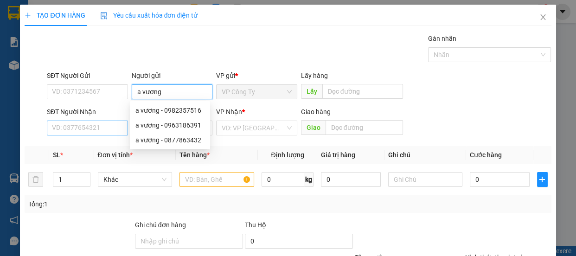
type input "a vương"
click at [106, 125] on input "SĐT Người Nhận" at bounding box center [87, 127] width 81 height 15
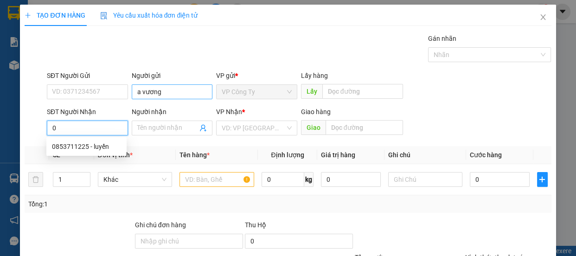
type input "0"
click at [168, 90] on input "a vương" at bounding box center [172, 91] width 81 height 15
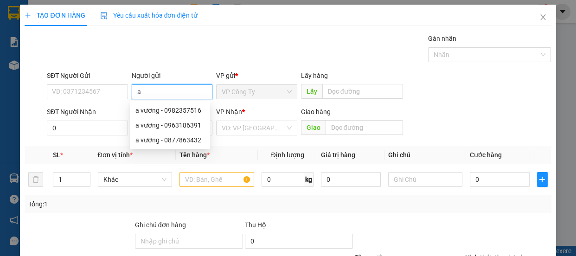
type input "a"
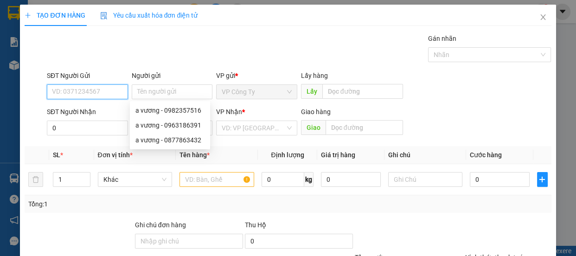
click at [106, 89] on input "SĐT Người Gửi" at bounding box center [87, 91] width 81 height 15
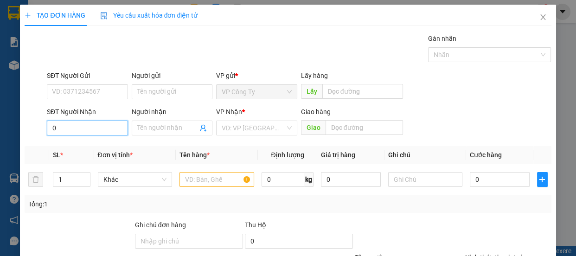
click at [79, 130] on input "0" at bounding box center [87, 127] width 81 height 15
click at [97, 126] on input "0909502883" at bounding box center [87, 127] width 81 height 15
click at [144, 127] on input "Người nhận" at bounding box center [167, 128] width 61 height 10
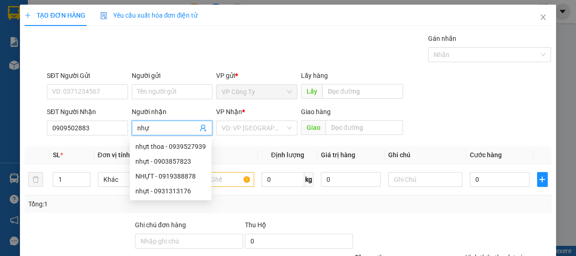
click at [241, 136] on div "VP Nhận * VD: VP Sài Gòn" at bounding box center [256, 123] width 81 height 32
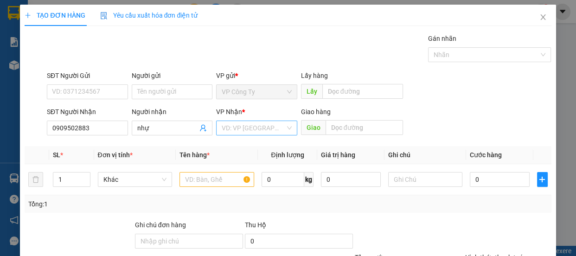
click at [254, 129] on input "search" at bounding box center [253, 128] width 63 height 14
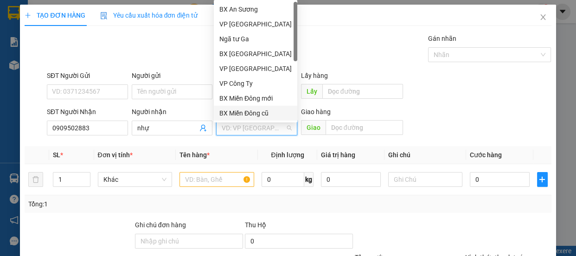
click at [258, 110] on div "BX Miền Đông cũ" at bounding box center [255, 113] width 72 height 10
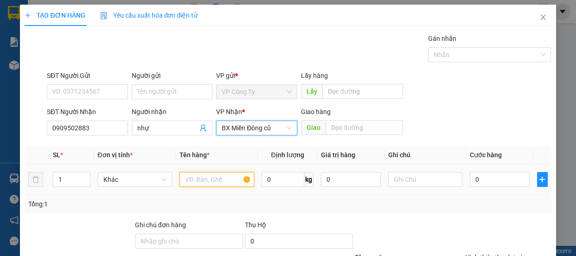
click at [220, 181] on input "text" at bounding box center [216, 179] width 75 height 15
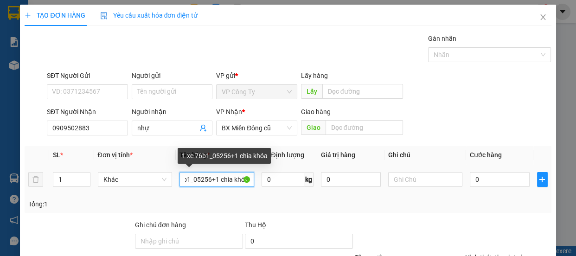
scroll to position [0, 22]
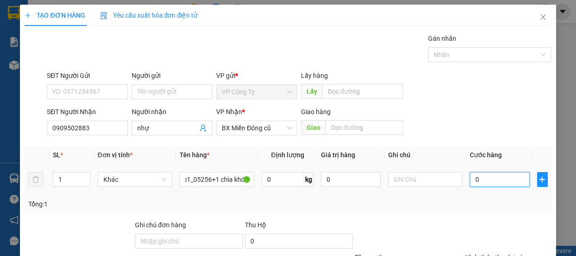
click at [469, 180] on input "0" at bounding box center [499, 179] width 60 height 15
click at [469, 181] on input "0" at bounding box center [499, 179] width 60 height 15
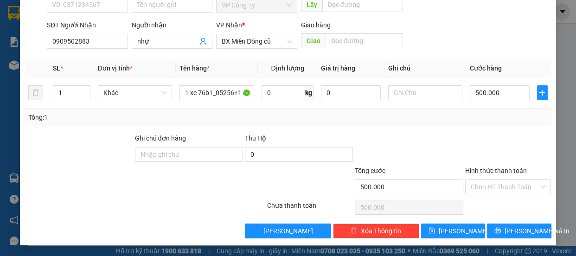
click at [503, 170] on label "Hình thức thanh toán" at bounding box center [496, 170] width 62 height 7
click at [503, 180] on input "Hình thức thanh toán" at bounding box center [504, 187] width 69 height 14
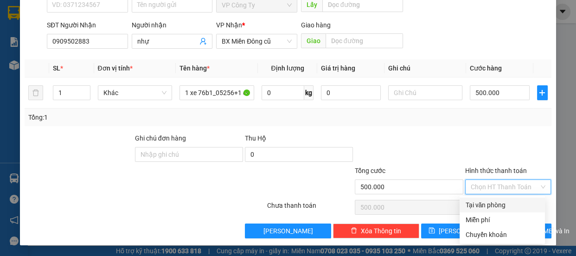
click at [500, 203] on div "Tại văn phòng" at bounding box center [502, 205] width 74 height 10
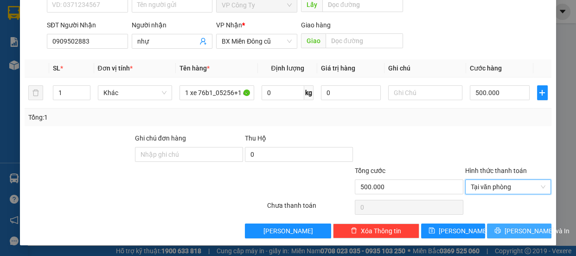
click at [500, 231] on icon "printer" at bounding box center [497, 231] width 6 height 6
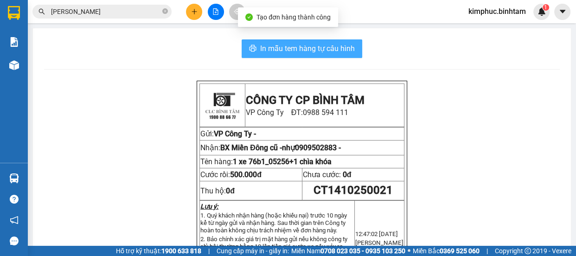
click at [308, 45] on span "In mẫu tem hàng tự cấu hình" at bounding box center [307, 49] width 95 height 12
click at [309, 44] on span "In mẫu tem hàng tự cấu hình" at bounding box center [307, 49] width 95 height 12
click at [323, 43] on span "In mẫu tem hàng tự cấu hình" at bounding box center [307, 49] width 95 height 12
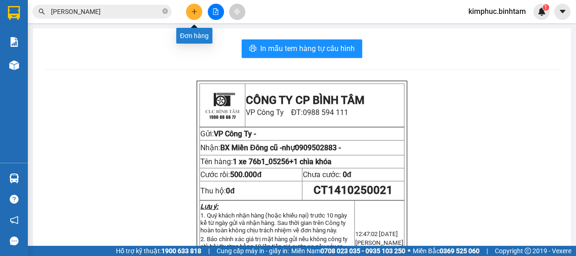
click at [196, 6] on button at bounding box center [194, 12] width 16 height 16
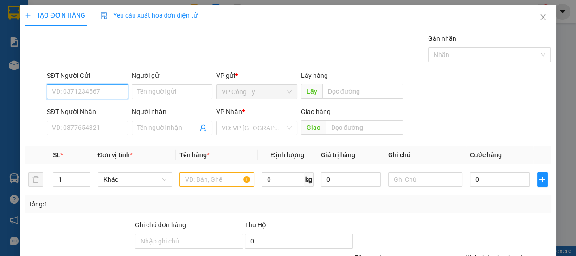
click at [91, 95] on input "SĐT Người Gửi" at bounding box center [87, 91] width 81 height 15
click at [100, 89] on input "0869397209" at bounding box center [87, 91] width 81 height 15
click at [100, 107] on div "0869397209 - bê" at bounding box center [86, 110] width 69 height 10
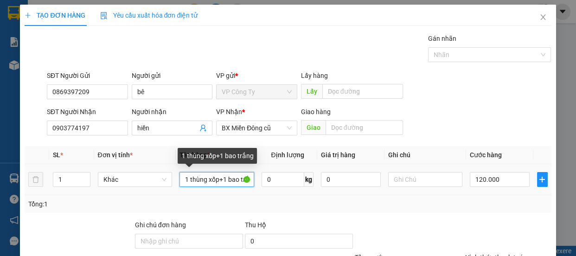
click at [239, 181] on input "1 thùng xốp+1 bao trắng" at bounding box center [216, 179] width 75 height 15
click at [242, 176] on input "1 thùng xốp+1 trắng" at bounding box center [216, 179] width 75 height 15
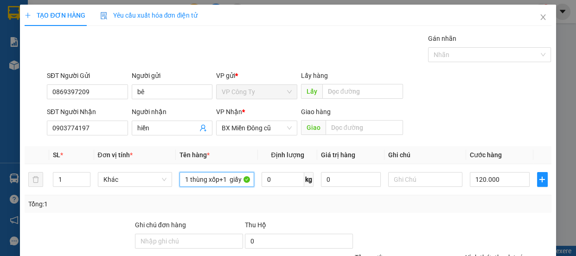
scroll to position [87, 0]
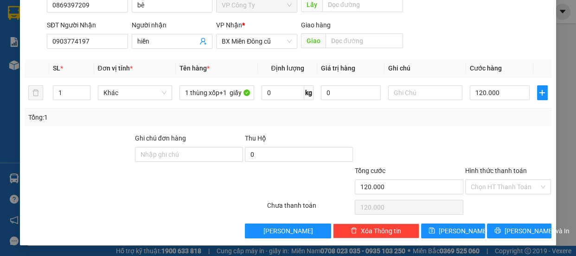
click at [505, 167] on label "Hình thức thanh toán" at bounding box center [496, 170] width 62 height 7
click at [505, 180] on input "Hình thức thanh toán" at bounding box center [504, 187] width 69 height 14
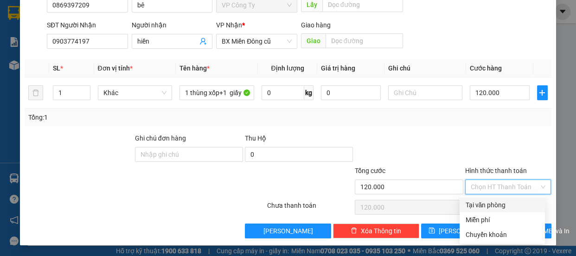
click at [494, 203] on div "Tại văn phòng" at bounding box center [502, 205] width 74 height 10
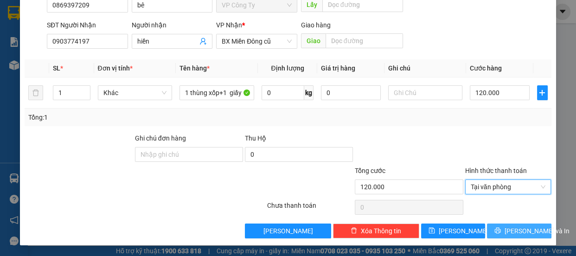
click at [516, 228] on span "[PERSON_NAME] và In" at bounding box center [536, 231] width 65 height 10
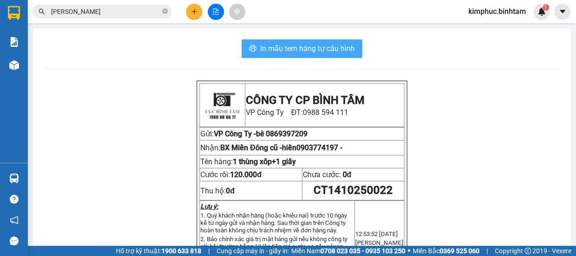
click at [300, 44] on span "In mẫu tem hàng tự cấu hình" at bounding box center [307, 49] width 95 height 12
click at [283, 52] on span "In mẫu tem hàng tự cấu hình" at bounding box center [307, 49] width 95 height 12
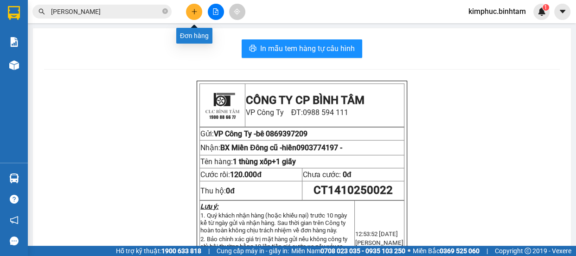
click at [193, 9] on icon "plus" at bounding box center [194, 11] width 6 height 6
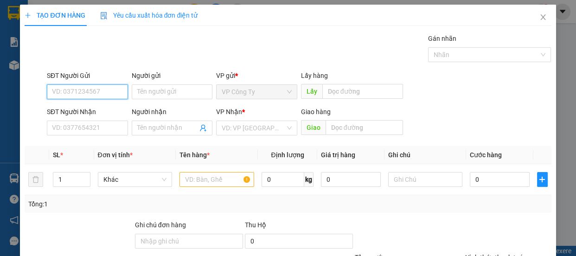
click at [114, 94] on input "SĐT Người Gửi" at bounding box center [87, 91] width 81 height 15
click at [115, 91] on input "0931935658" at bounding box center [87, 91] width 81 height 15
click at [113, 92] on input "0931935658" at bounding box center [87, 91] width 81 height 15
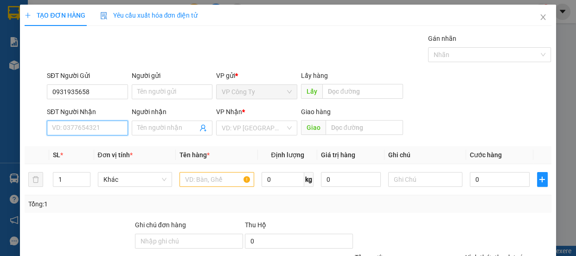
click at [95, 124] on input "SĐT Người Nhận" at bounding box center [87, 127] width 81 height 15
click at [71, 128] on input "09319430" at bounding box center [87, 127] width 81 height 15
click at [84, 123] on input "09319130" at bounding box center [87, 127] width 81 height 15
click at [94, 125] on input "0931913091" at bounding box center [87, 127] width 81 height 15
click at [102, 127] on input "0931913091" at bounding box center [87, 127] width 81 height 15
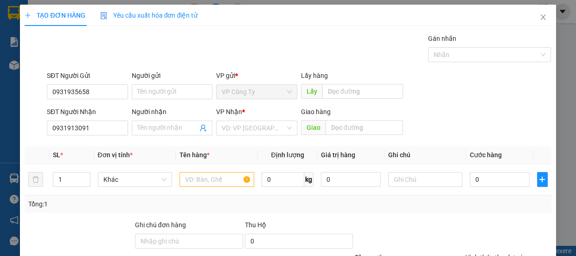
click at [158, 119] on div "Người nhận" at bounding box center [172, 114] width 81 height 14
click at [158, 125] on input "Người nhận" at bounding box center [167, 128] width 61 height 10
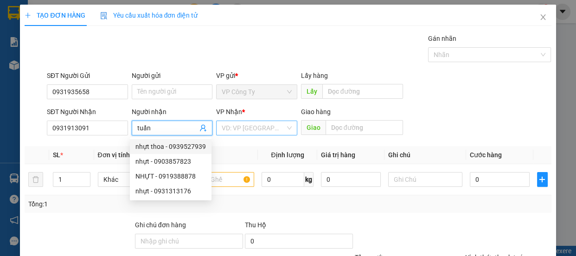
click at [257, 126] on input "search" at bounding box center [253, 128] width 63 height 14
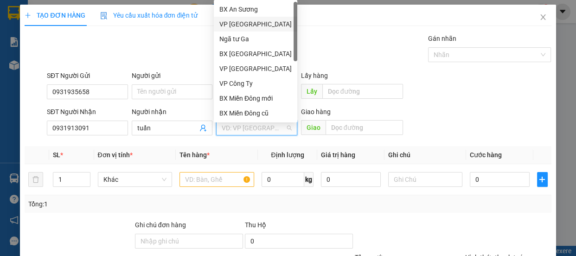
click at [243, 26] on div "VP [GEOGRAPHIC_DATA]" at bounding box center [255, 24] width 72 height 10
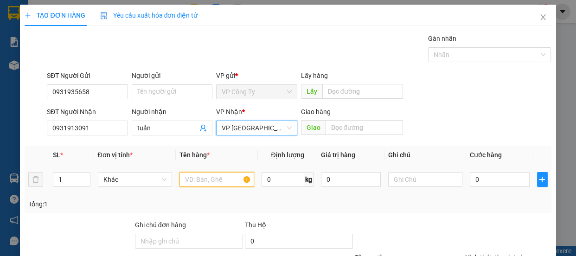
click at [222, 180] on input "text" at bounding box center [216, 179] width 75 height 15
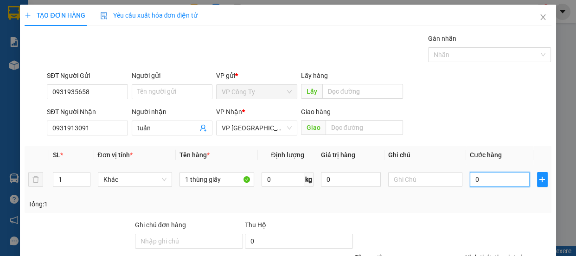
click at [469, 176] on input "0" at bounding box center [499, 179] width 60 height 15
click at [470, 178] on input "0" at bounding box center [499, 179] width 60 height 15
click at [502, 253] on label "Hình thức thanh toán" at bounding box center [496, 256] width 62 height 7
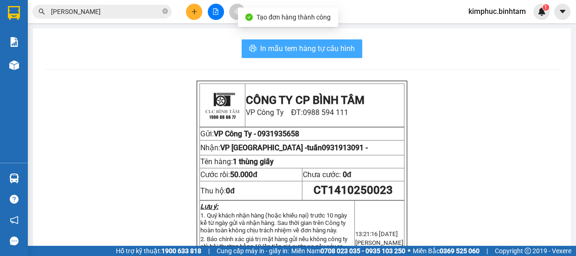
click at [269, 47] on span "In mẫu tem hàng tự cấu hình" at bounding box center [307, 49] width 95 height 12
